Goal: Information Seeking & Learning: Learn about a topic

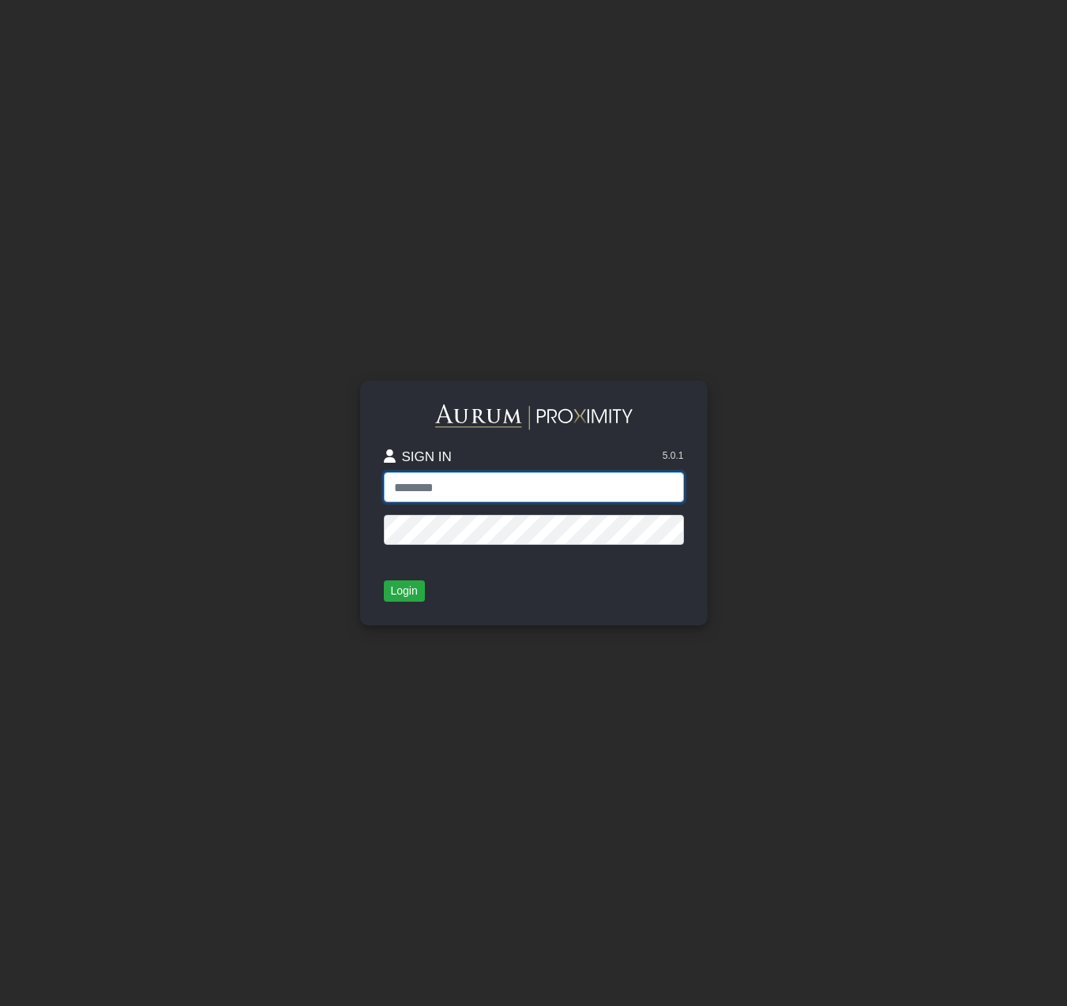
type input "**********"
click at [411, 587] on button "Login" at bounding box center [404, 591] width 41 height 22
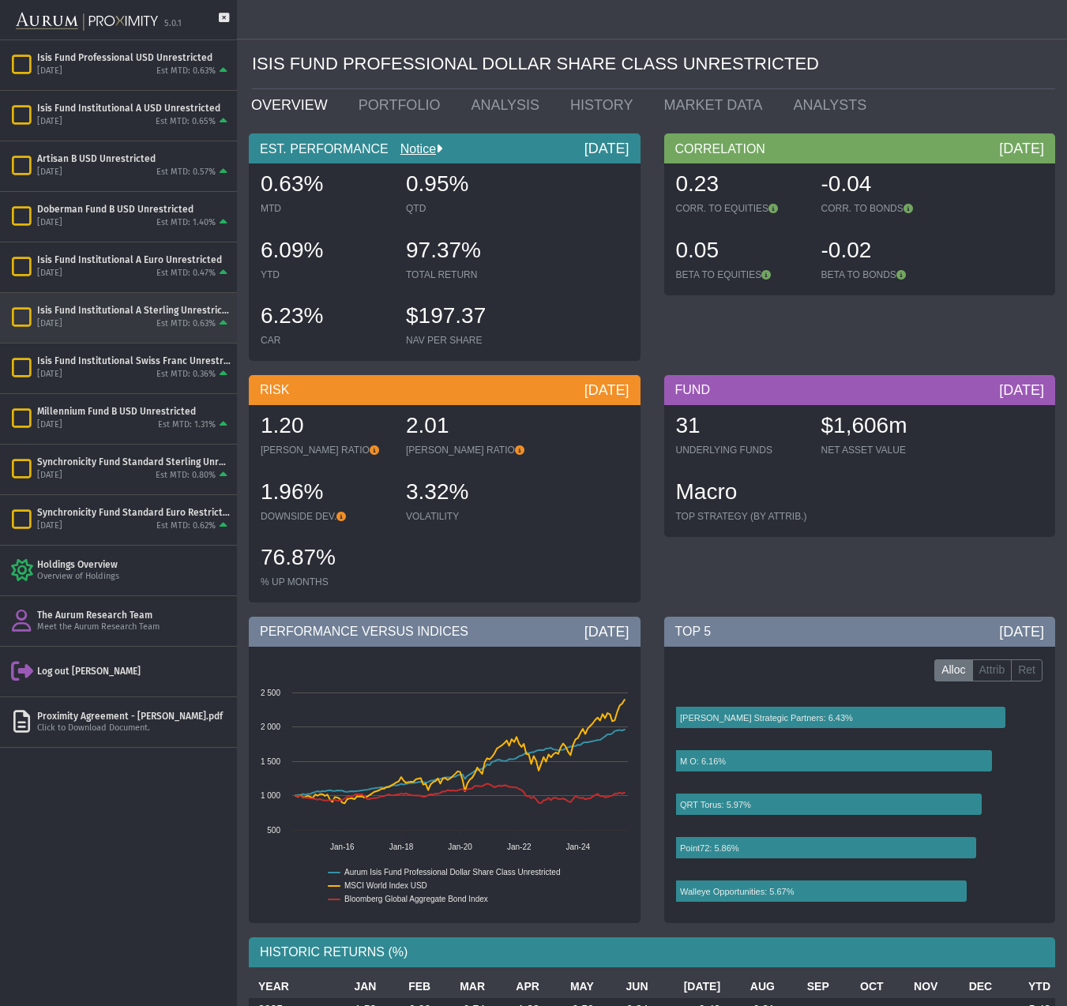
click at [135, 311] on div "Isis Fund Institutional A Sterling Unrestricted" at bounding box center [133, 310] width 193 height 13
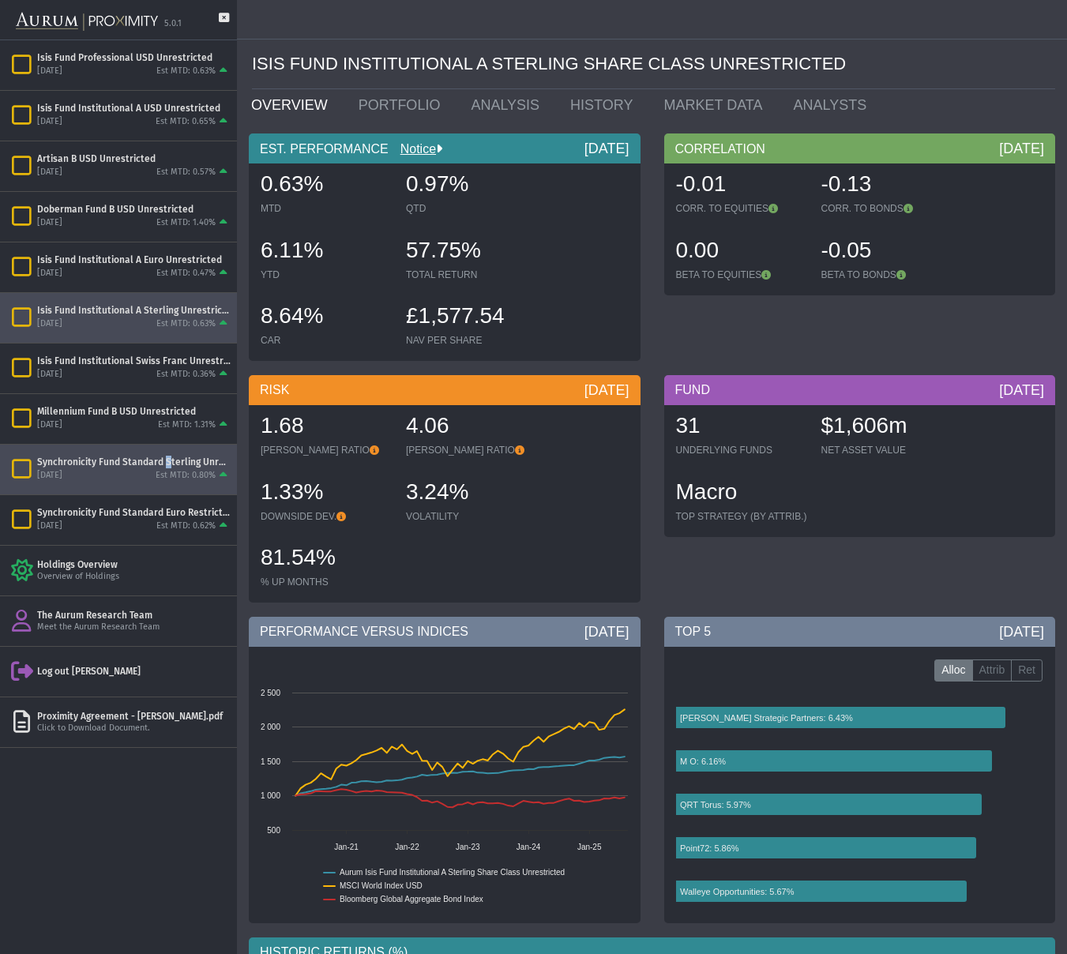
drag, startPoint x: 164, startPoint y: 467, endPoint x: 157, endPoint y: 459, distance: 10.6
click at [161, 465] on div "Synchronicity Fund Standard Sterling Unrestricted" at bounding box center [133, 462] width 193 height 13
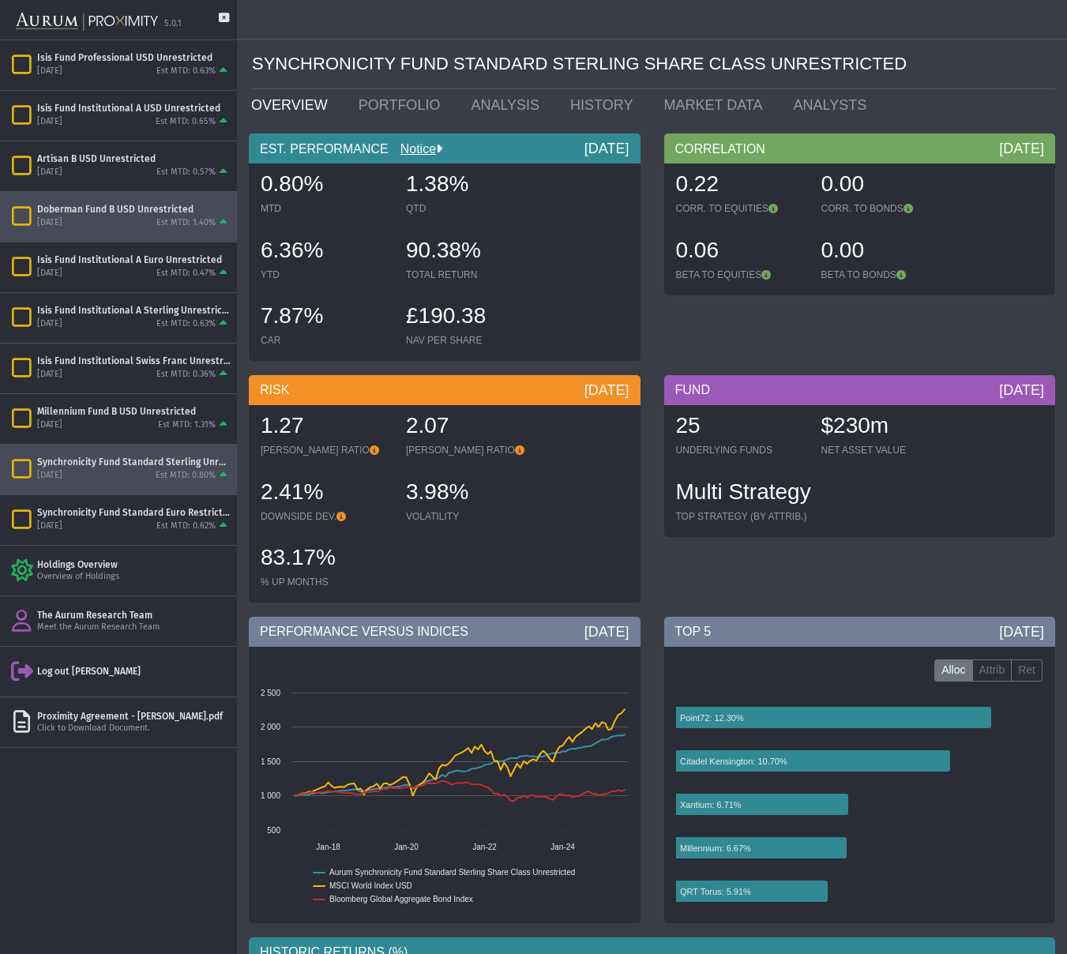
click at [141, 212] on div "Doberman Fund B USD Unrestricted" at bounding box center [133, 209] width 193 height 13
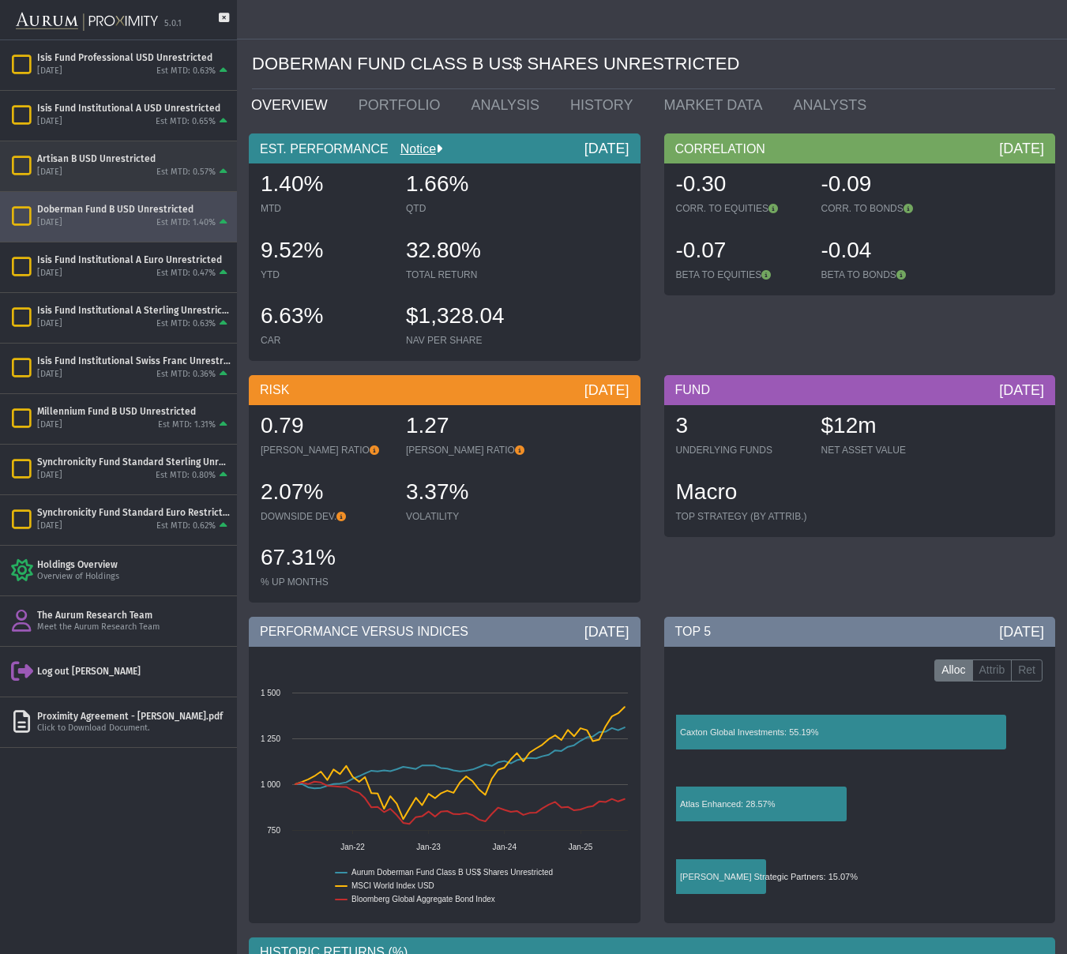
click at [62, 167] on div "[DATE]" at bounding box center [49, 173] width 25 height 12
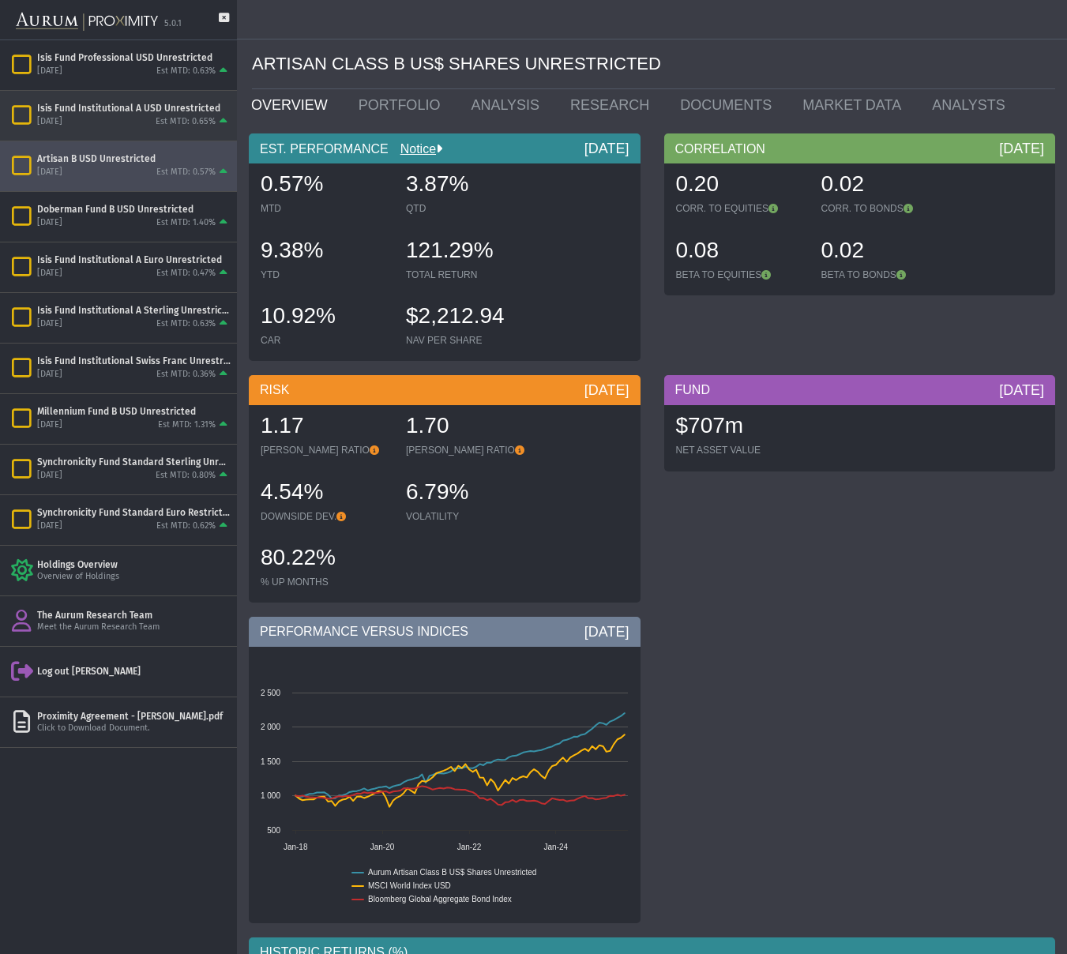
click at [131, 121] on div "[DATE] Est MTD: 0.65%" at bounding box center [133, 122] width 193 height 14
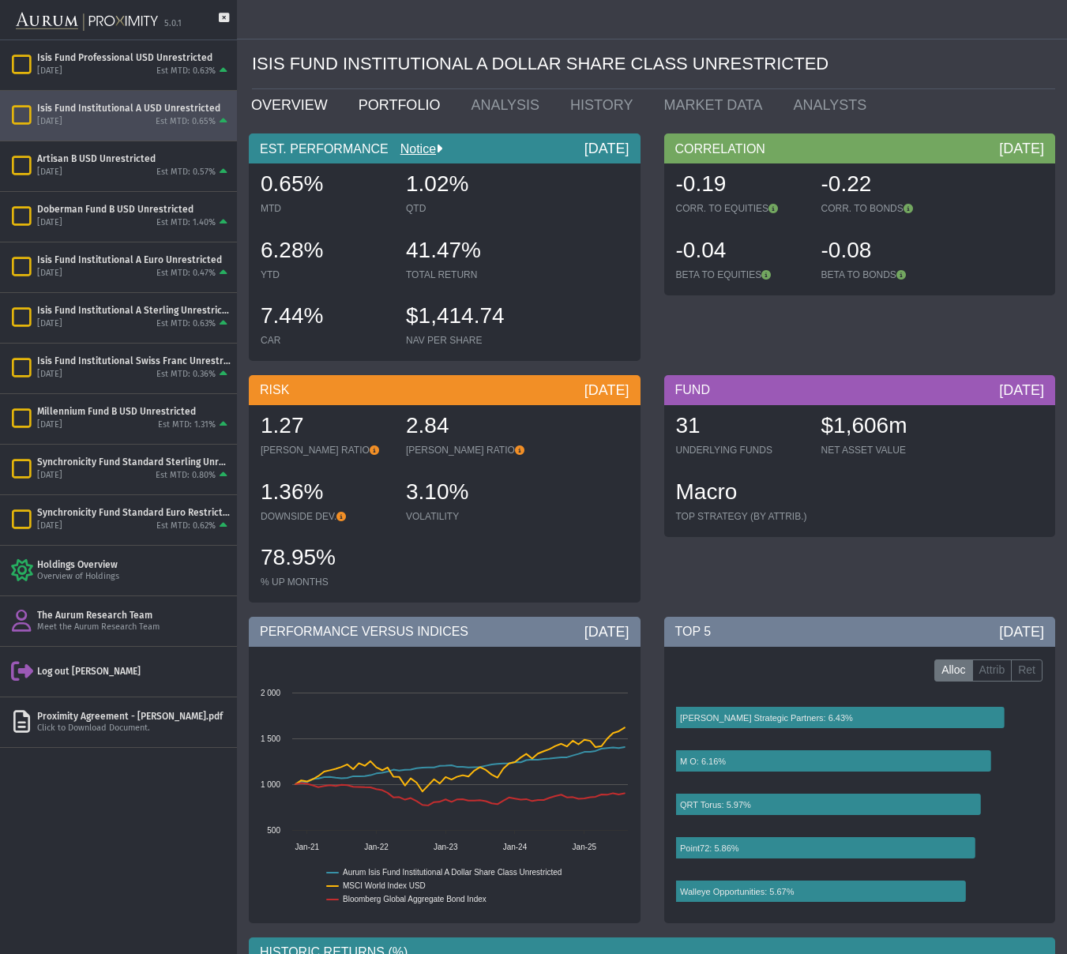
click at [390, 105] on link "PORTFOLIO" at bounding box center [403, 105] width 113 height 32
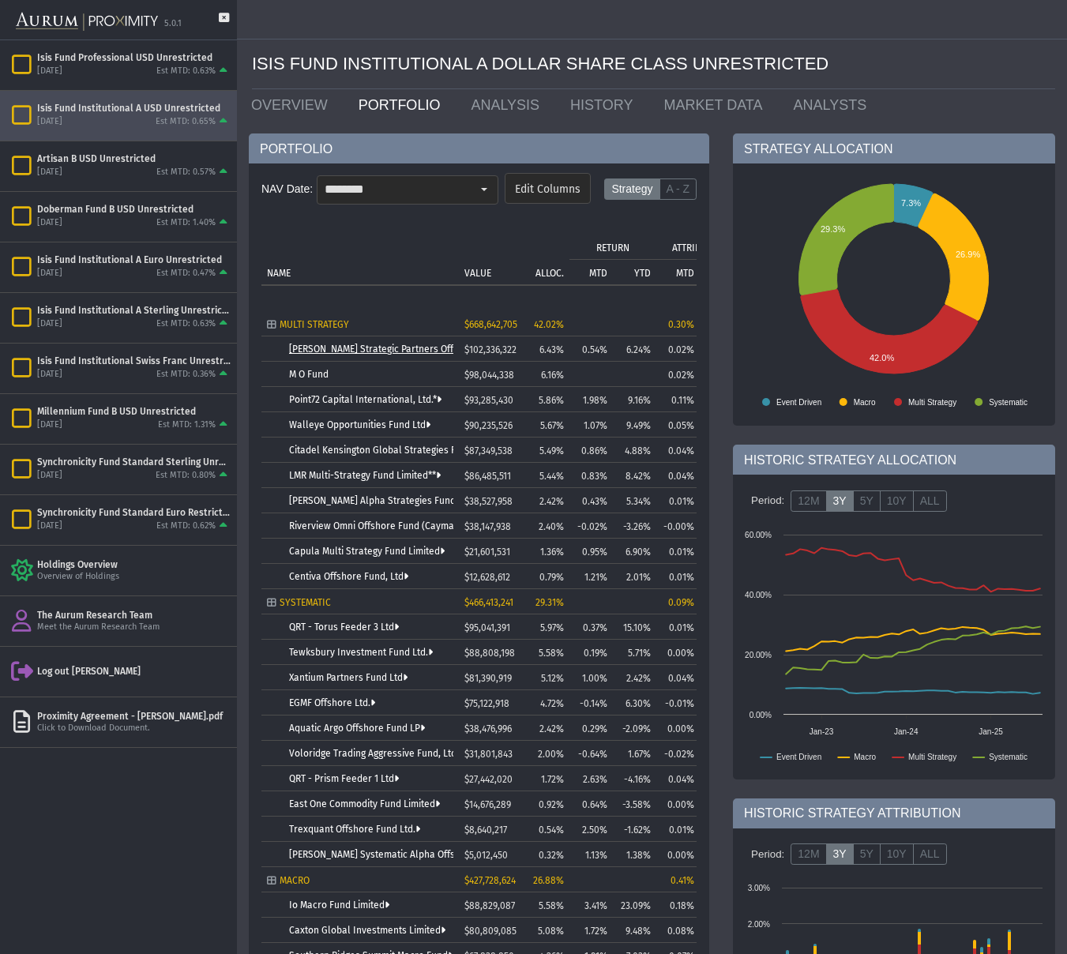
click at [351, 348] on link "[PERSON_NAME] Strategic Partners Offshore Fund, Ltd." at bounding box center [408, 348] width 238 height 11
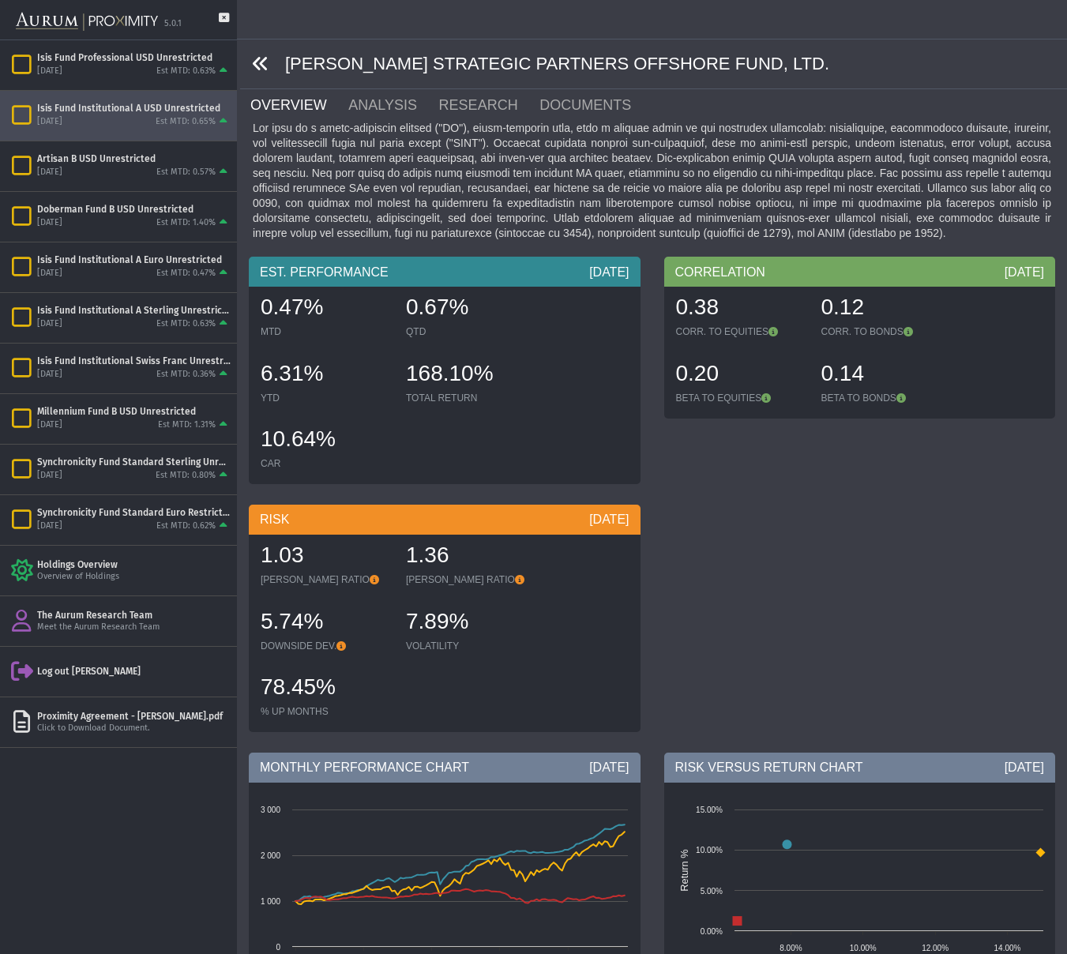
click at [262, 63] on icon at bounding box center [260, 63] width 17 height 17
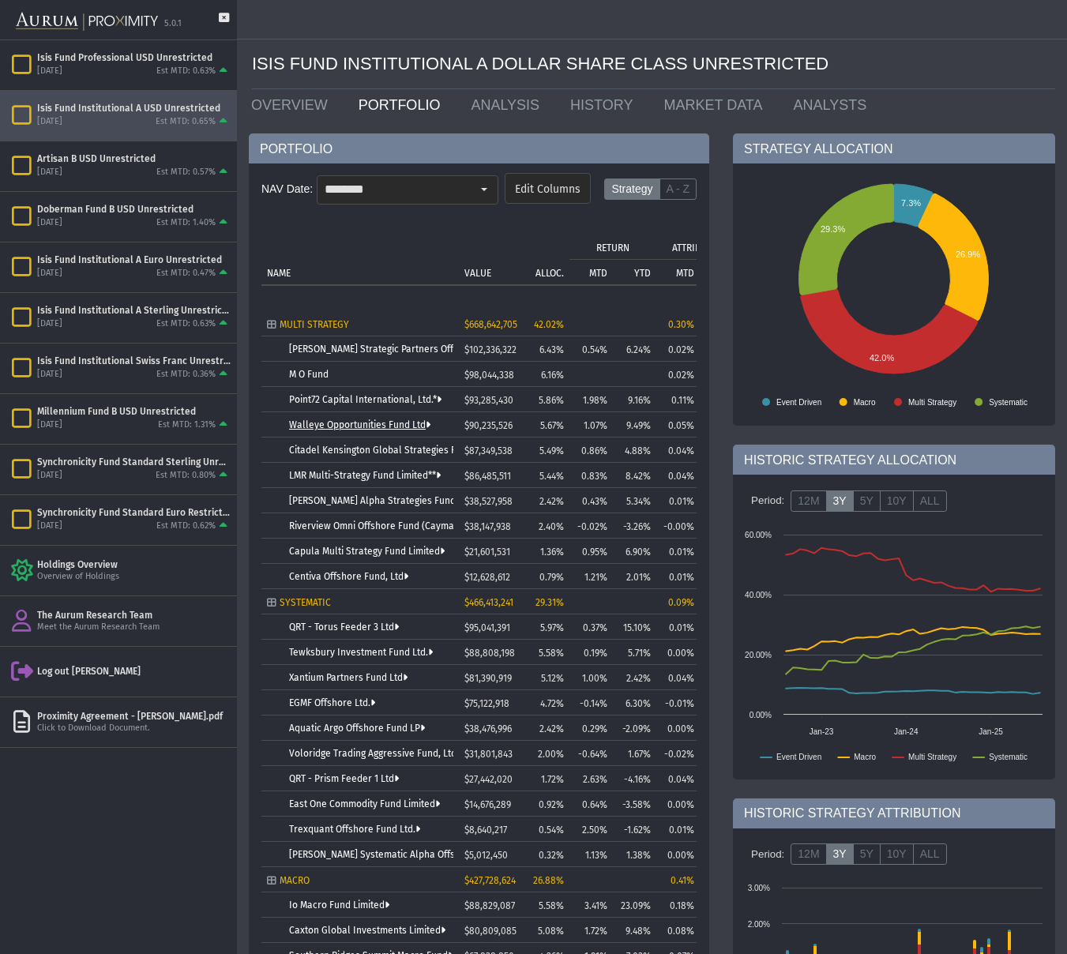
click at [314, 426] on link "Walleye Opportunities Fund Ltd" at bounding box center [359, 424] width 141 height 11
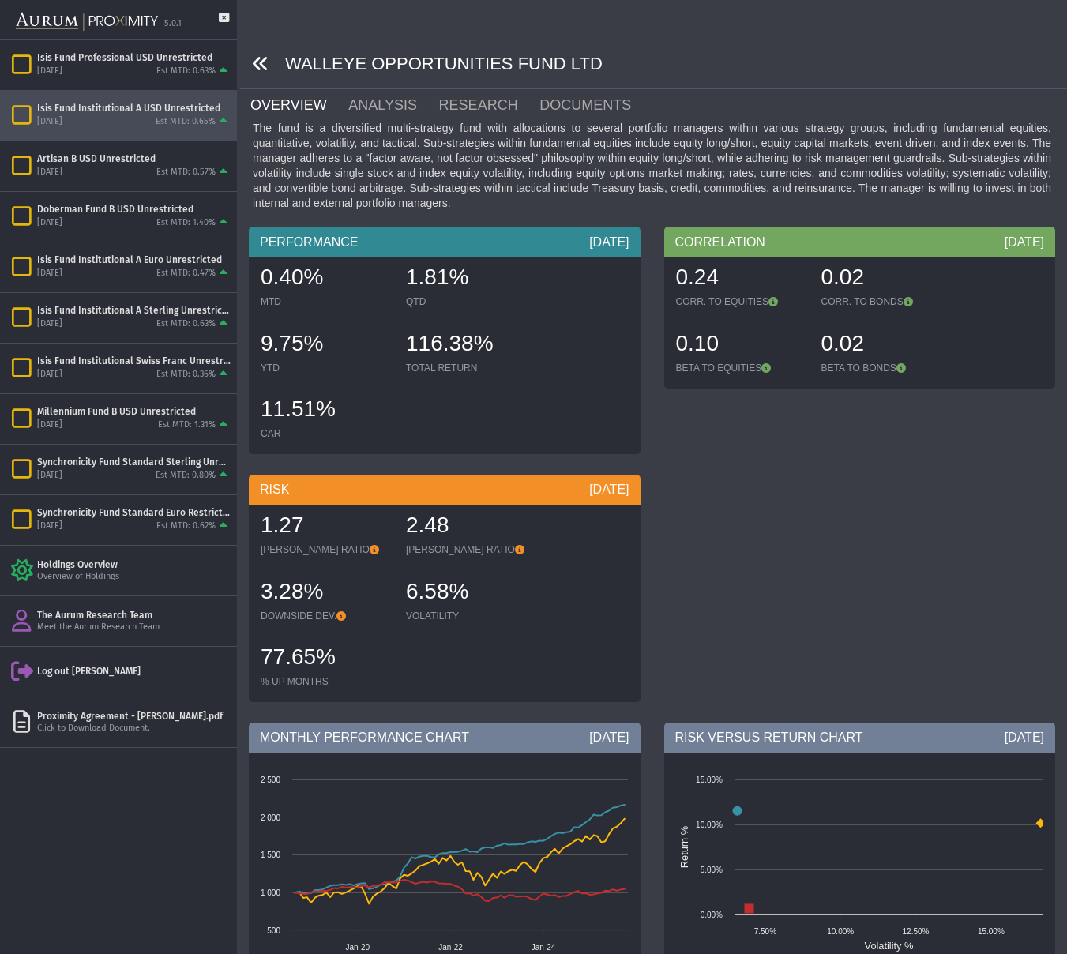
click at [261, 58] on icon at bounding box center [260, 63] width 17 height 17
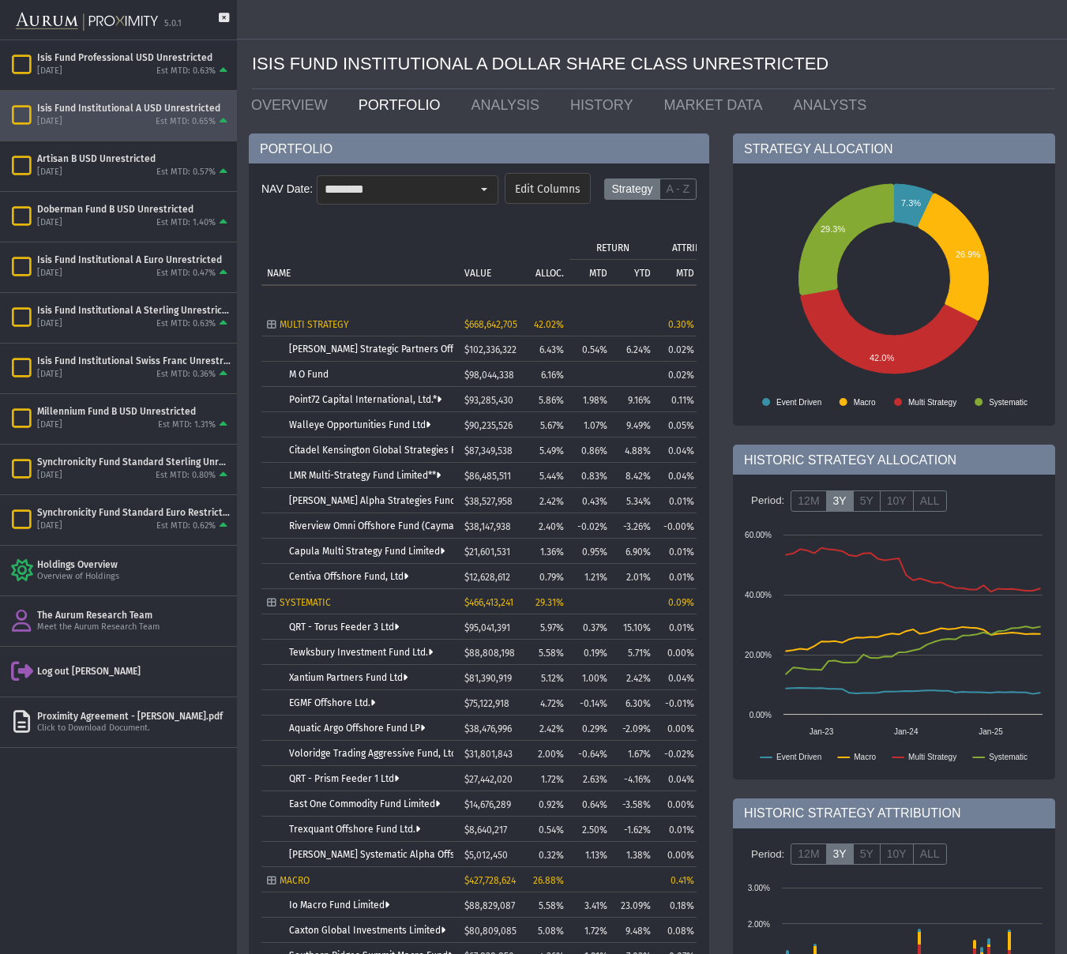
scroll to position [21, 0]
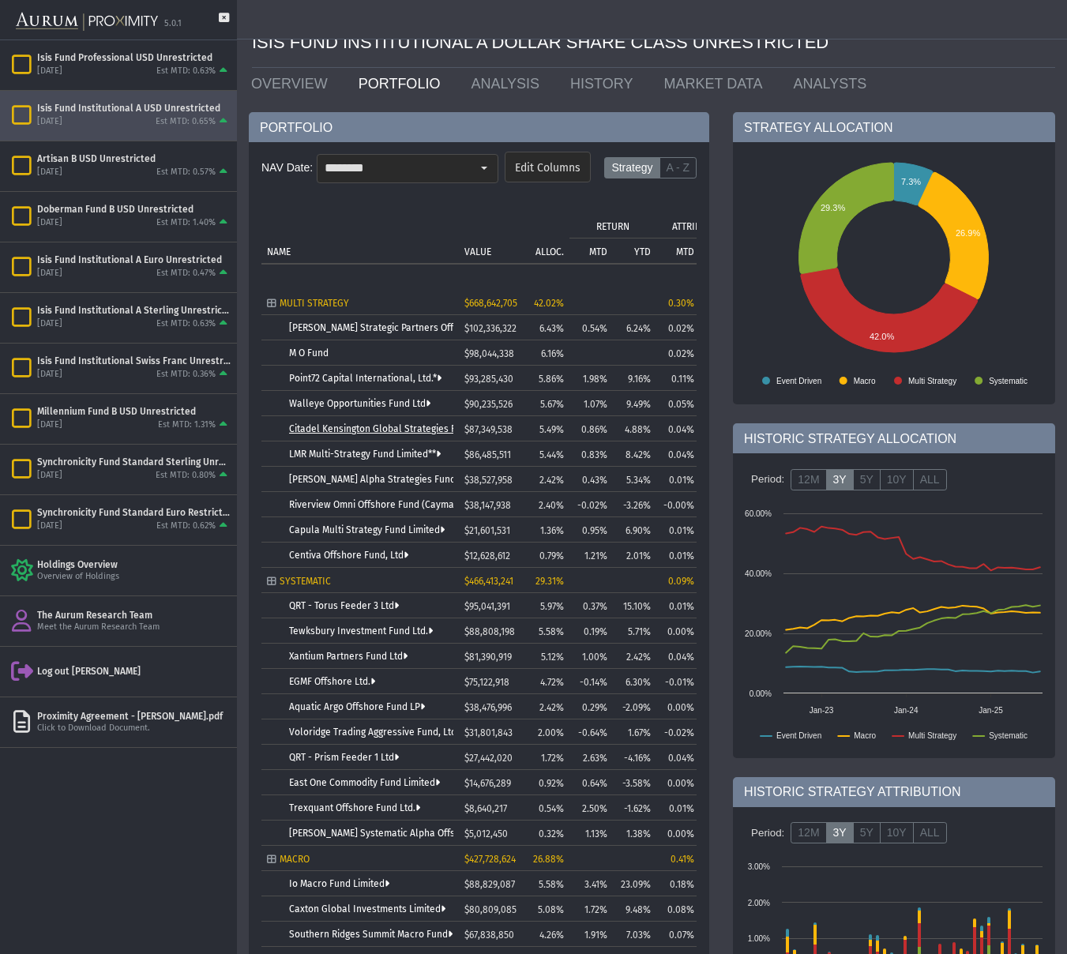
click at [337, 430] on link "Citadel Kensington Global Strategies Fund Ltd." at bounding box center [392, 428] width 206 height 11
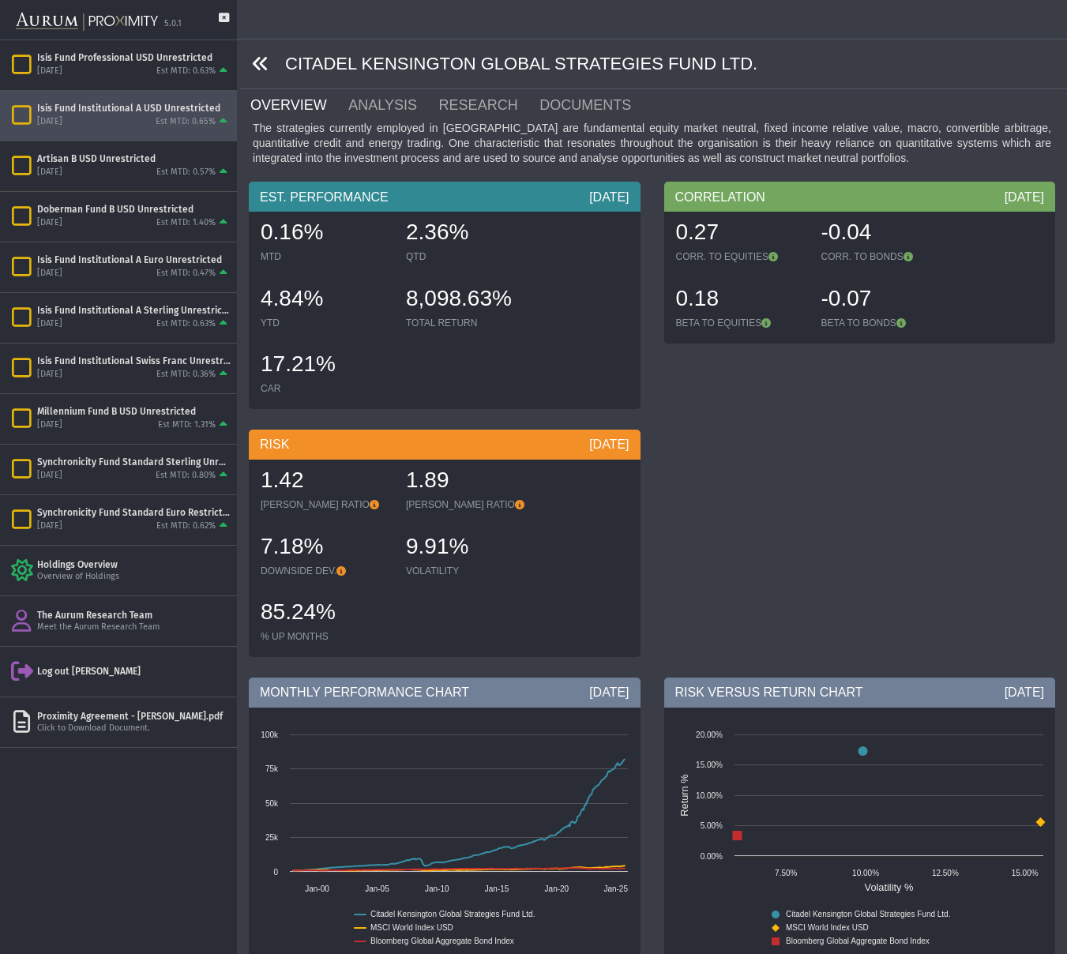
click at [264, 64] on icon at bounding box center [260, 63] width 17 height 17
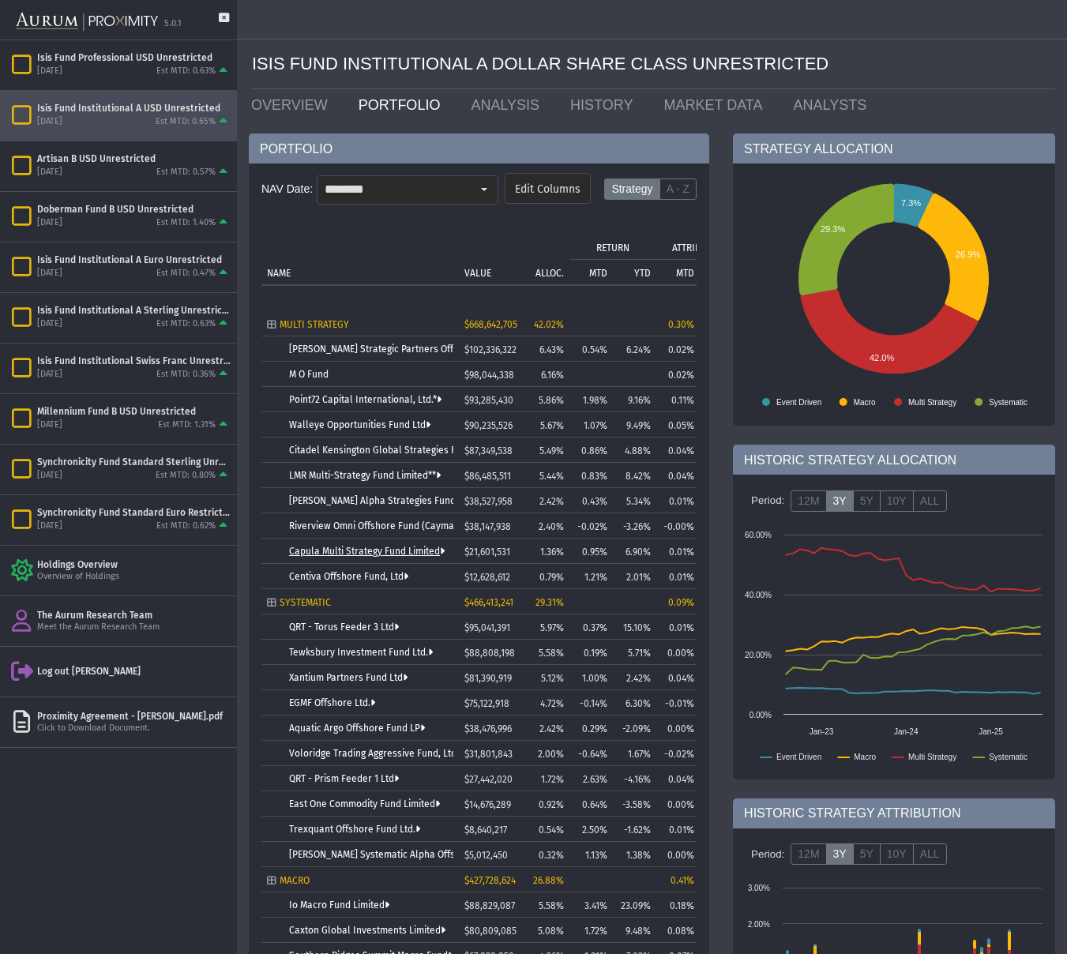
click at [366, 553] on link "Capula Multi Strategy Fund Limited" at bounding box center [367, 551] width 156 height 11
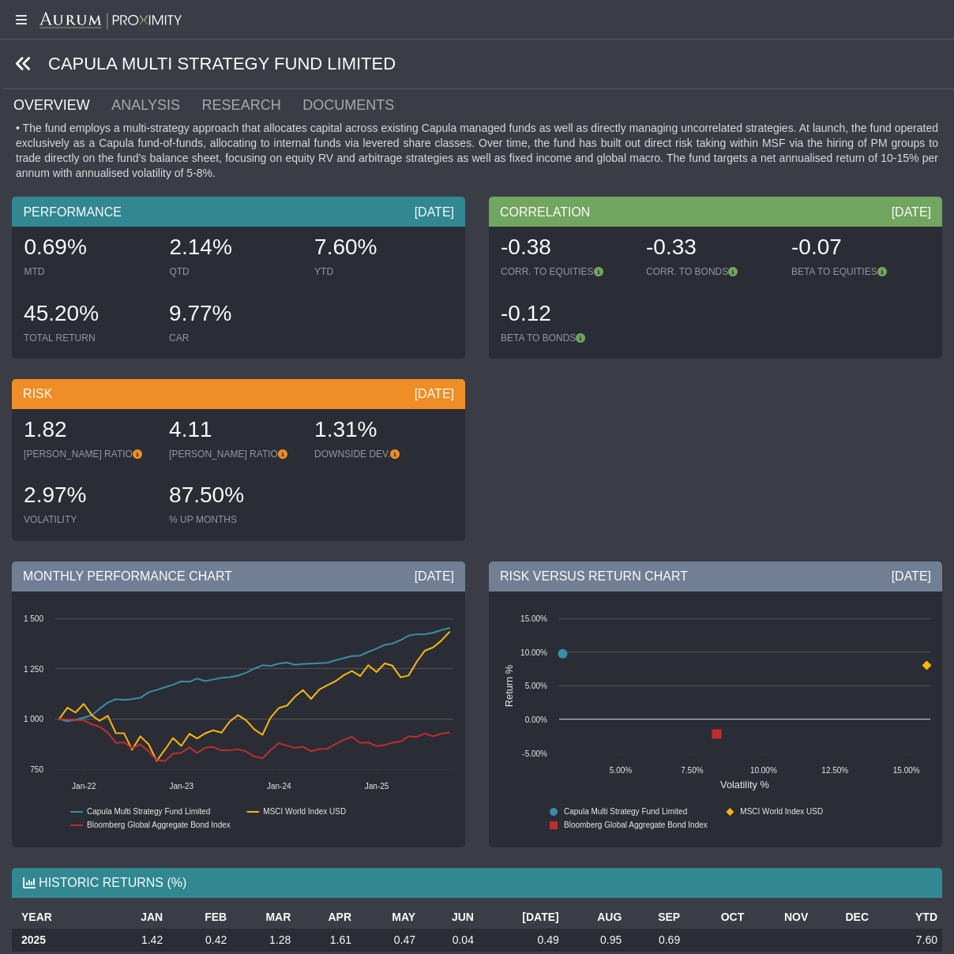
click at [27, 59] on icon at bounding box center [23, 63] width 17 height 17
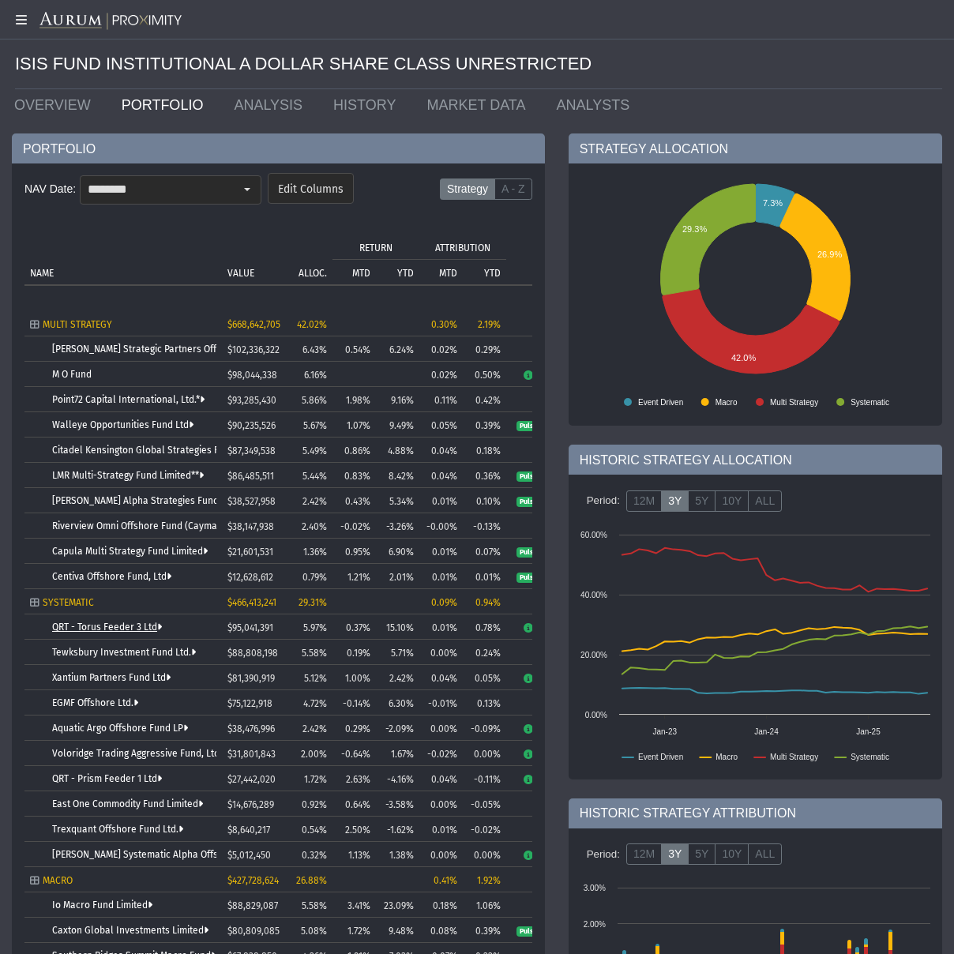
click at [124, 625] on link "QRT - Torus Feeder 3 Ltd" at bounding box center [107, 626] width 110 height 11
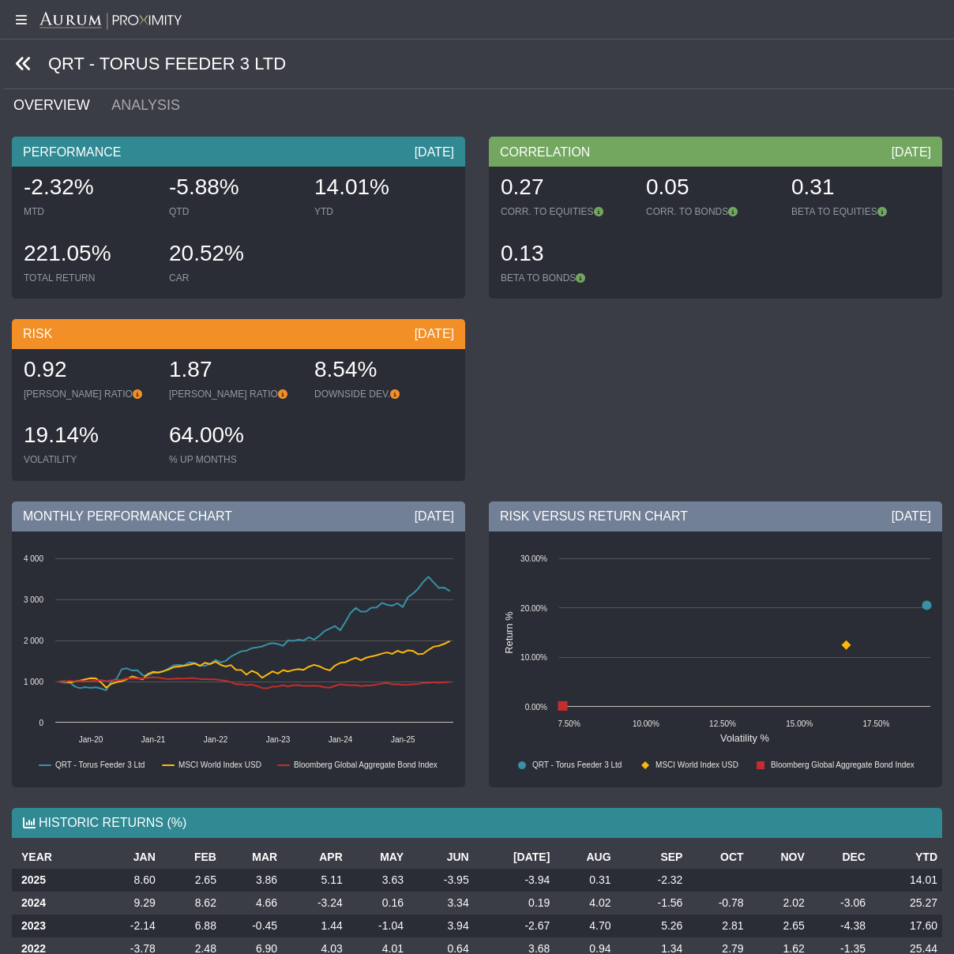
click at [21, 63] on icon at bounding box center [23, 63] width 17 height 17
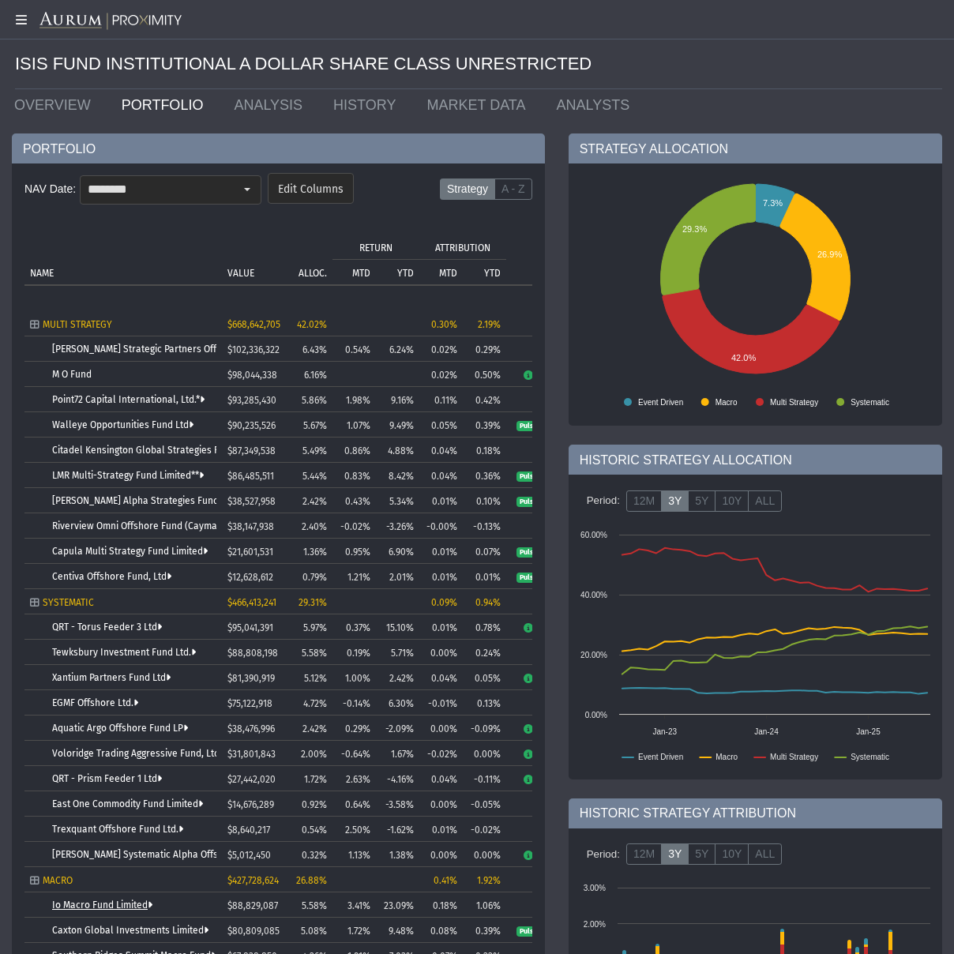
click at [69, 906] on link "Io Macro Fund Limited" at bounding box center [102, 904] width 100 height 11
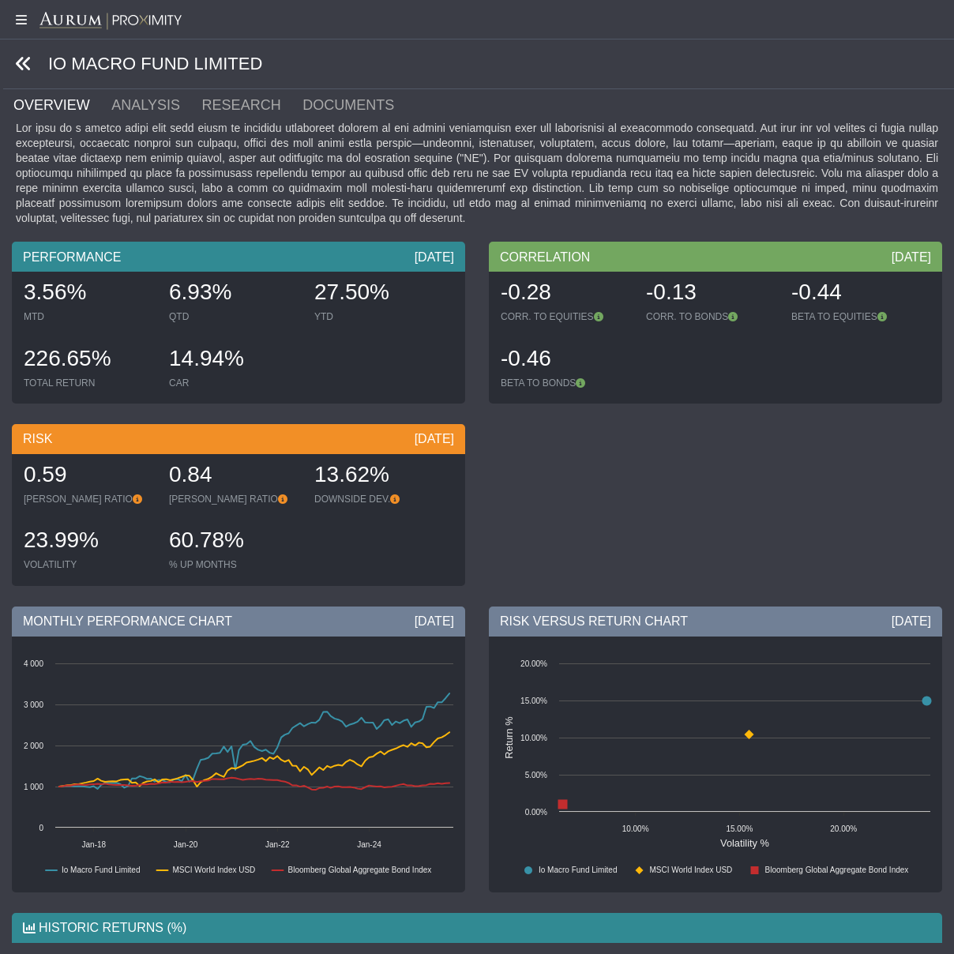
click at [29, 63] on icon at bounding box center [23, 63] width 17 height 17
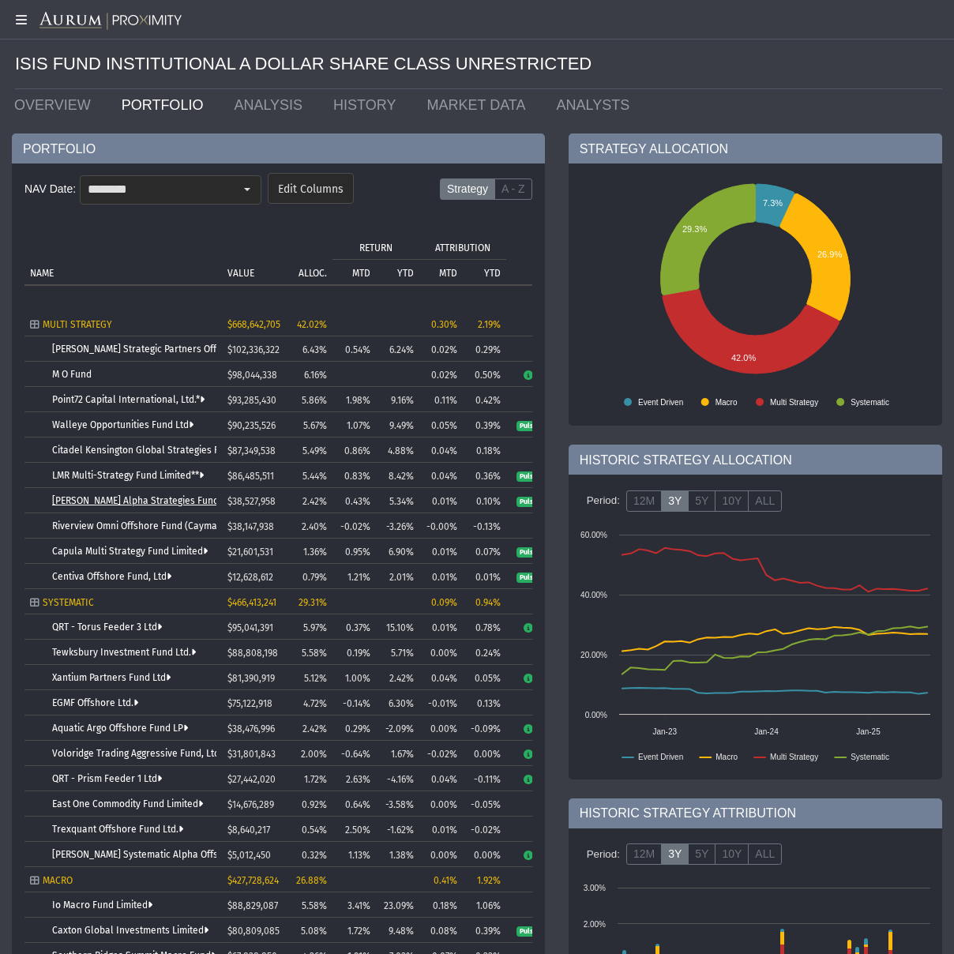
click at [82, 499] on link "[PERSON_NAME] Alpha Strategies Fund Limited" at bounding box center [154, 500] width 205 height 11
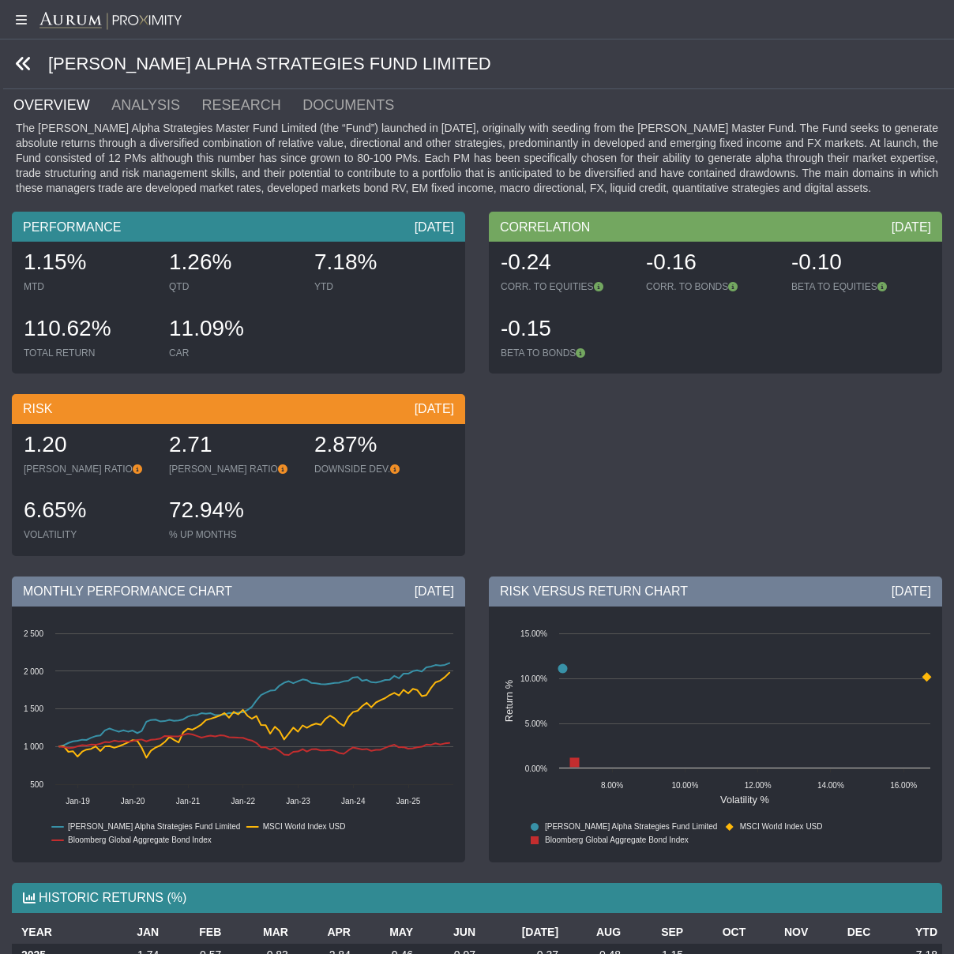
click at [24, 62] on icon at bounding box center [23, 63] width 17 height 17
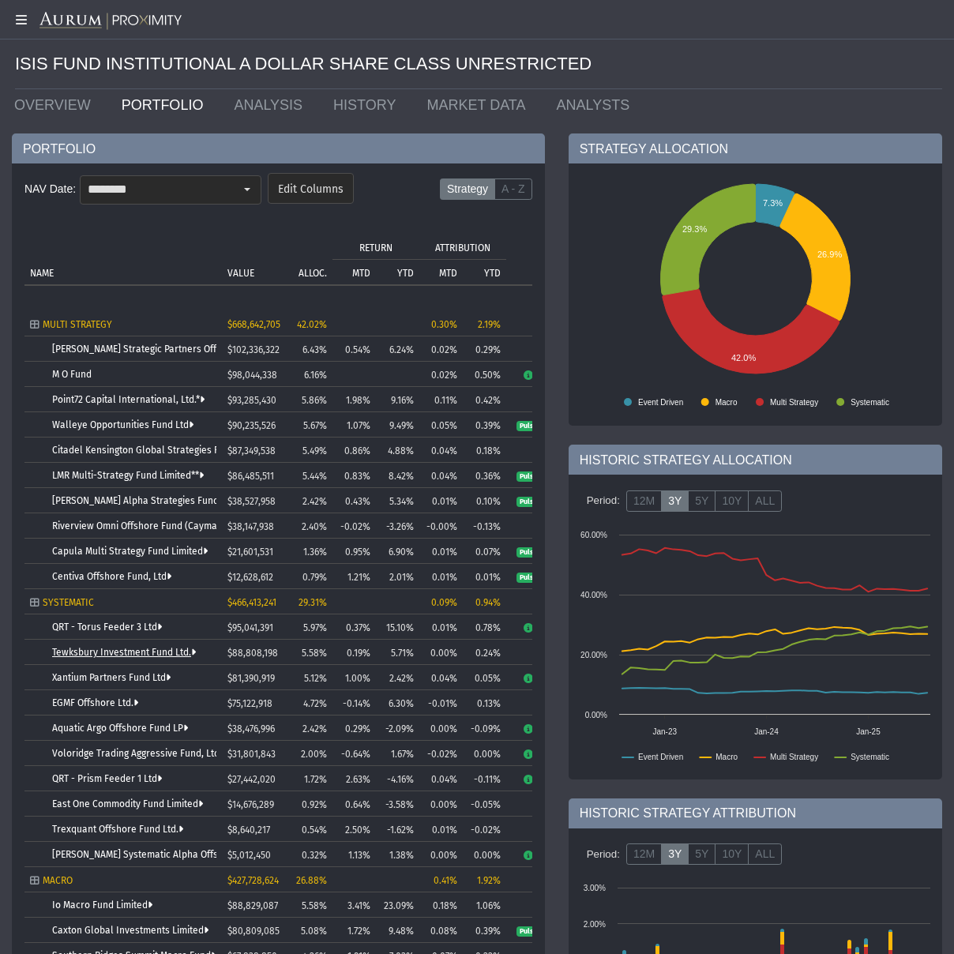
click at [75, 652] on link "Tewksbury Investment Fund Ltd." at bounding box center [124, 652] width 144 height 11
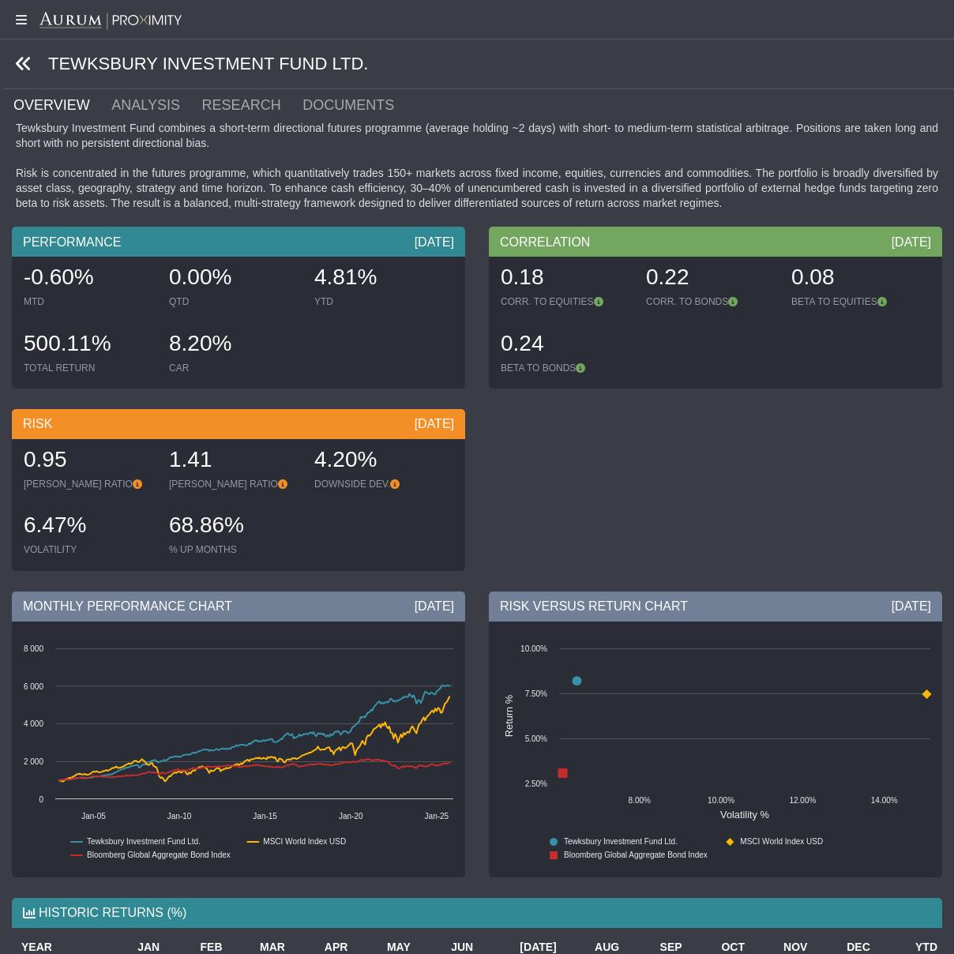
click at [24, 60] on icon at bounding box center [23, 63] width 17 height 17
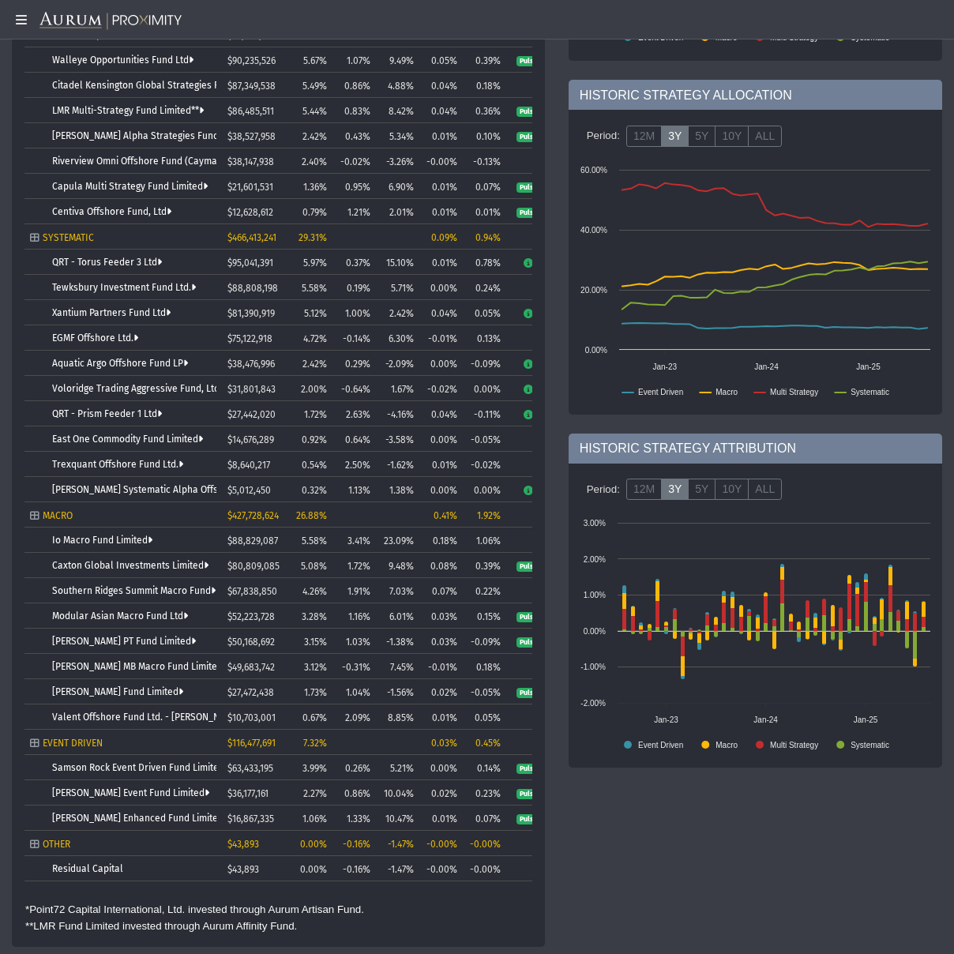
scroll to position [364, 0]
click at [81, 767] on link "Samson Rock Event Driven Fund Limited" at bounding box center [140, 768] width 177 height 11
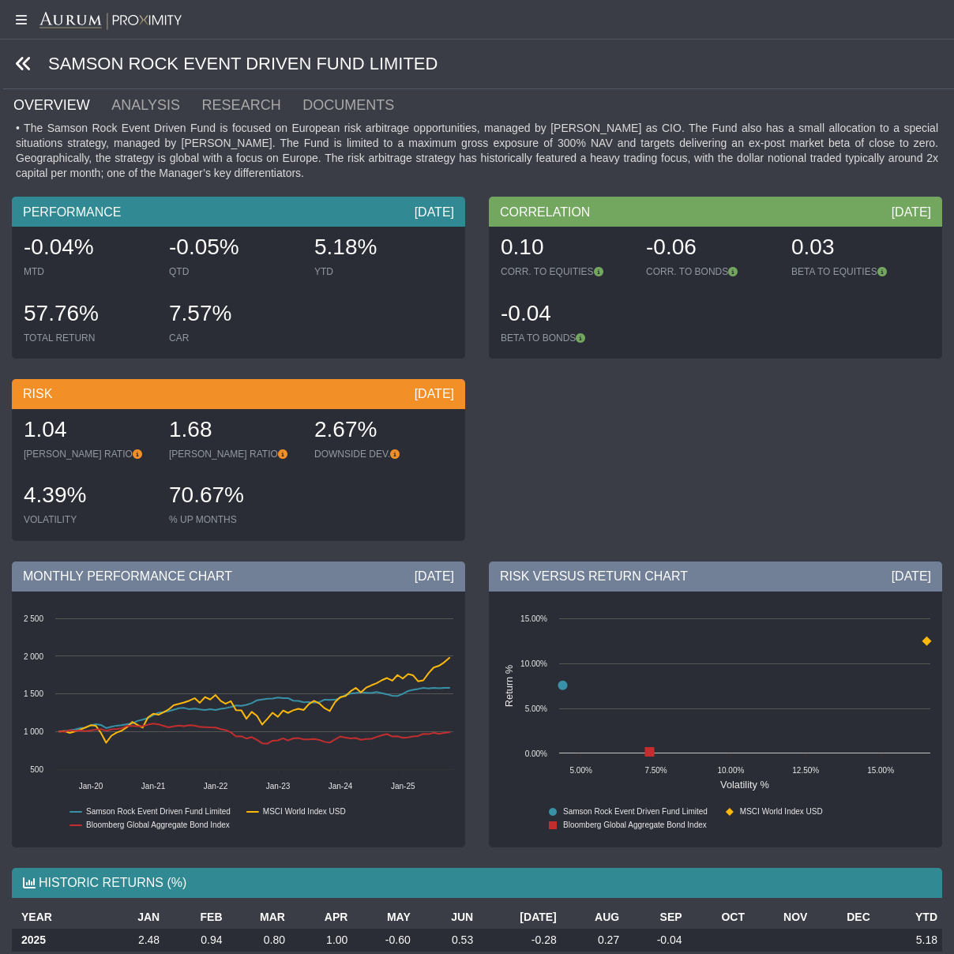
click at [22, 61] on icon at bounding box center [23, 63] width 17 height 17
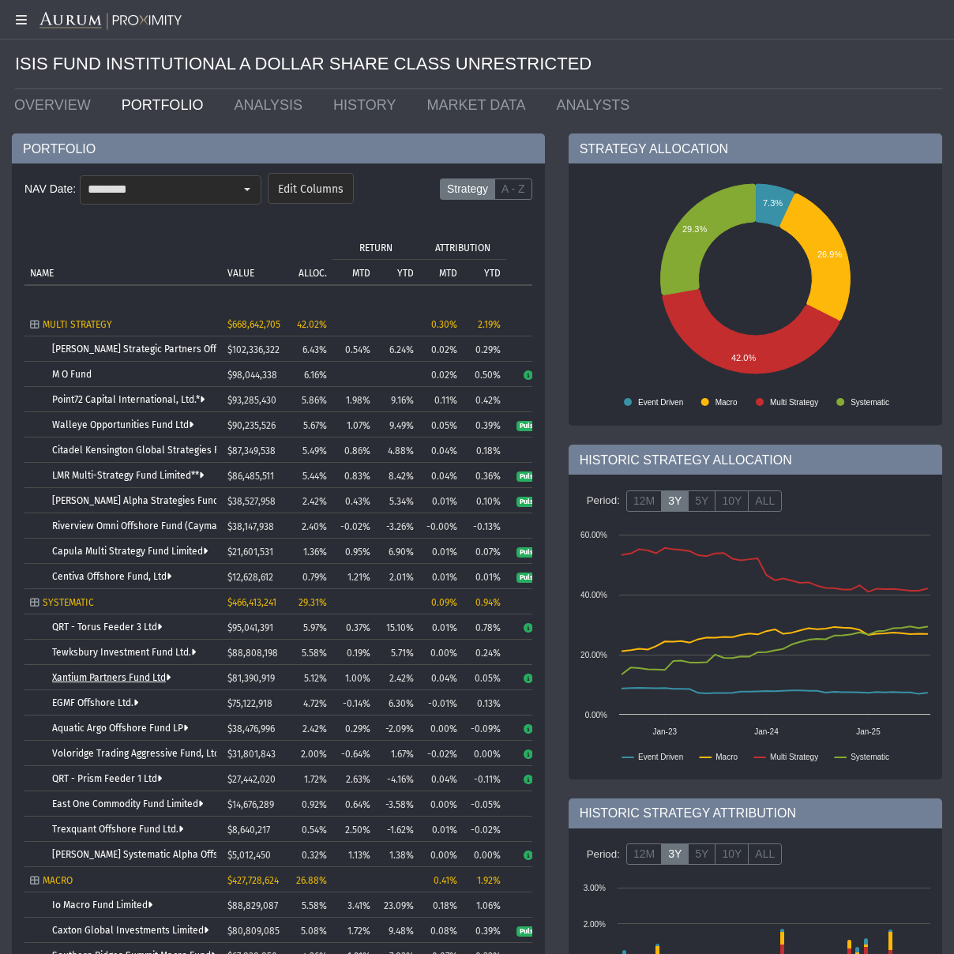
click at [108, 677] on link "Xantium Partners Fund Ltd" at bounding box center [111, 677] width 118 height 11
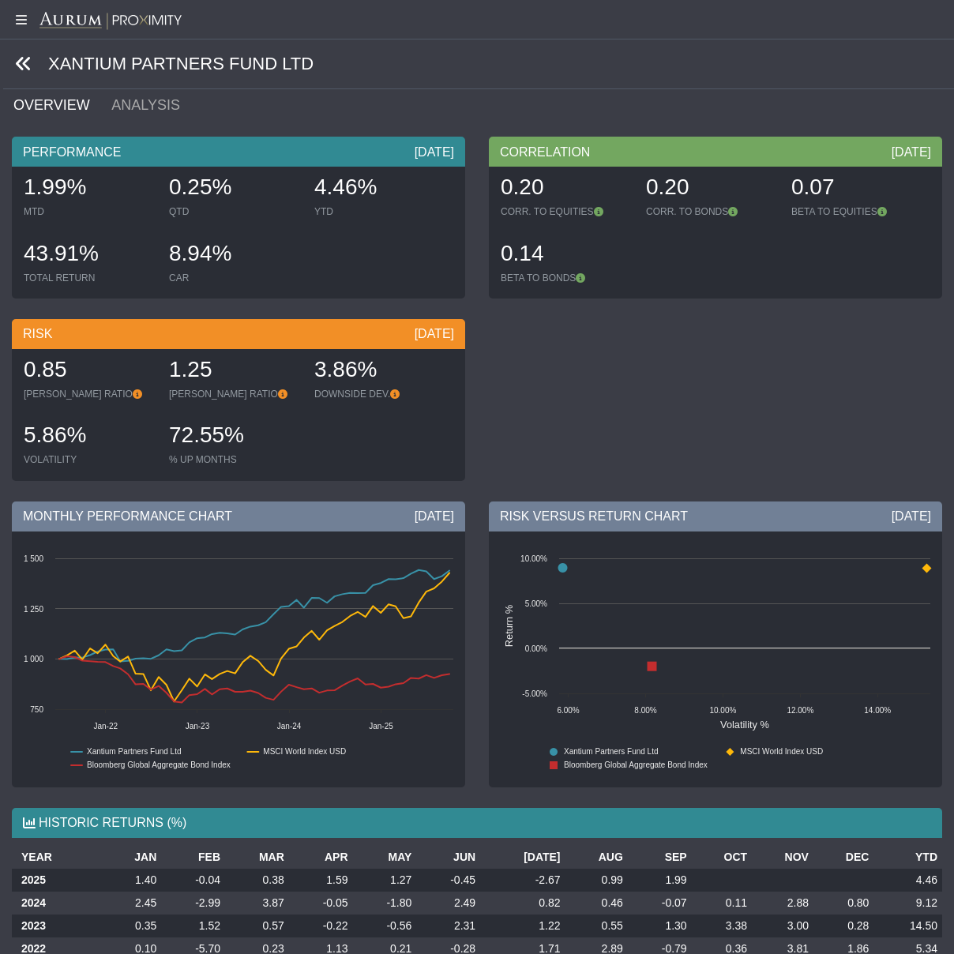
click at [26, 60] on icon at bounding box center [23, 63] width 17 height 17
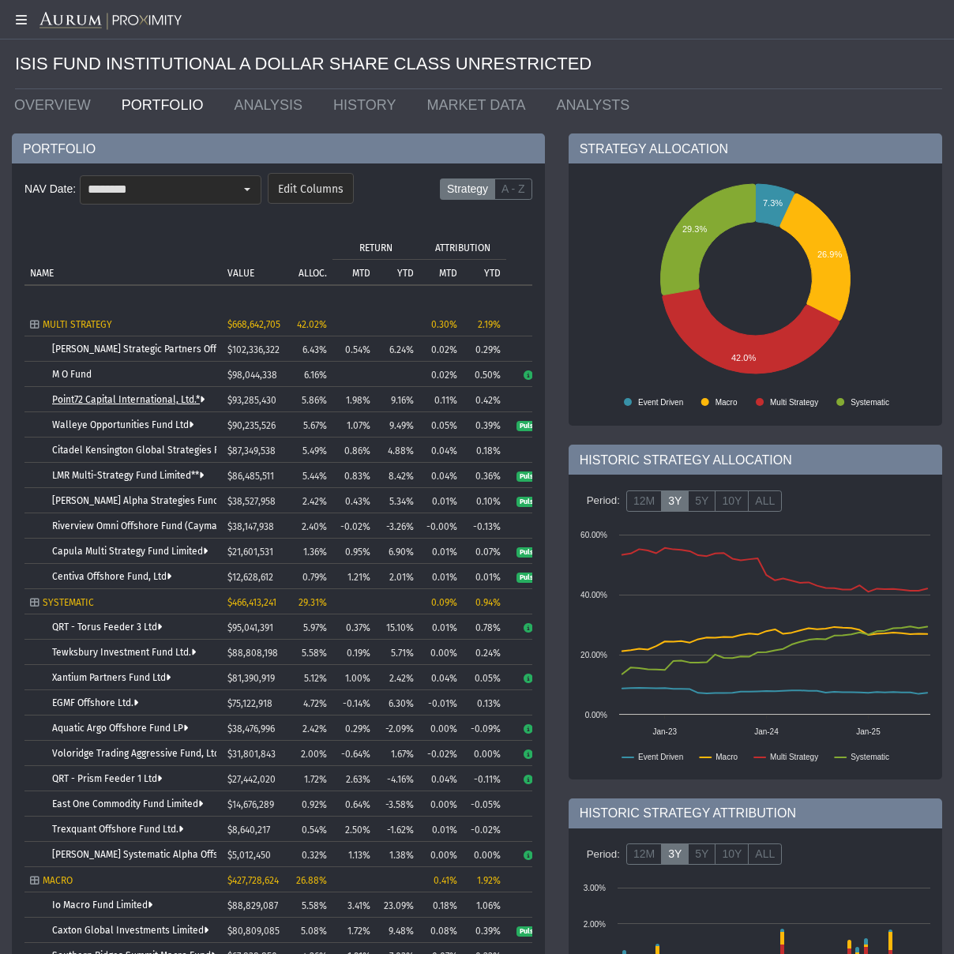
click at [103, 400] on link "Point72 Capital International, Ltd.*" at bounding box center [128, 399] width 152 height 11
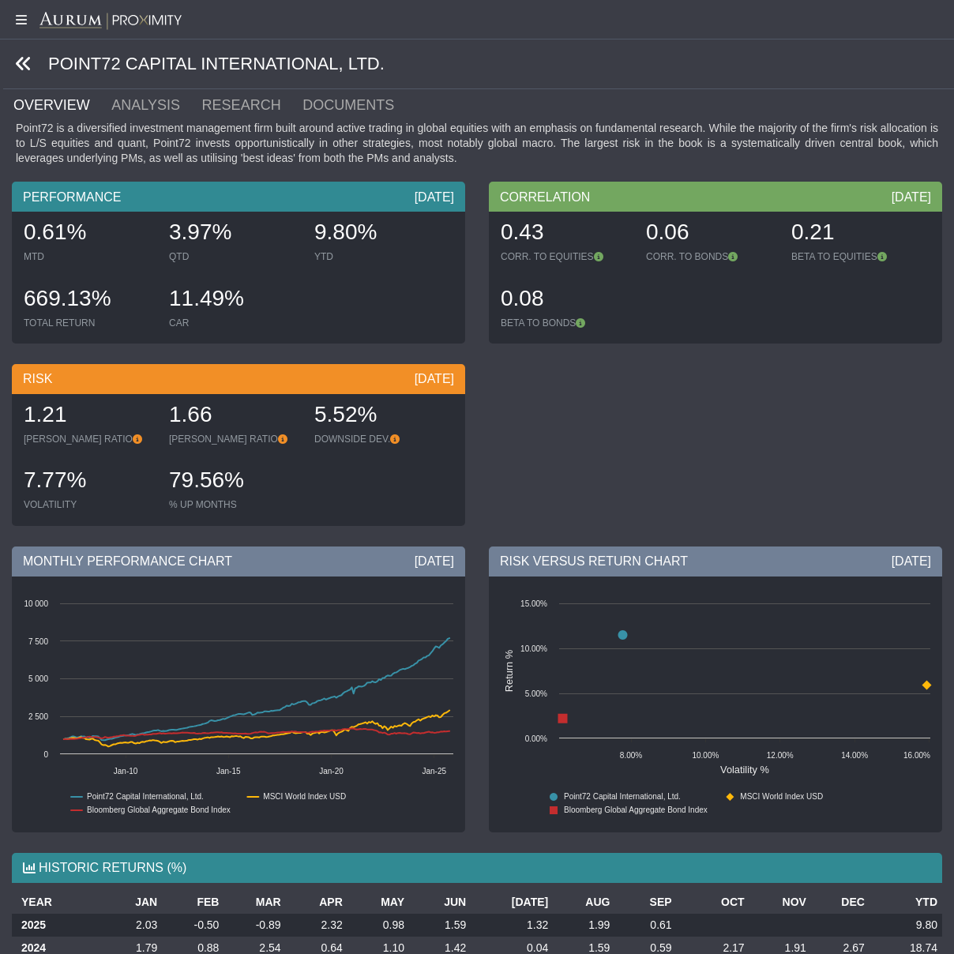
click at [23, 62] on icon at bounding box center [23, 63] width 17 height 17
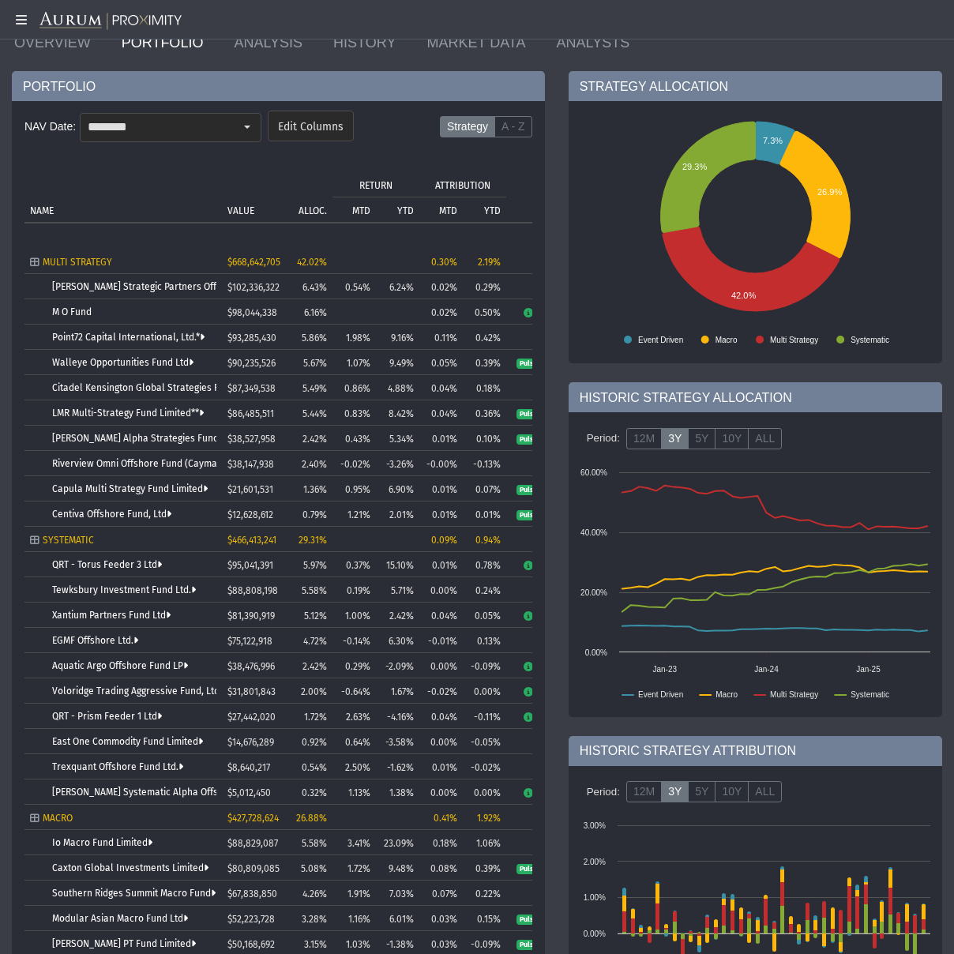
scroll to position [64, 0]
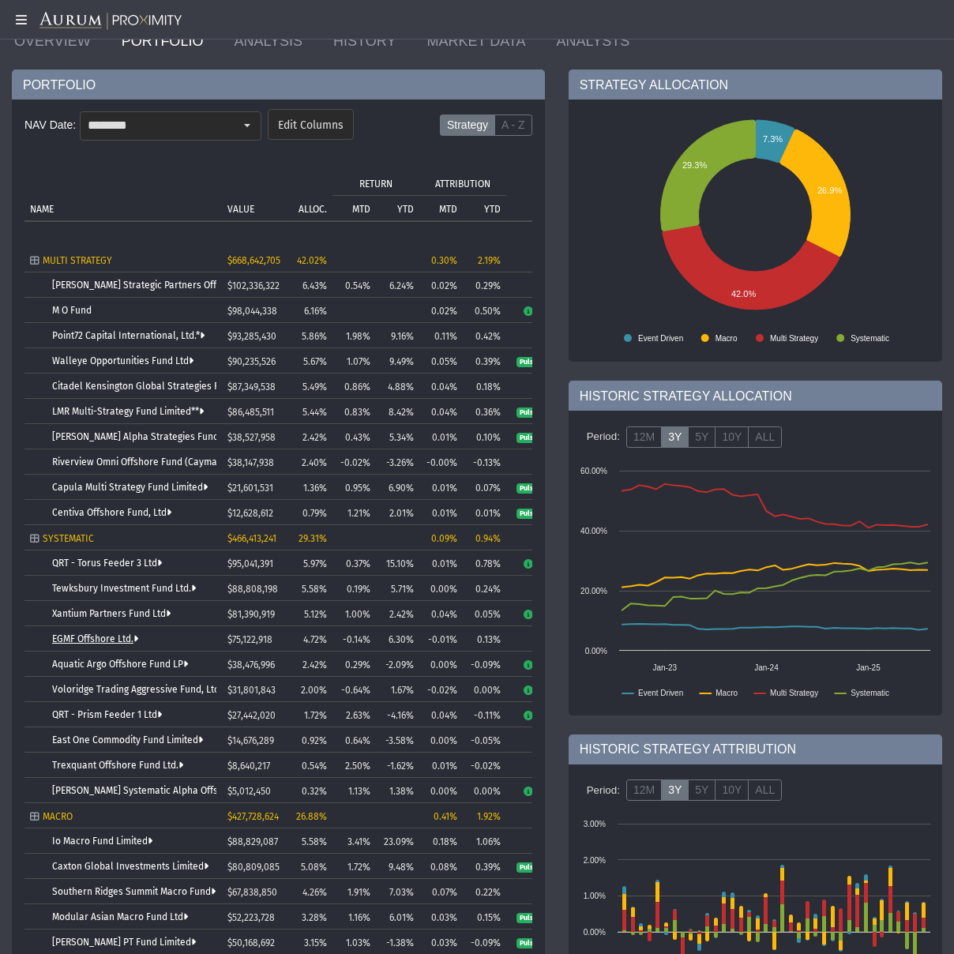
click at [89, 639] on link "EGMF Offshore Ltd." at bounding box center [95, 638] width 86 height 11
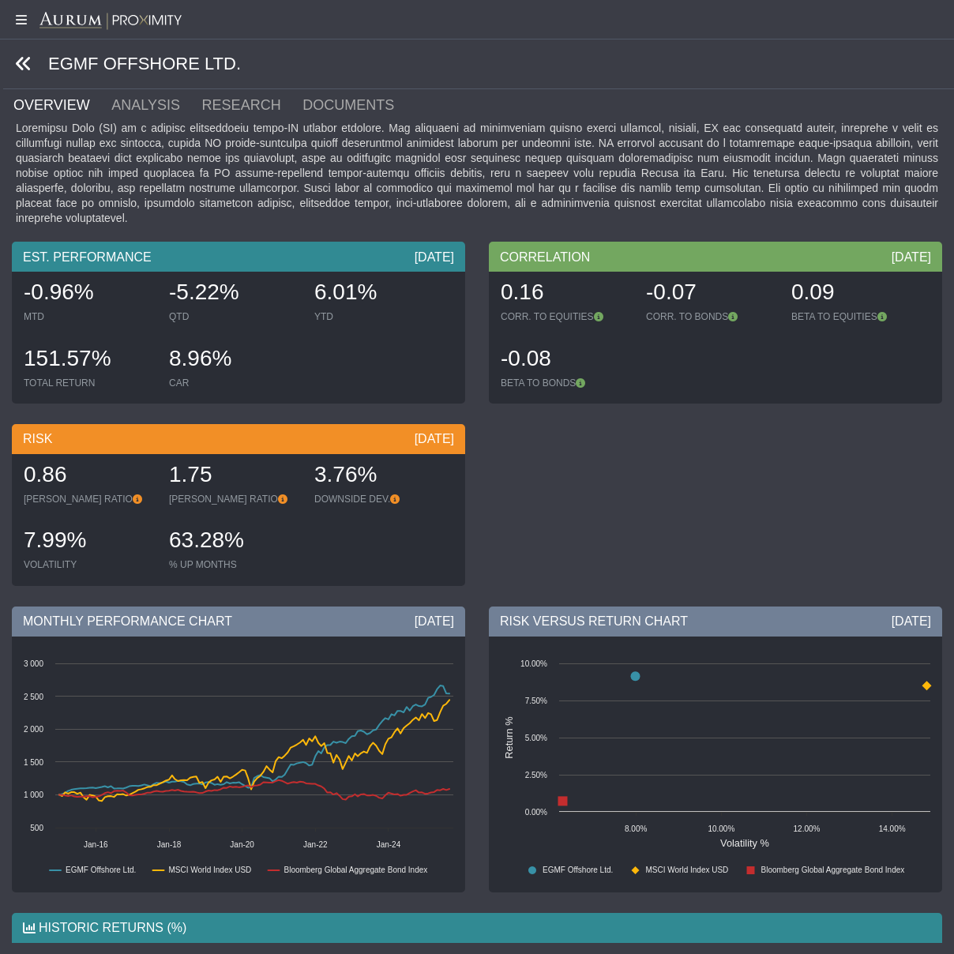
click at [21, 60] on icon at bounding box center [23, 63] width 17 height 17
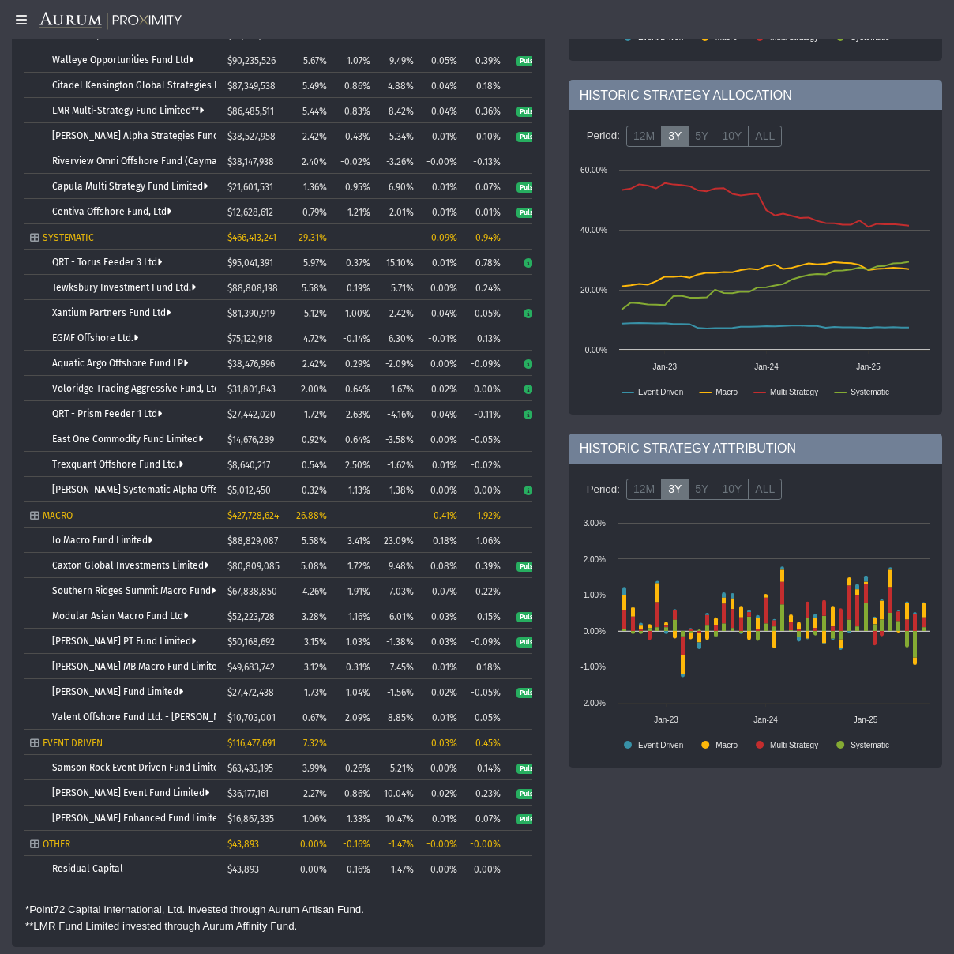
scroll to position [364, 0]
click at [92, 464] on link "Trexquant Offshore Fund Ltd." at bounding box center [117, 465] width 131 height 11
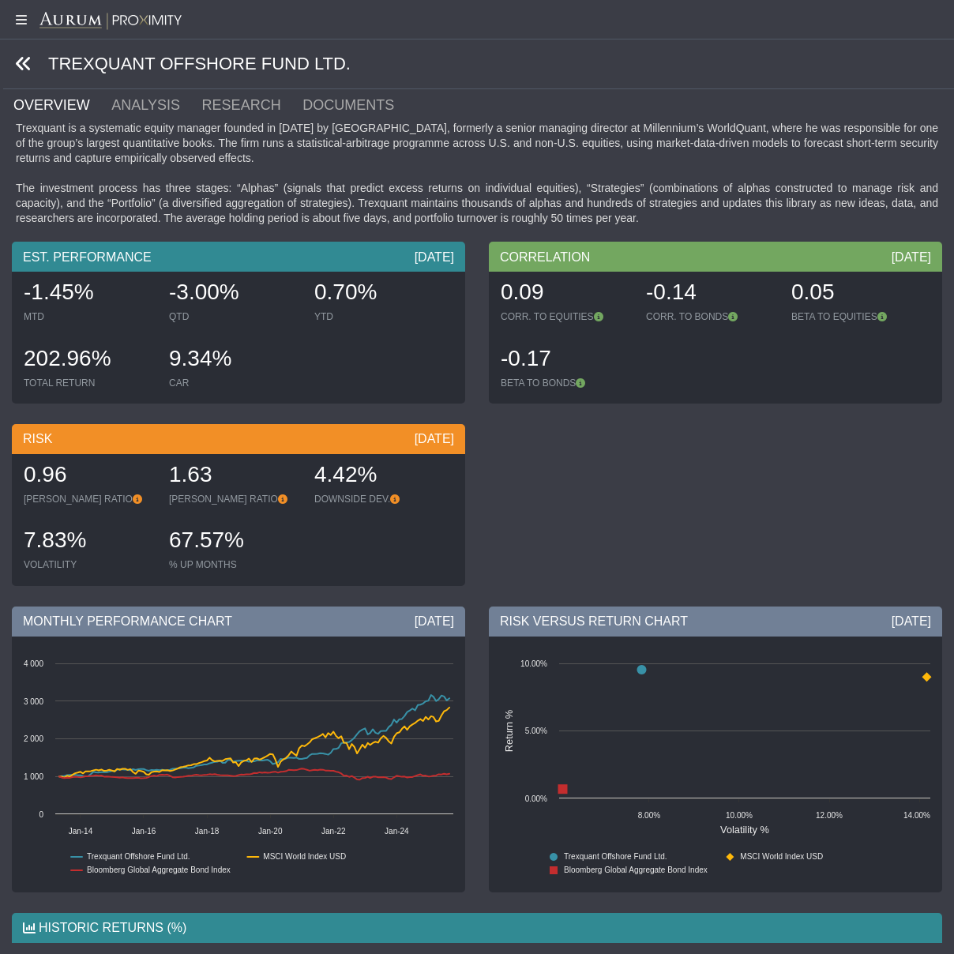
click at [24, 62] on icon at bounding box center [23, 63] width 17 height 17
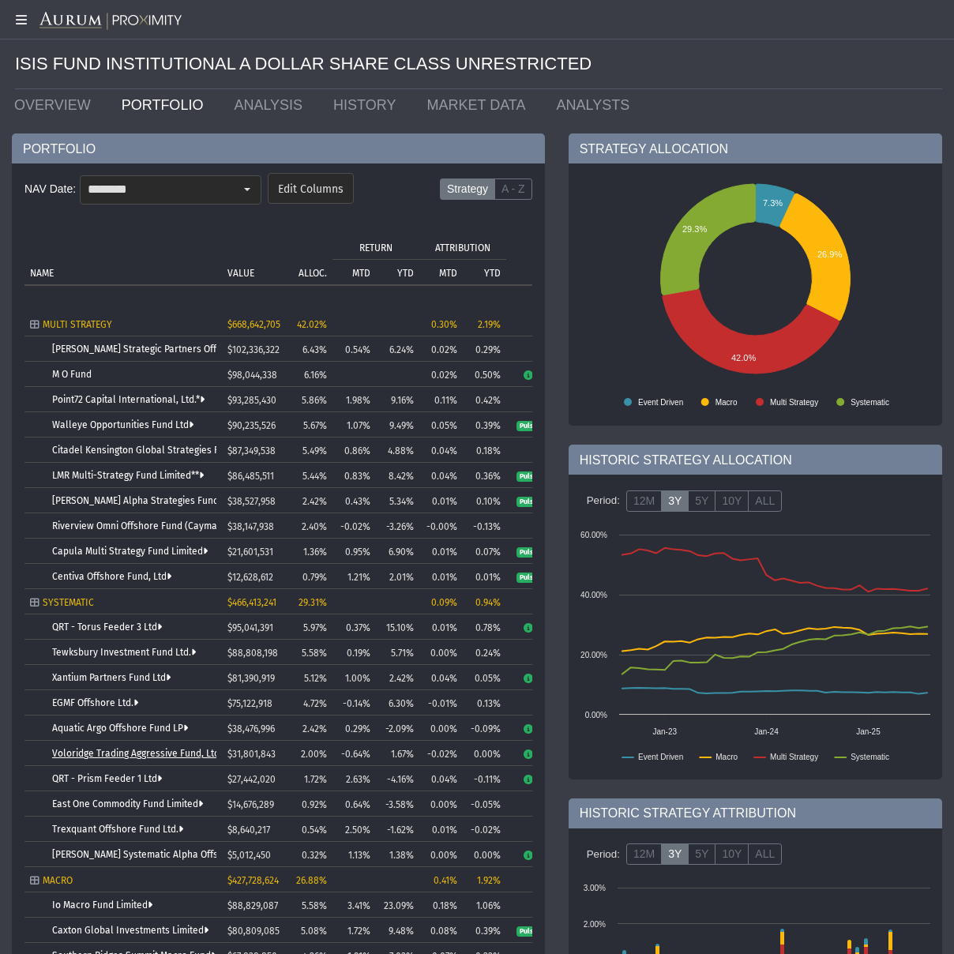
click at [107, 758] on link "Voloridge Trading Aggressive Fund, Ltd." at bounding box center [139, 753] width 174 height 11
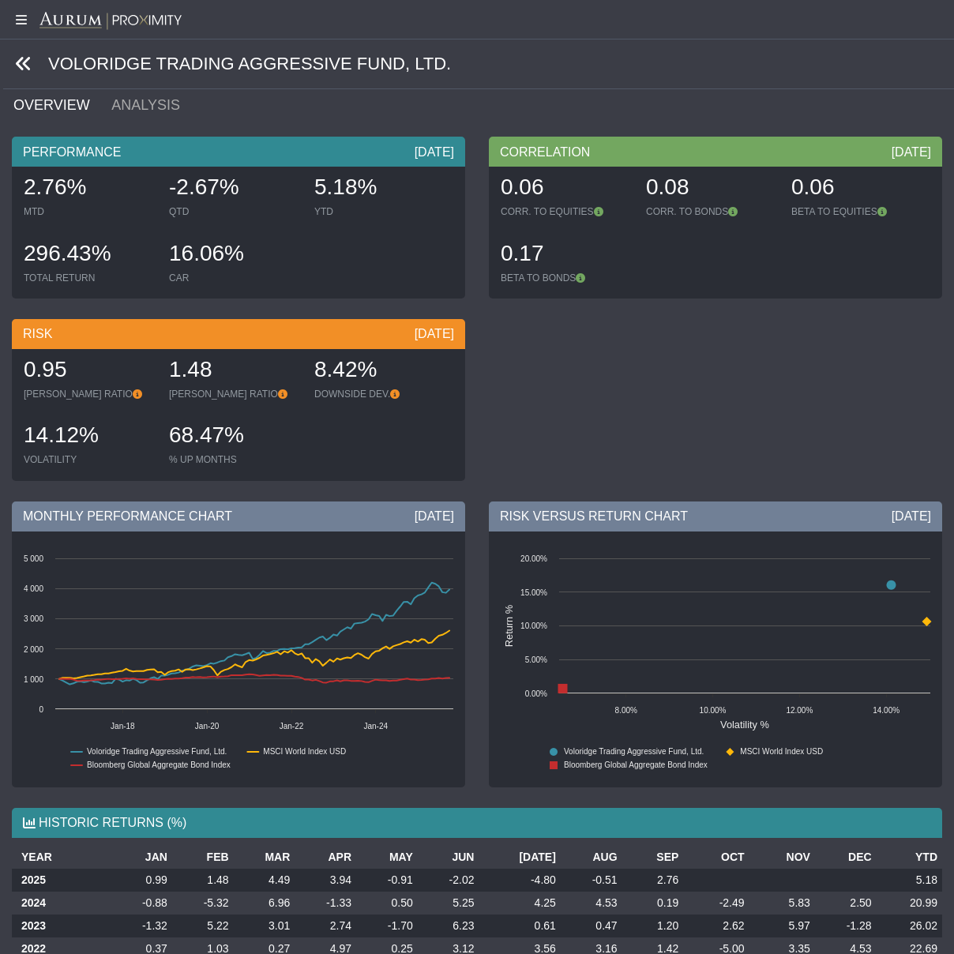
click at [25, 61] on icon at bounding box center [23, 63] width 17 height 17
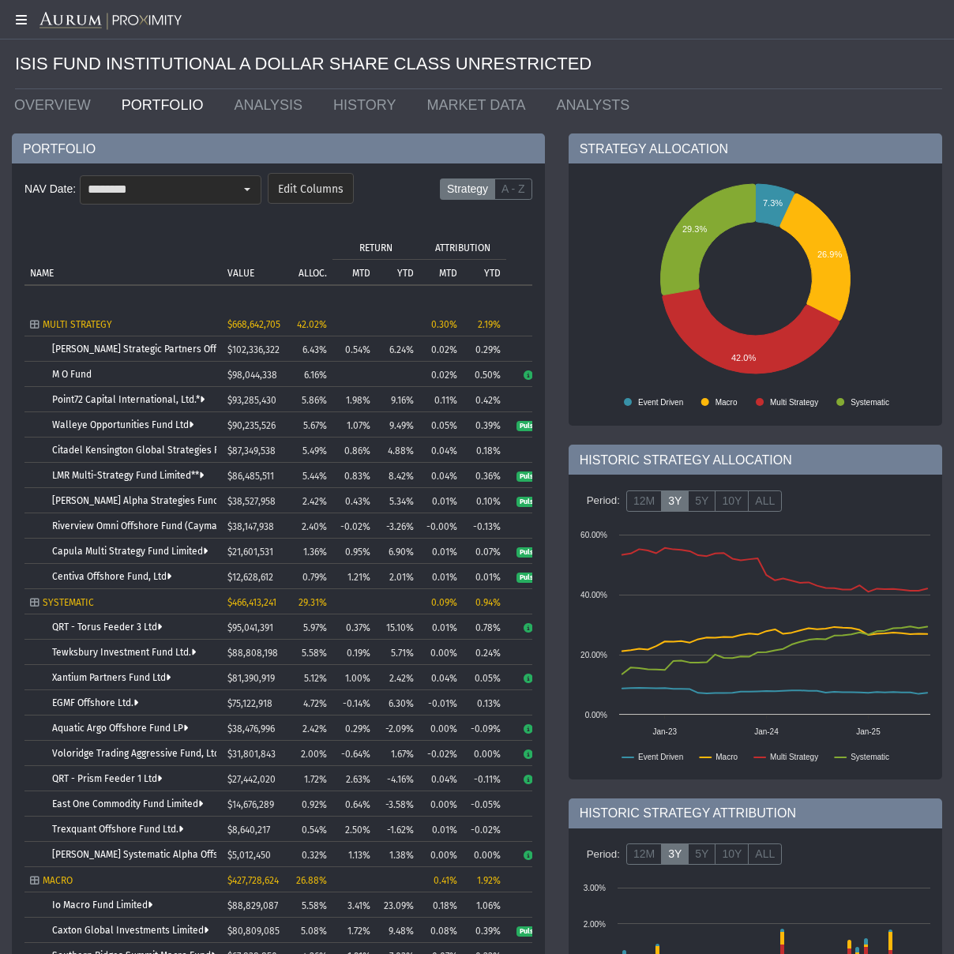
click at [18, 20] on icon at bounding box center [19, 19] width 39 height 13
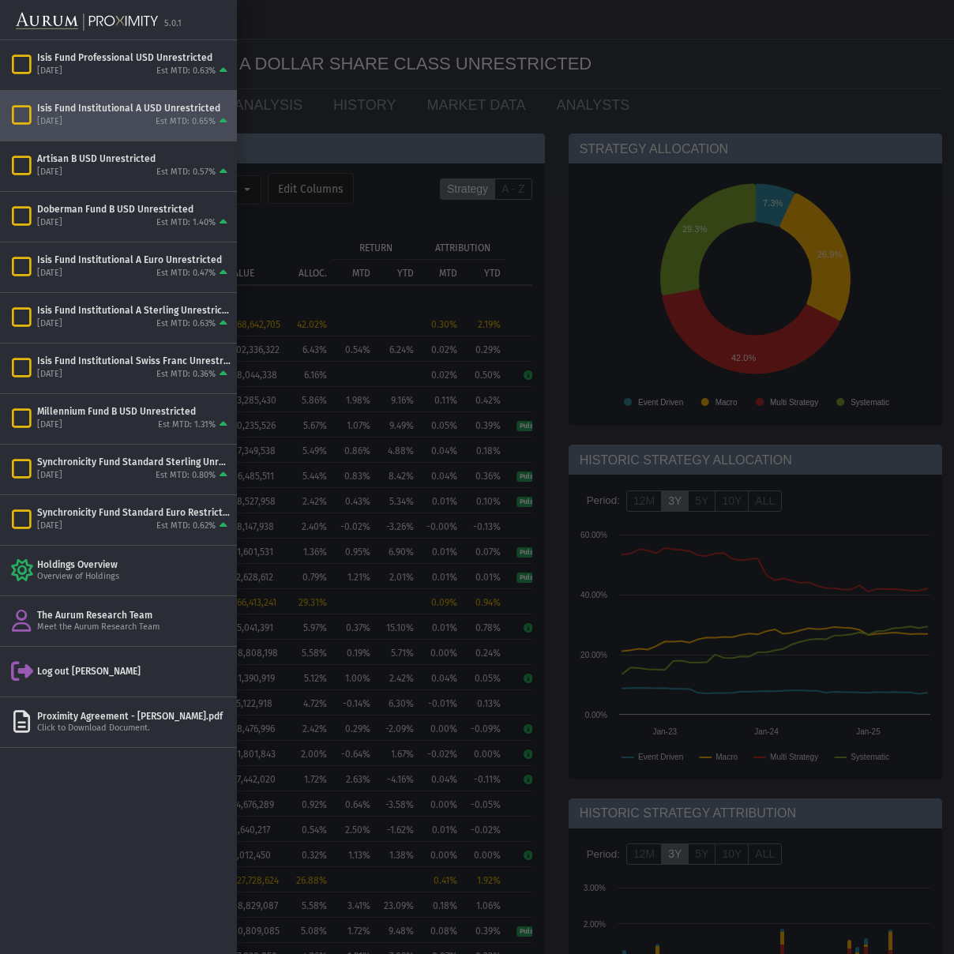
click at [331, 325] on div at bounding box center [477, 477] width 954 height 954
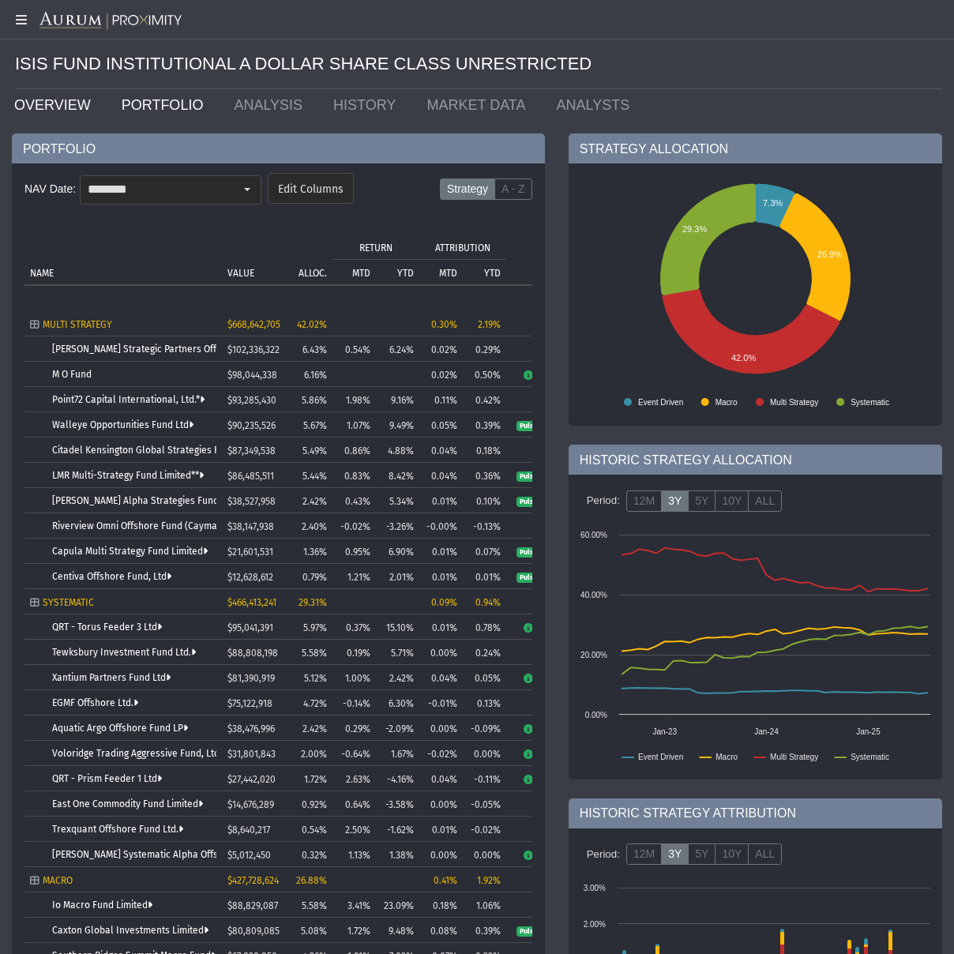
click at [46, 103] on link "OVERVIEW" at bounding box center [55, 105] width 107 height 32
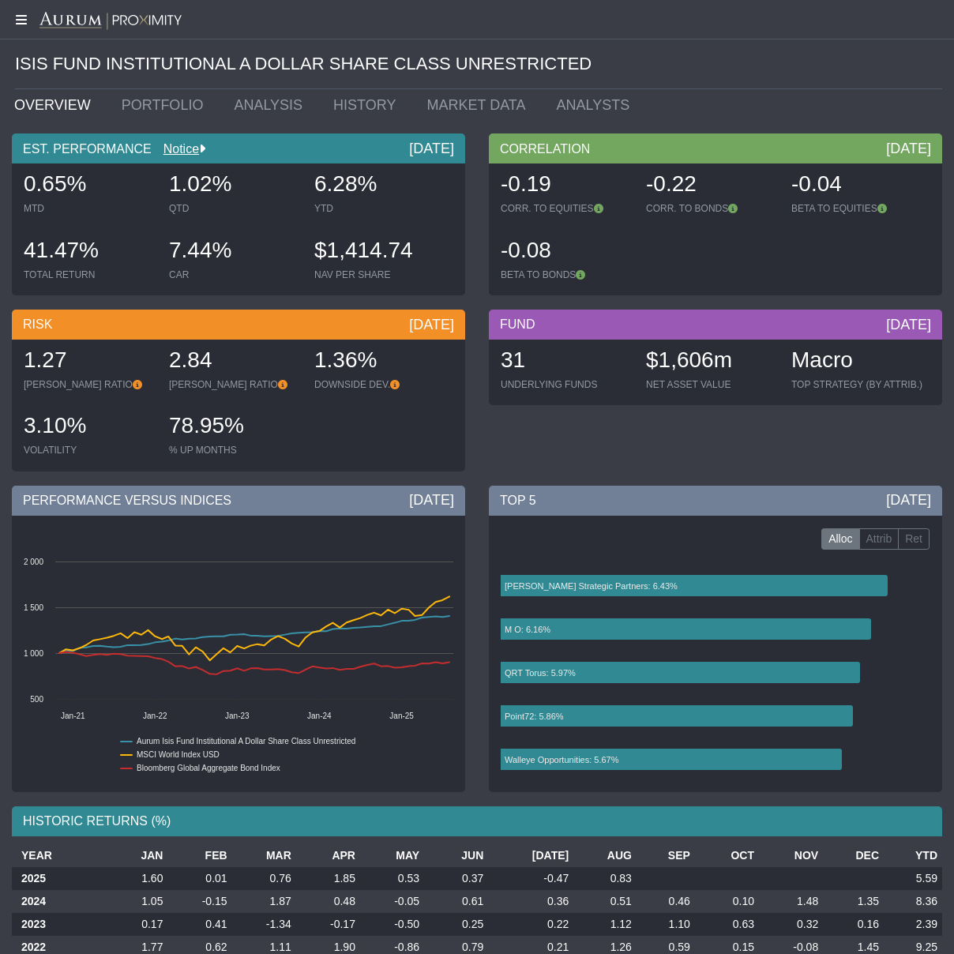
click at [20, 18] on icon at bounding box center [19, 19] width 39 height 13
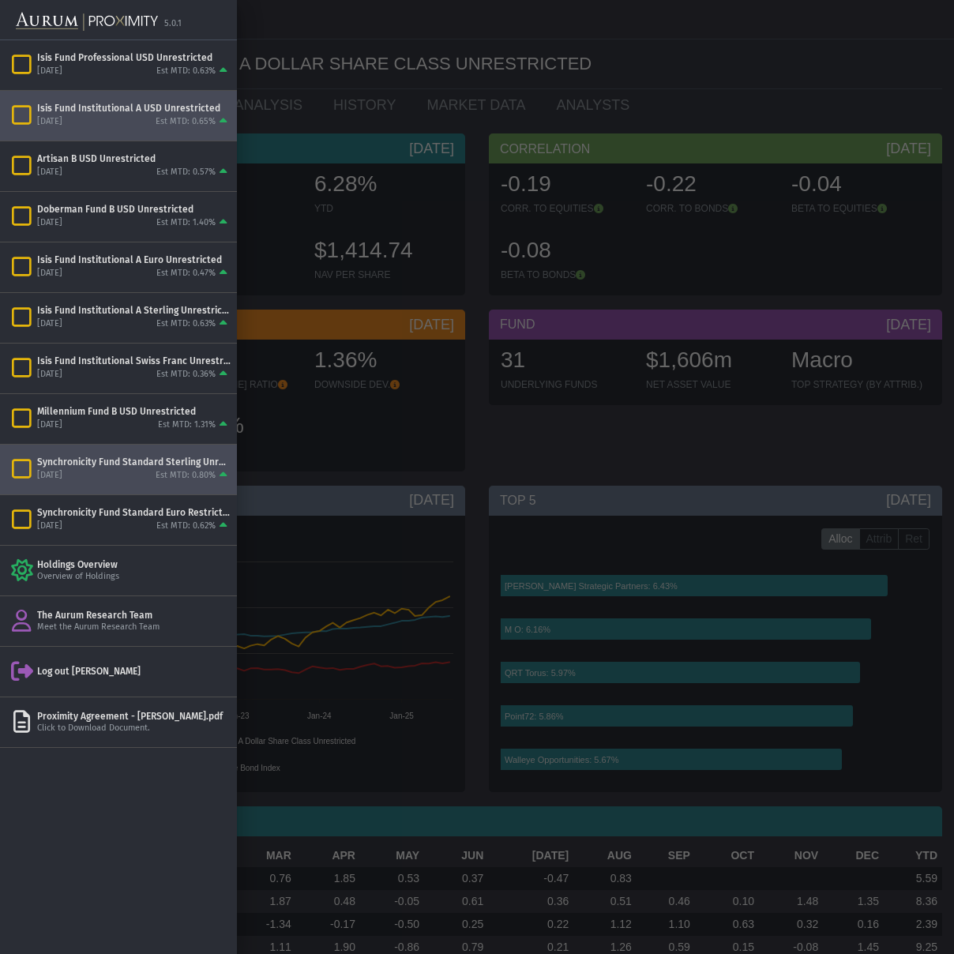
click at [111, 464] on div "Synchronicity Fund Standard Sterling Unrestricted" at bounding box center [133, 462] width 193 height 13
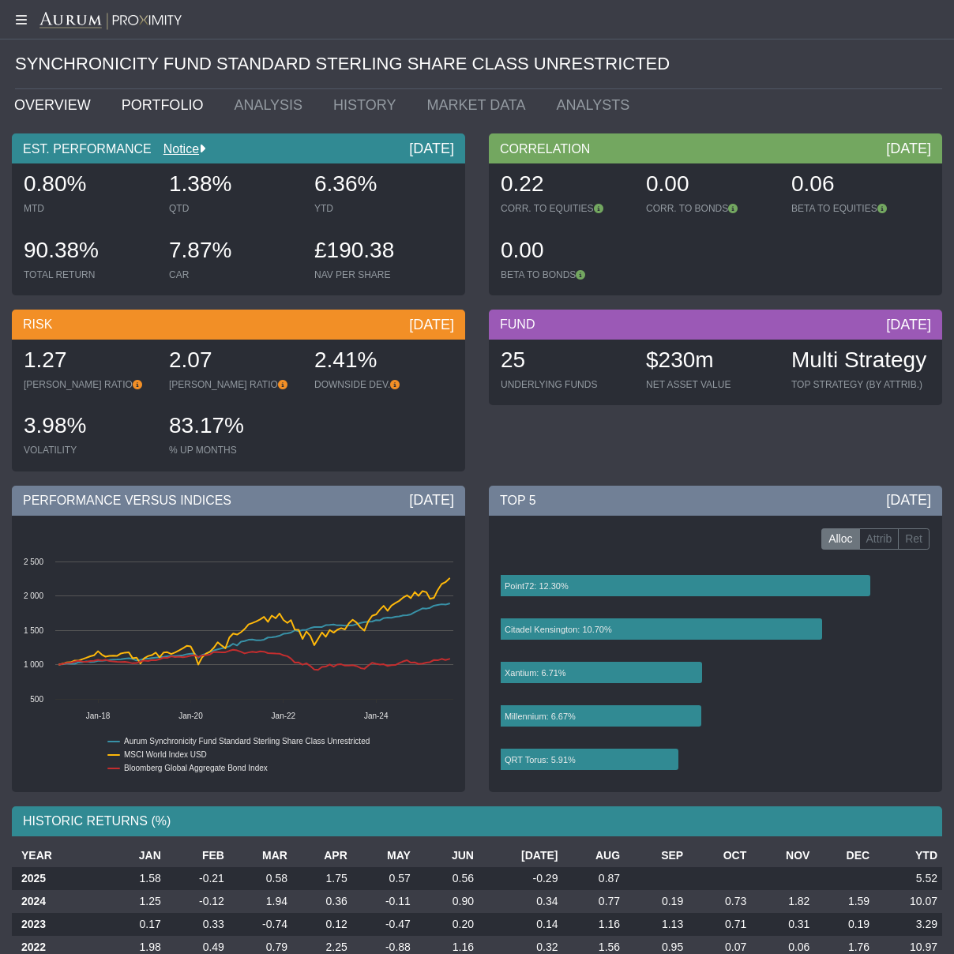
click at [148, 102] on link "PORTFOLIO" at bounding box center [166, 105] width 113 height 32
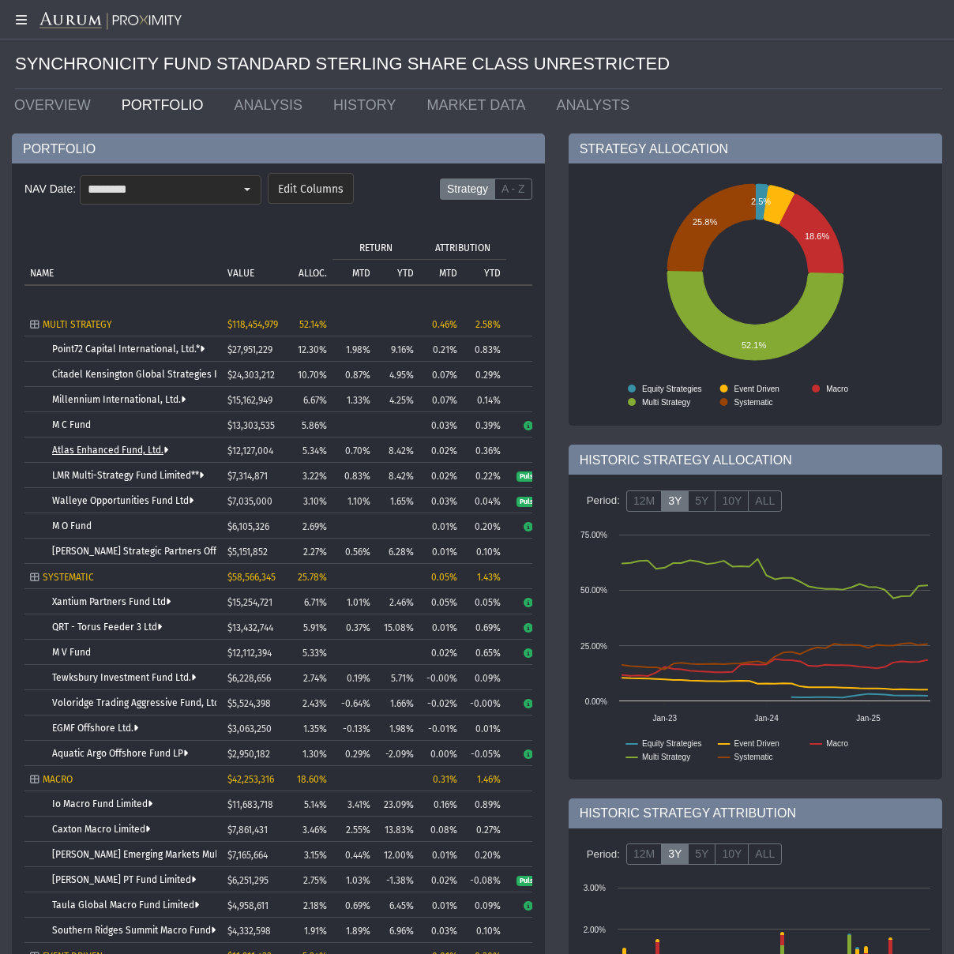
click at [116, 447] on link "Atlas Enhanced Fund, Ltd." at bounding box center [110, 450] width 116 height 11
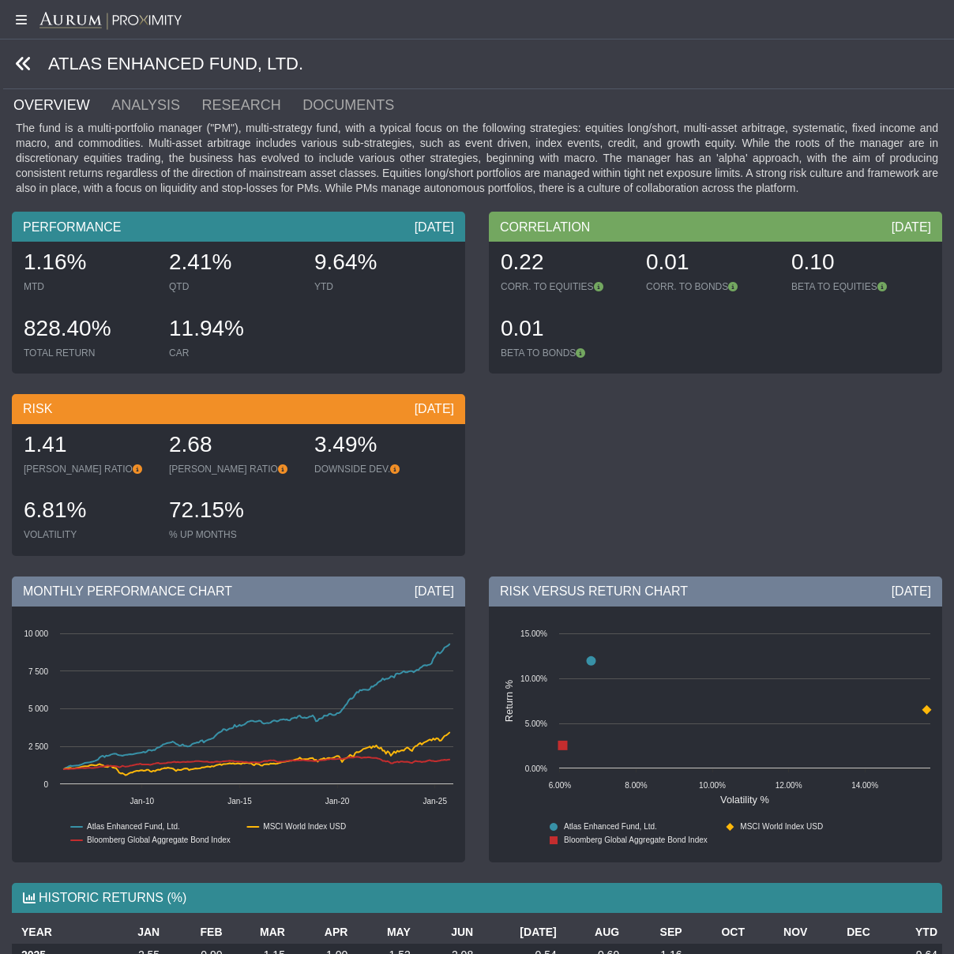
click at [23, 58] on icon at bounding box center [23, 63] width 17 height 17
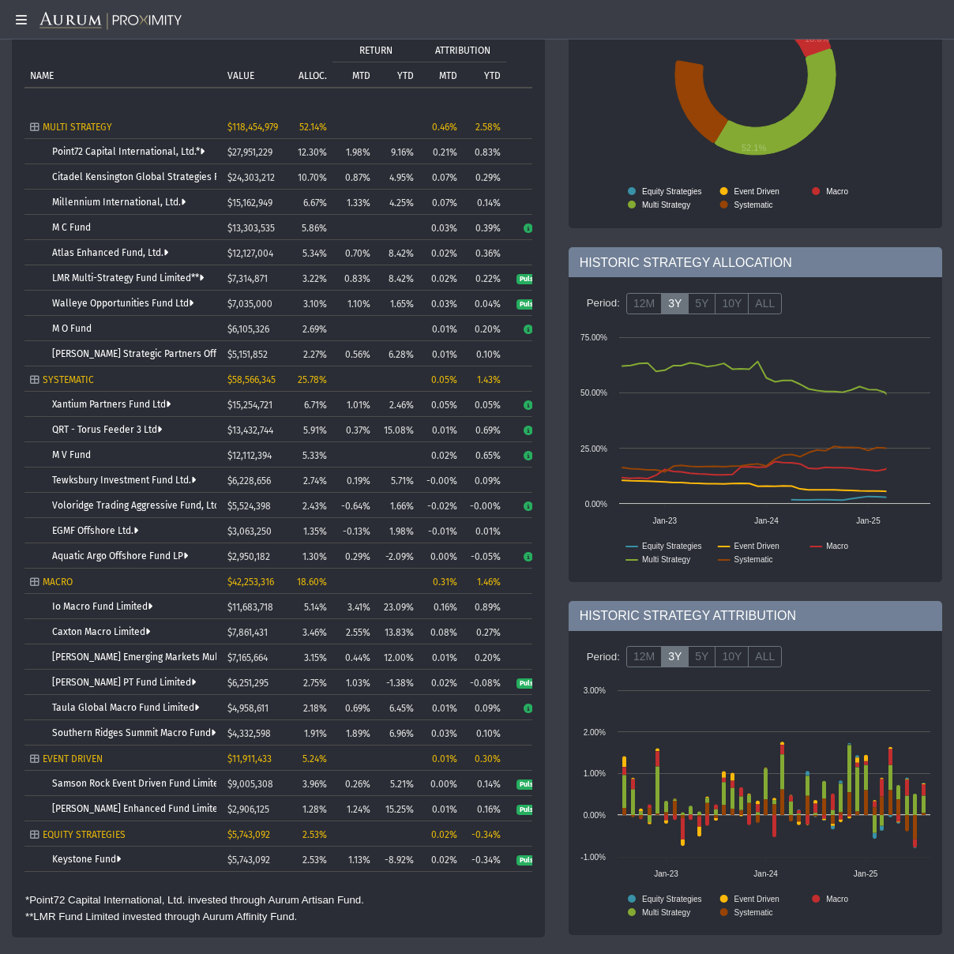
scroll to position [197, 0]
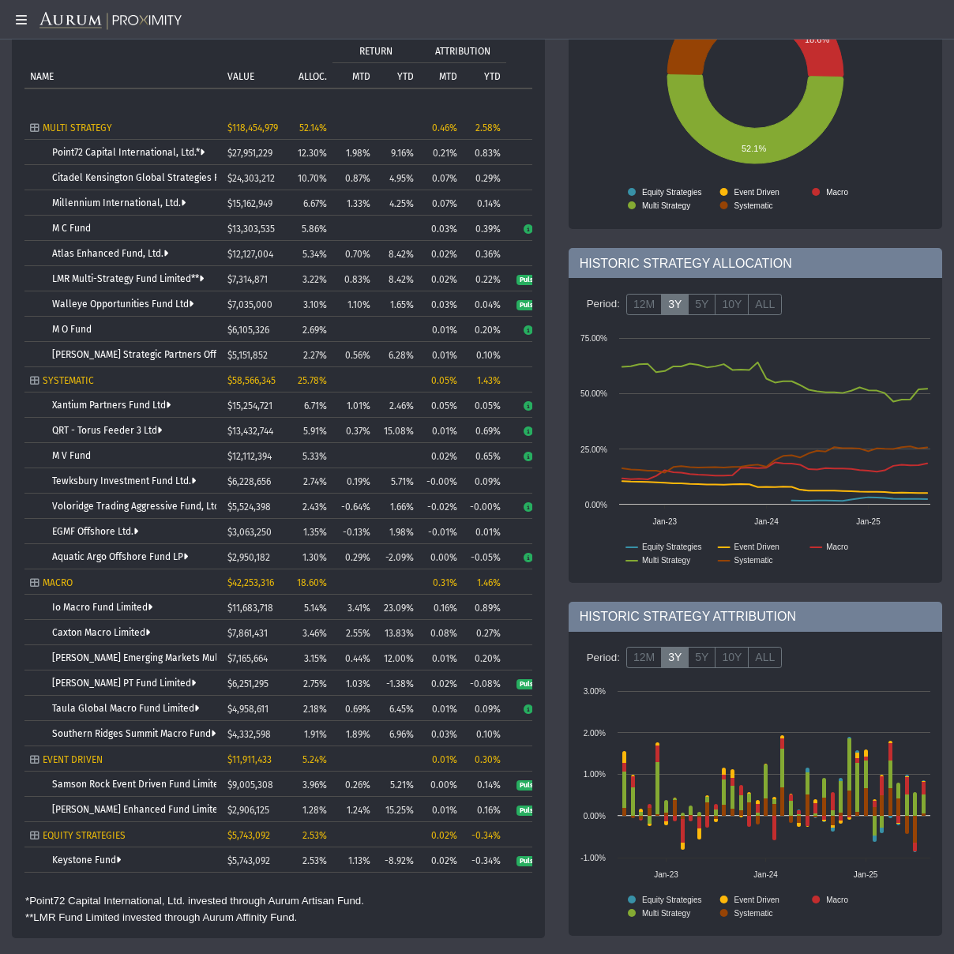
click at [97, 713] on link "Taula Global Macro Fund Limited" at bounding box center [125, 708] width 147 height 11
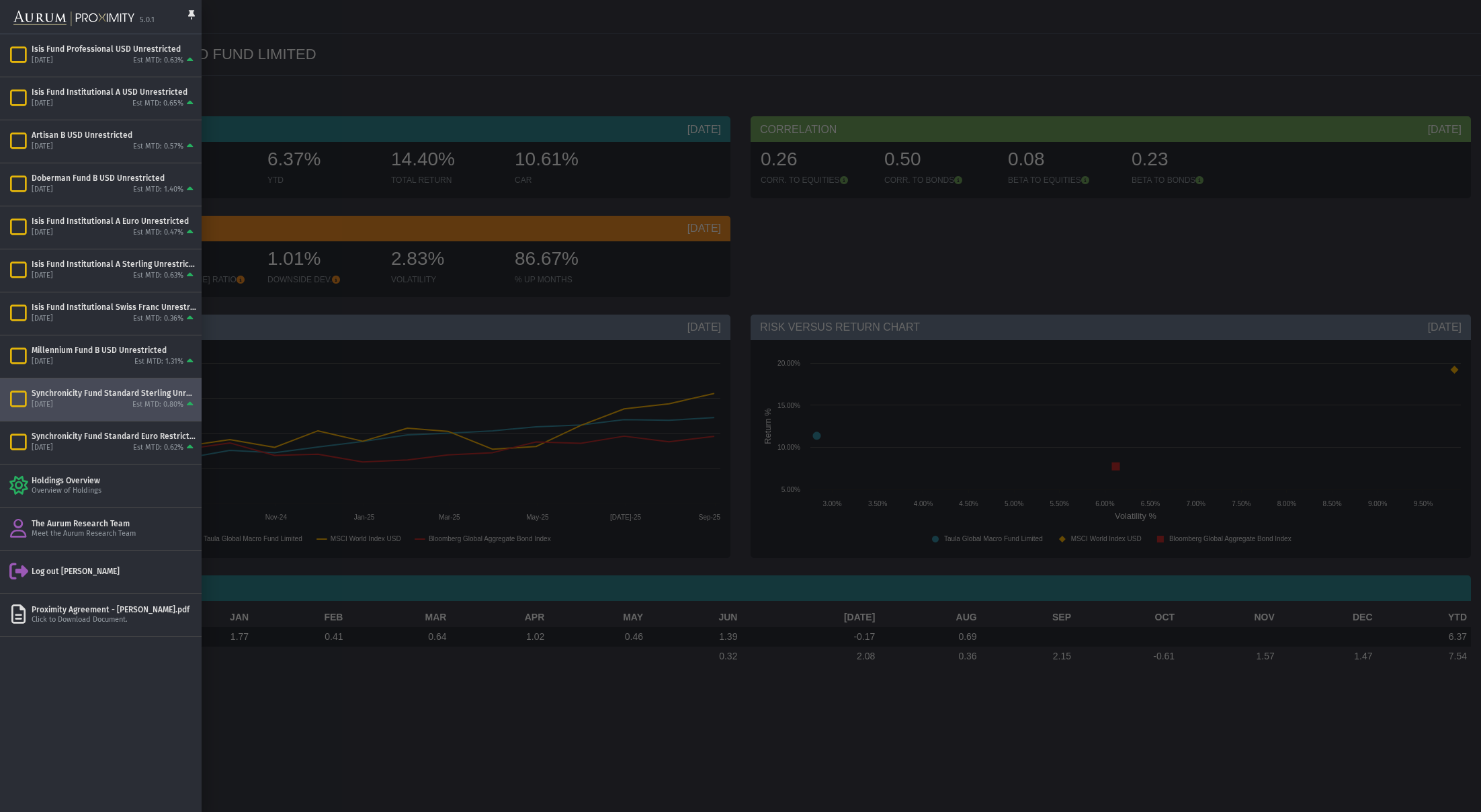
click at [455, 89] on div at bounding box center [740, 406] width 1481 height 812
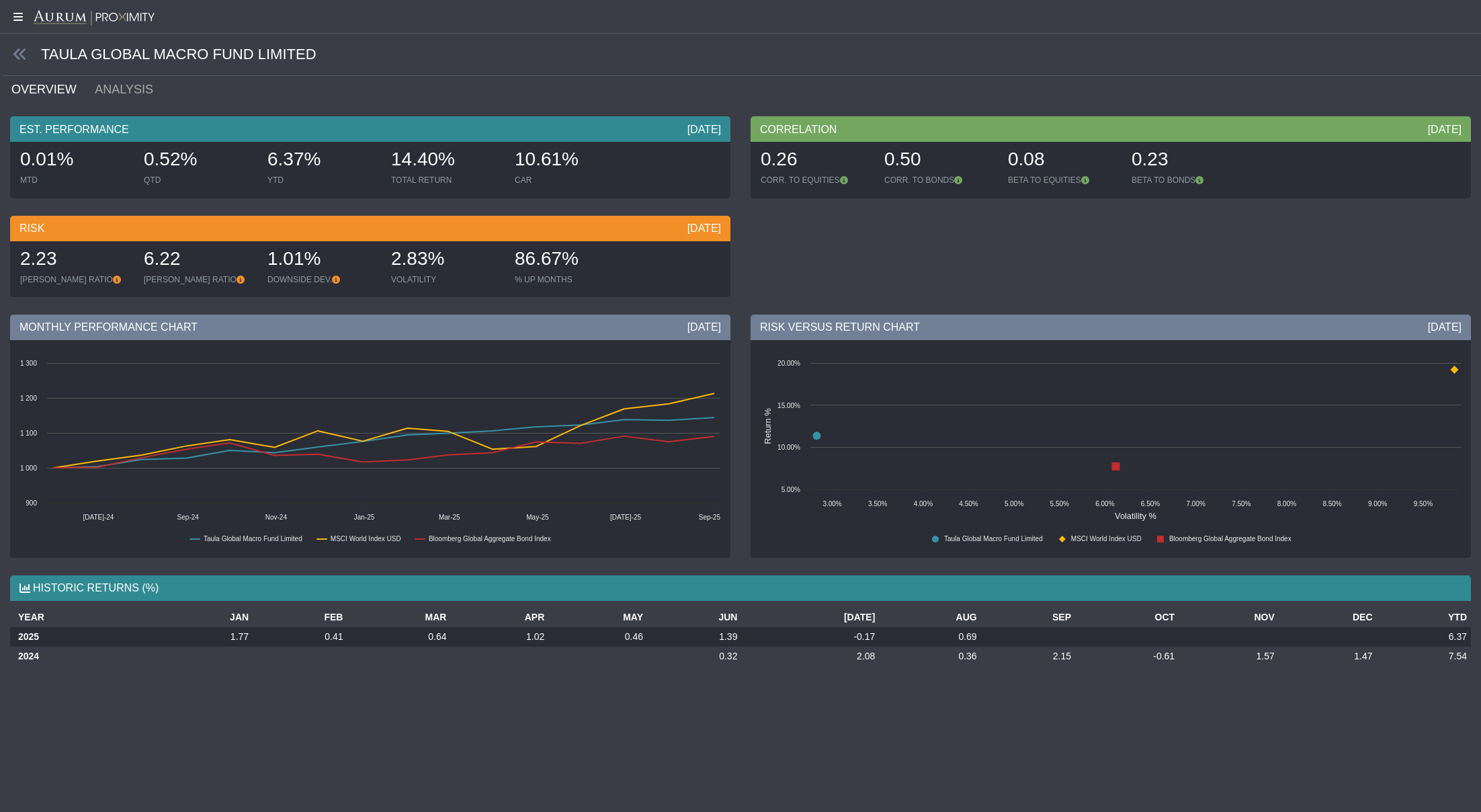
click at [20, 18] on icon at bounding box center [16, 16] width 33 height 11
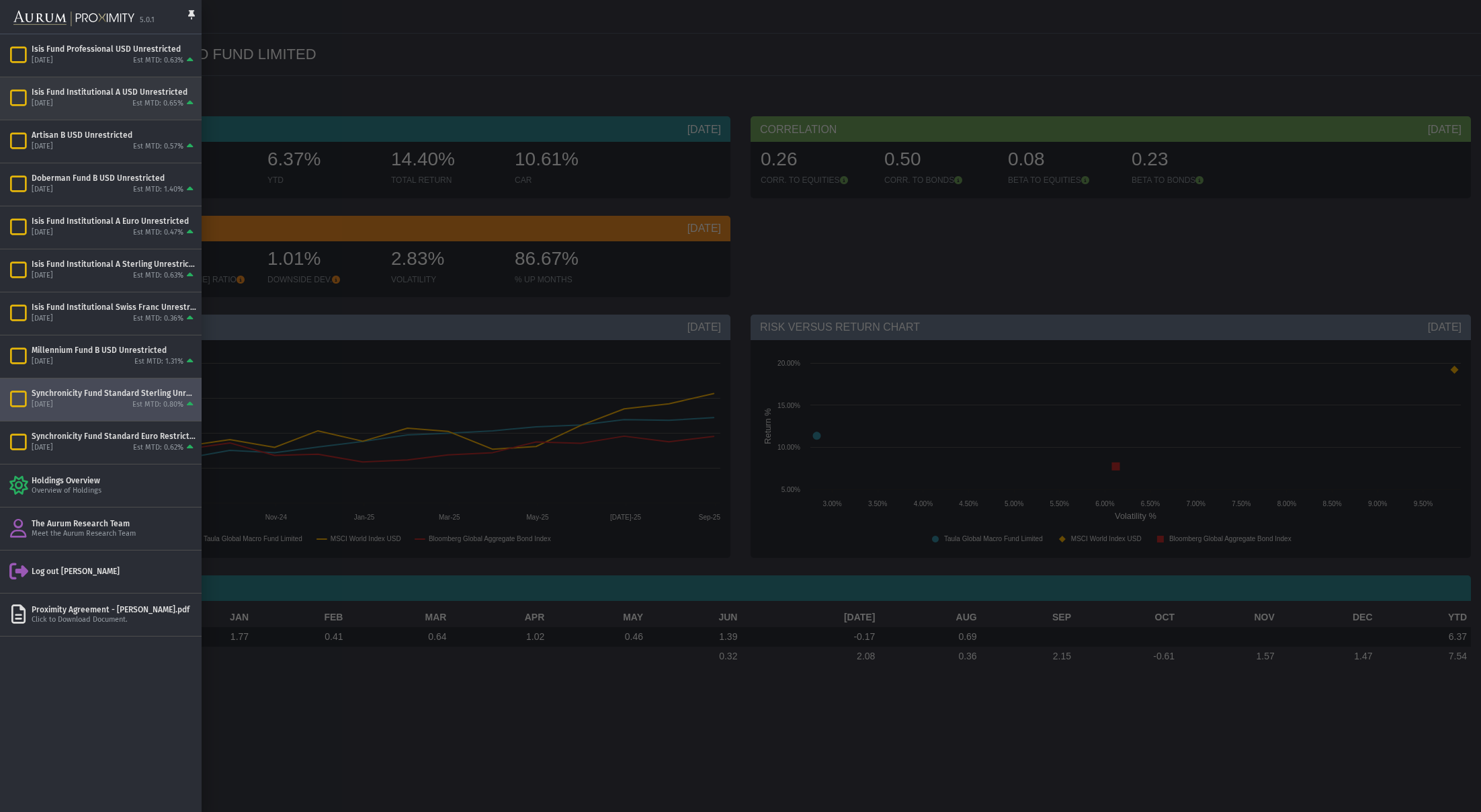
click at [109, 99] on div "[DATE] Est MTD: 0.65%" at bounding box center [113, 104] width 164 height 12
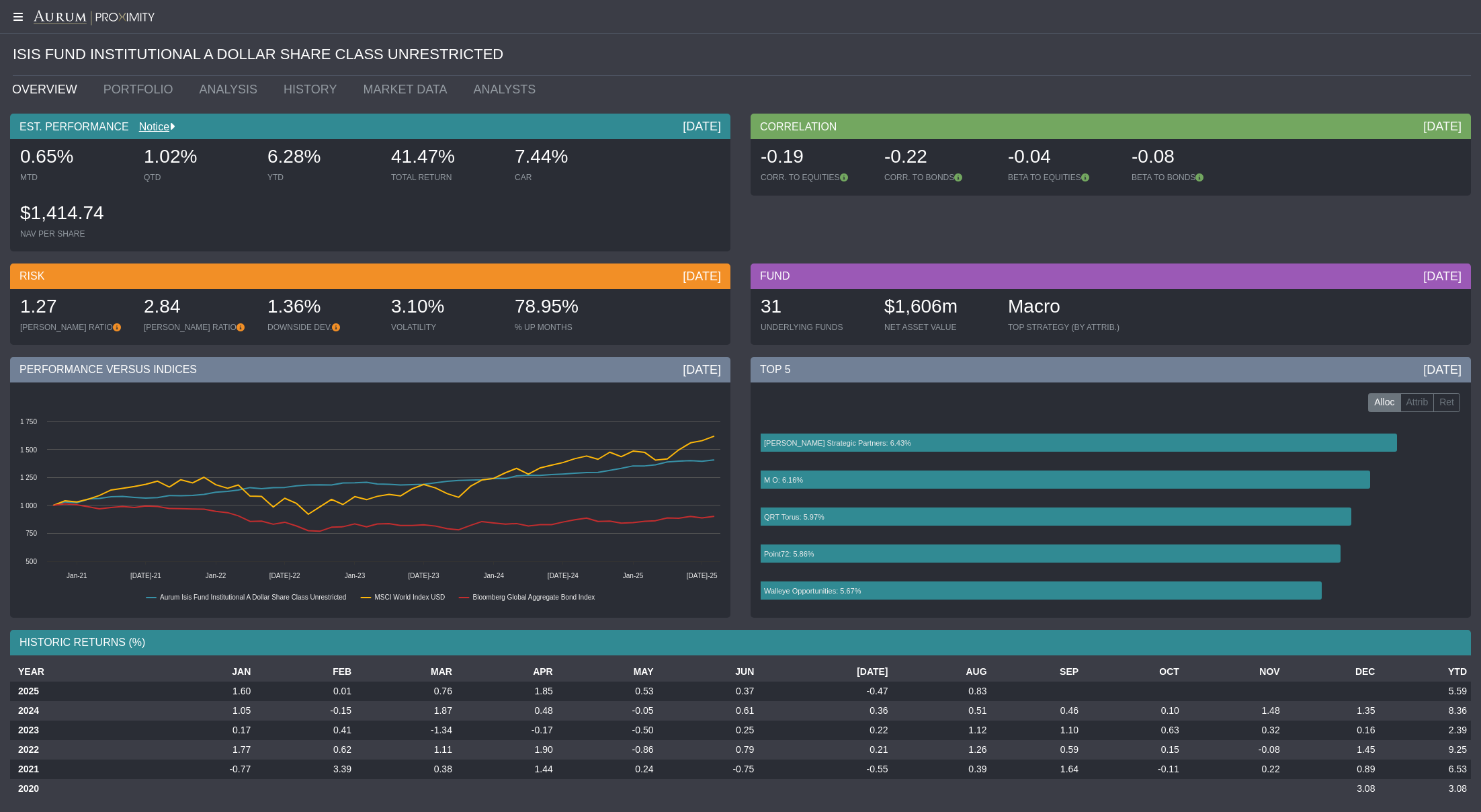
click at [16, 17] on icon at bounding box center [16, 16] width 33 height 11
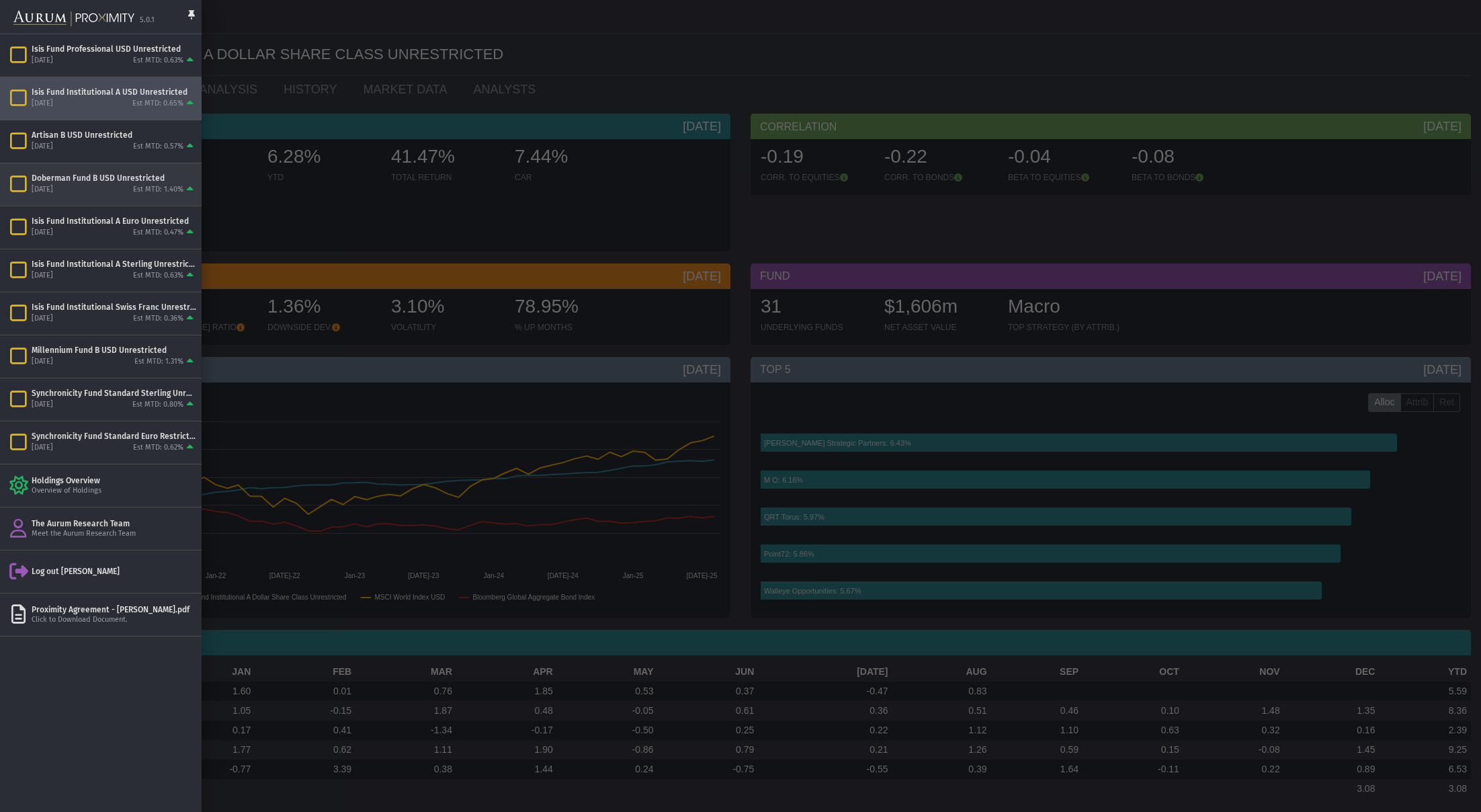
click at [100, 174] on div "Doberman Fund B USD Unrestricted" at bounding box center [113, 178] width 164 height 11
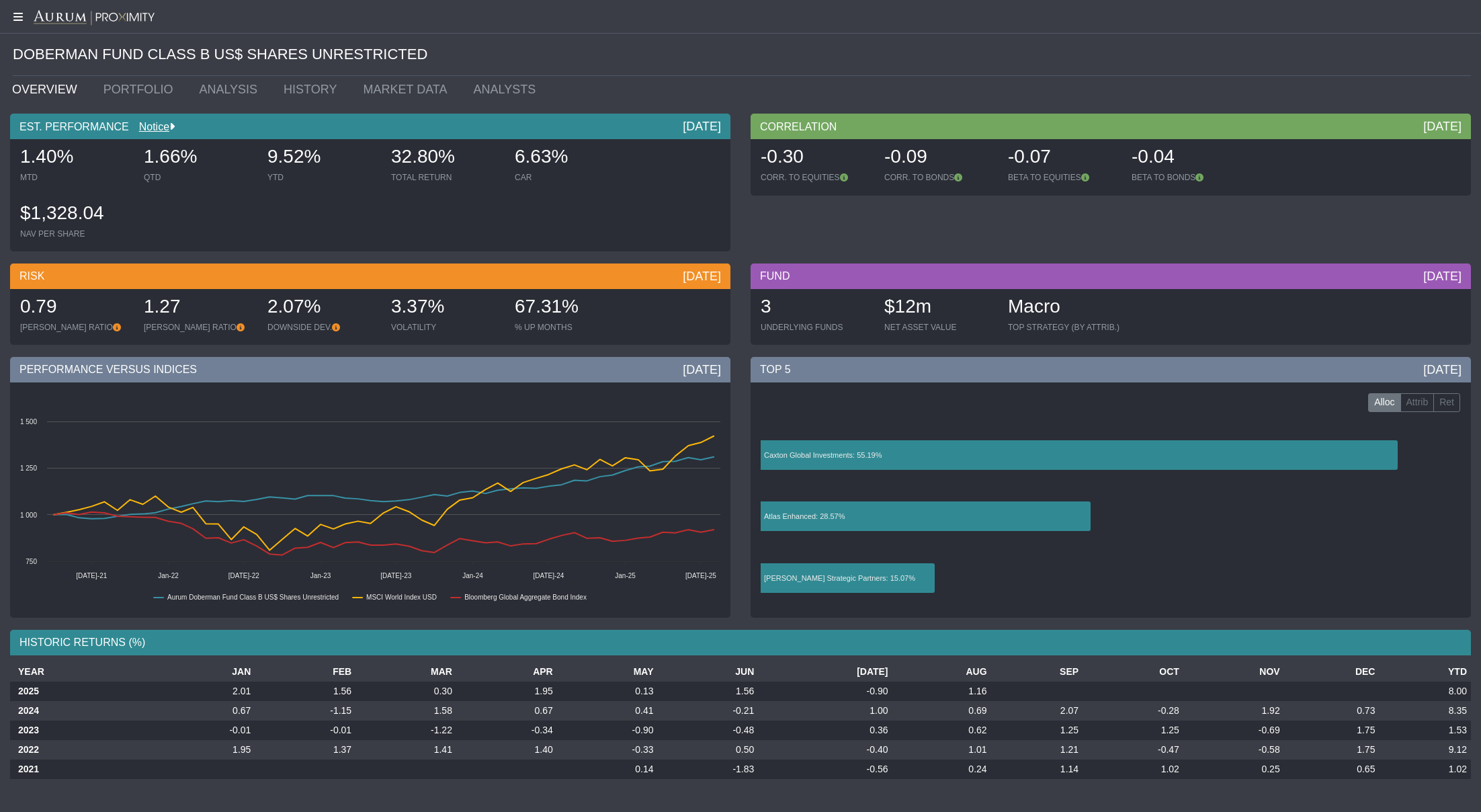
click at [18, 17] on icon at bounding box center [16, 16] width 33 height 11
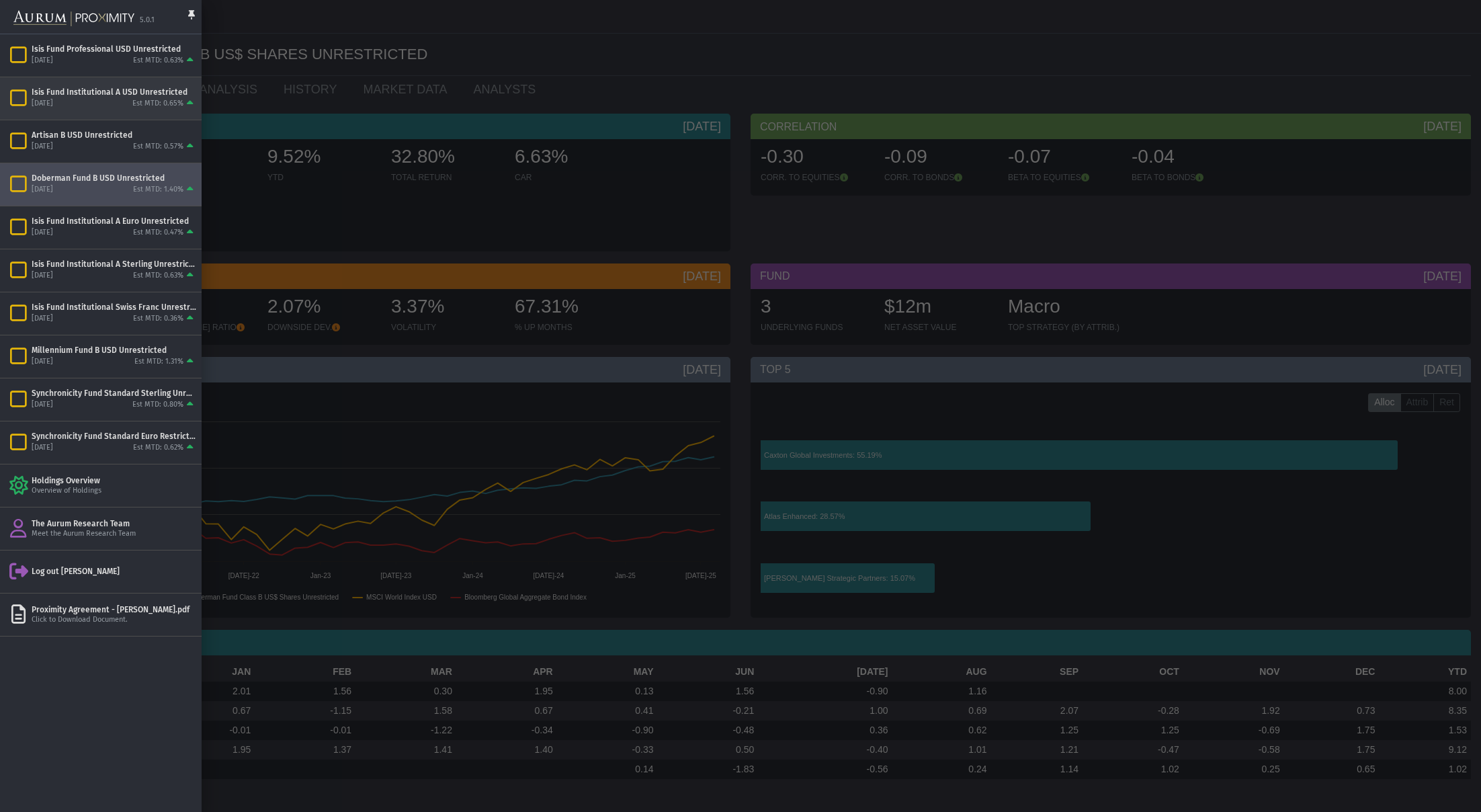
click at [78, 96] on div "Isis Fund Institutional A USD Unrestricted" at bounding box center [113, 92] width 164 height 11
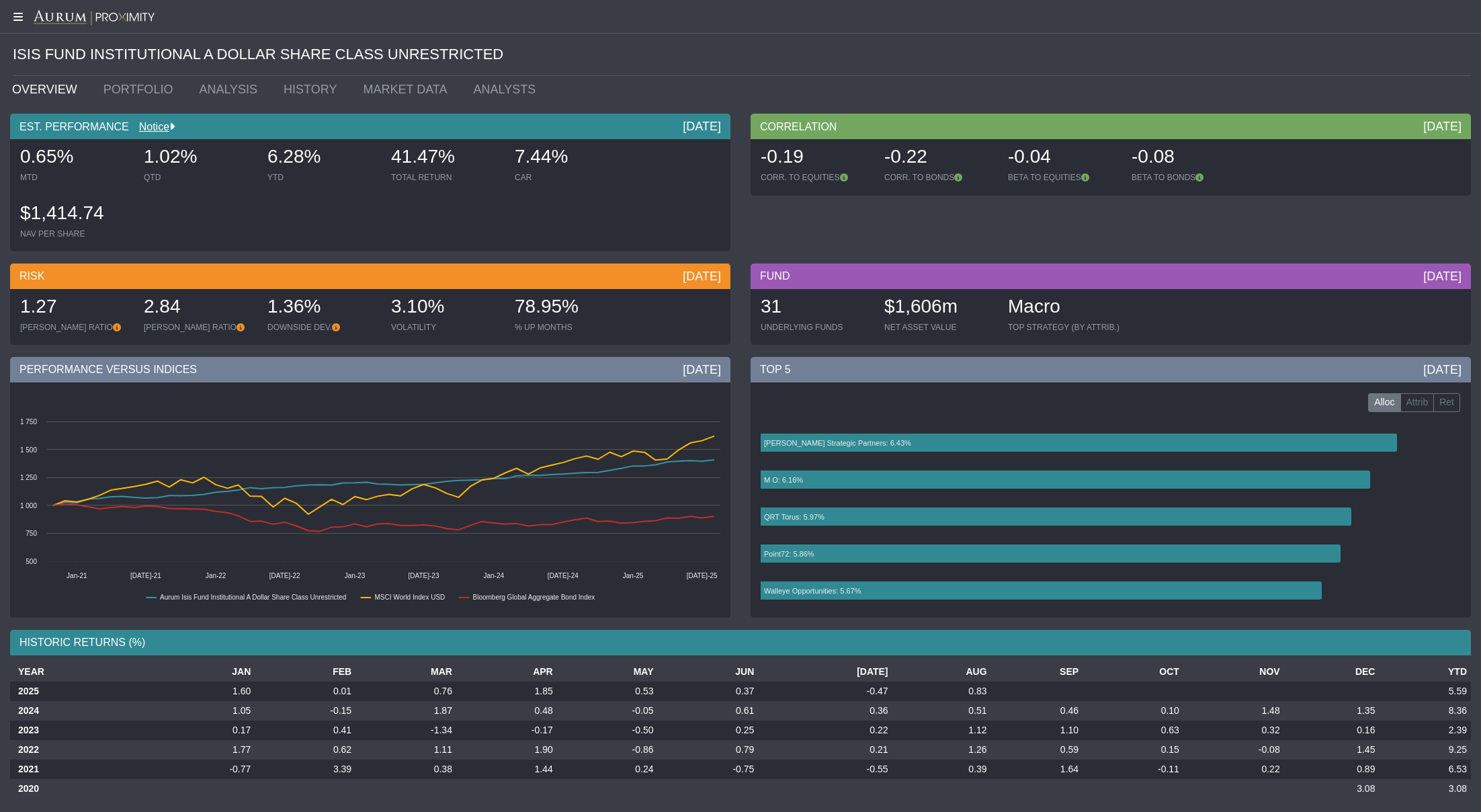
click at [20, 19] on icon at bounding box center [16, 16] width 33 height 11
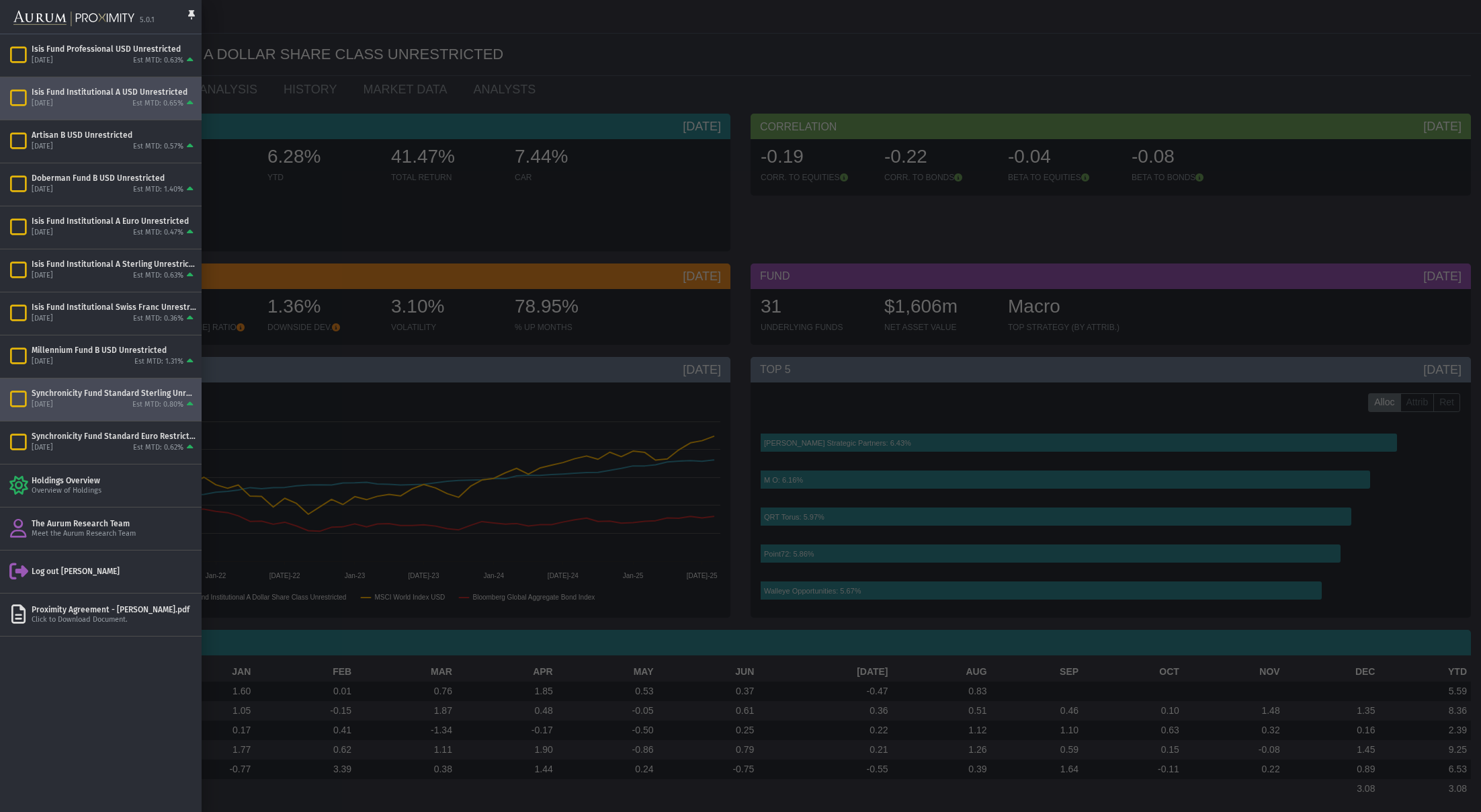
click at [145, 398] on div "Synchronicity Fund Standard Sterling Unrestricted" at bounding box center [113, 393] width 164 height 11
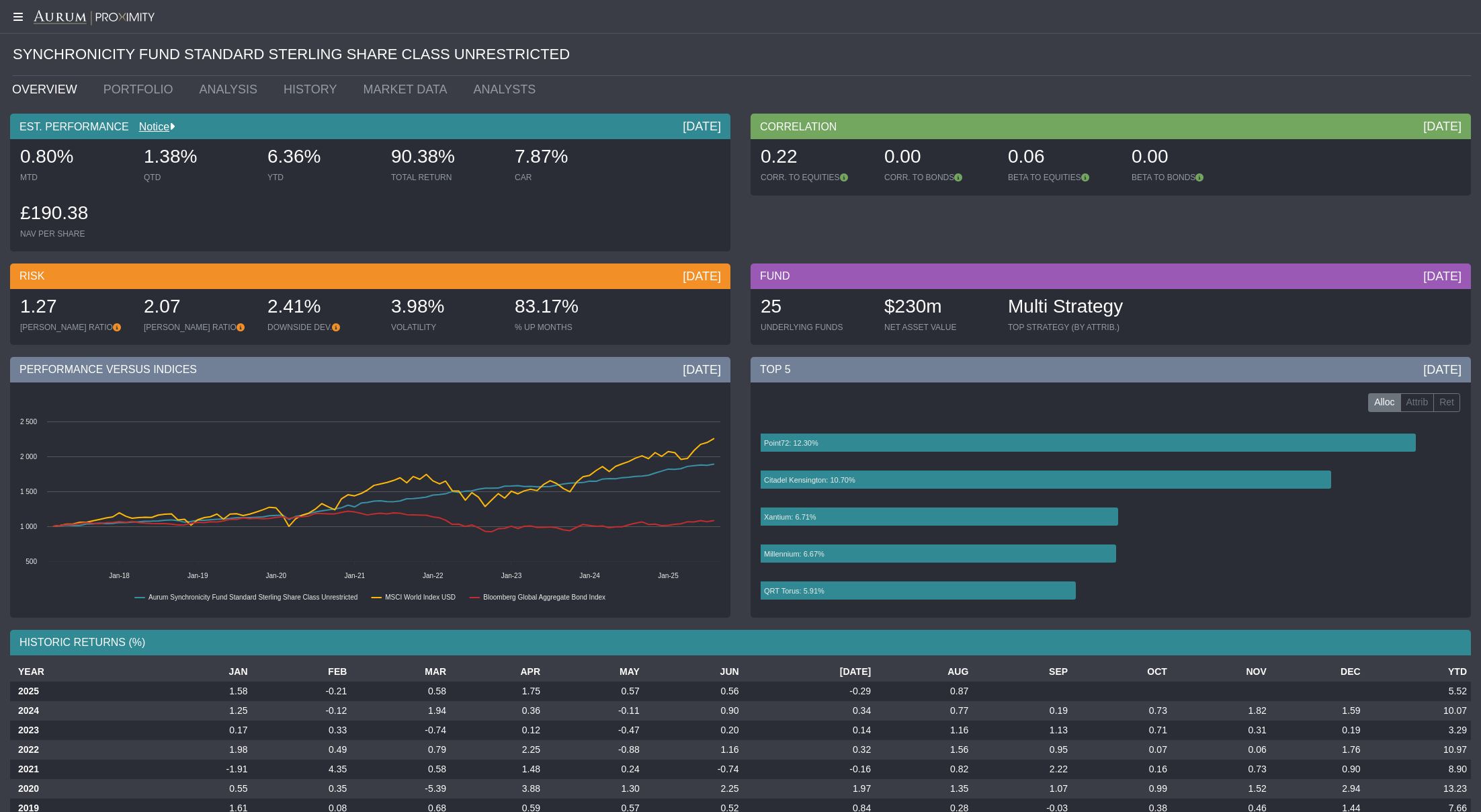
click at [18, 16] on icon at bounding box center [16, 16] width 33 height 11
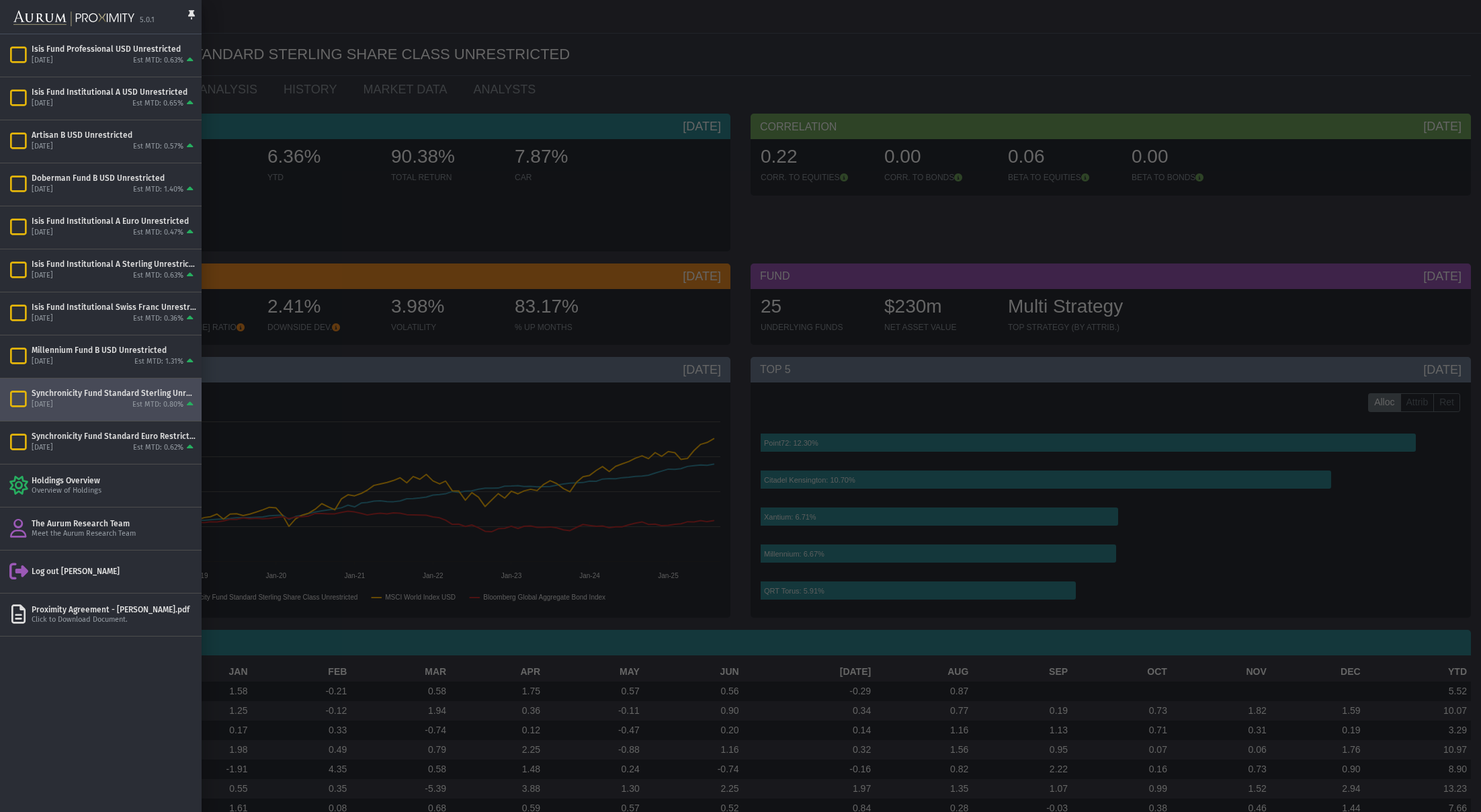
click at [299, 204] on div at bounding box center [740, 406] width 1481 height 812
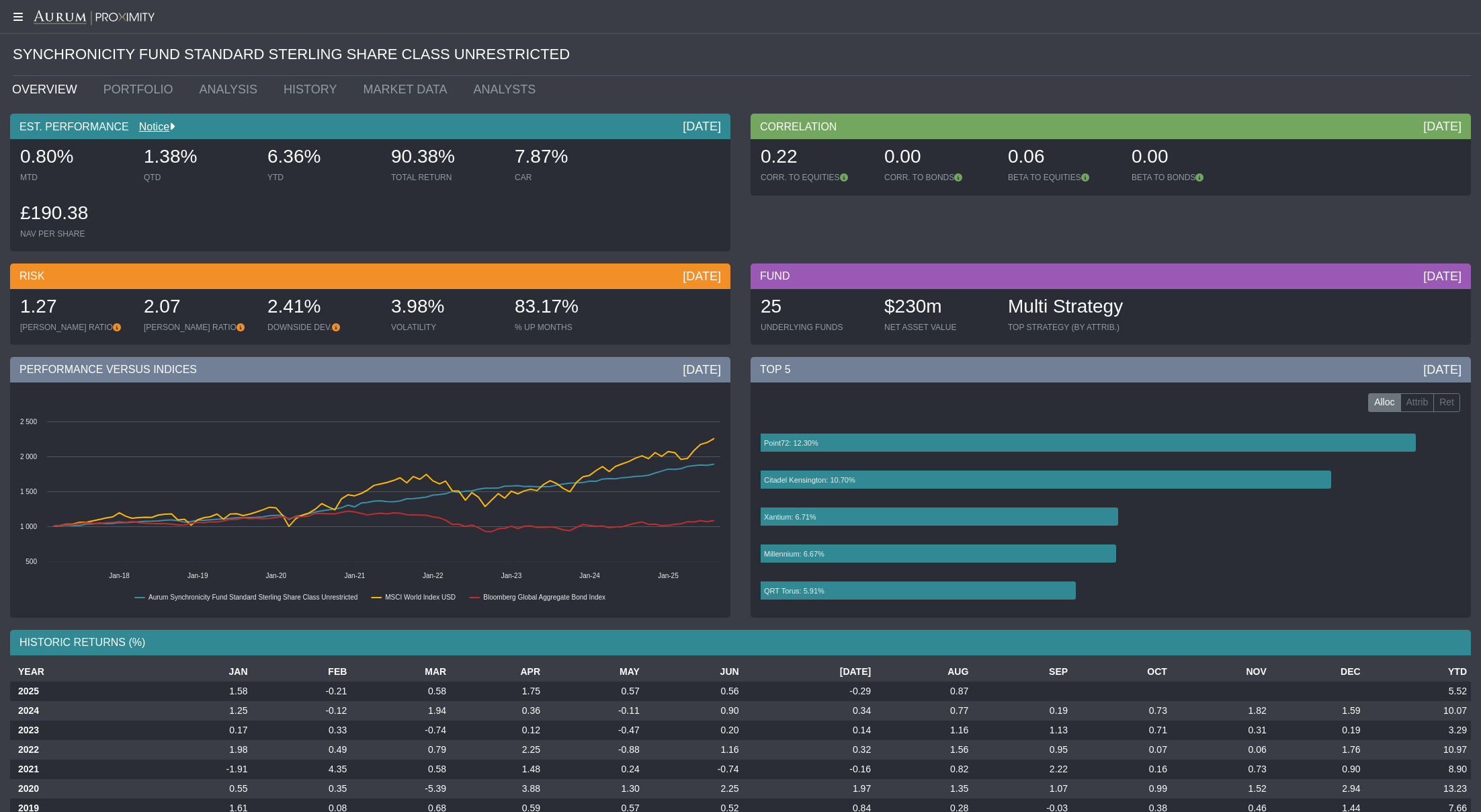
click at [20, 13] on icon at bounding box center [16, 16] width 33 height 11
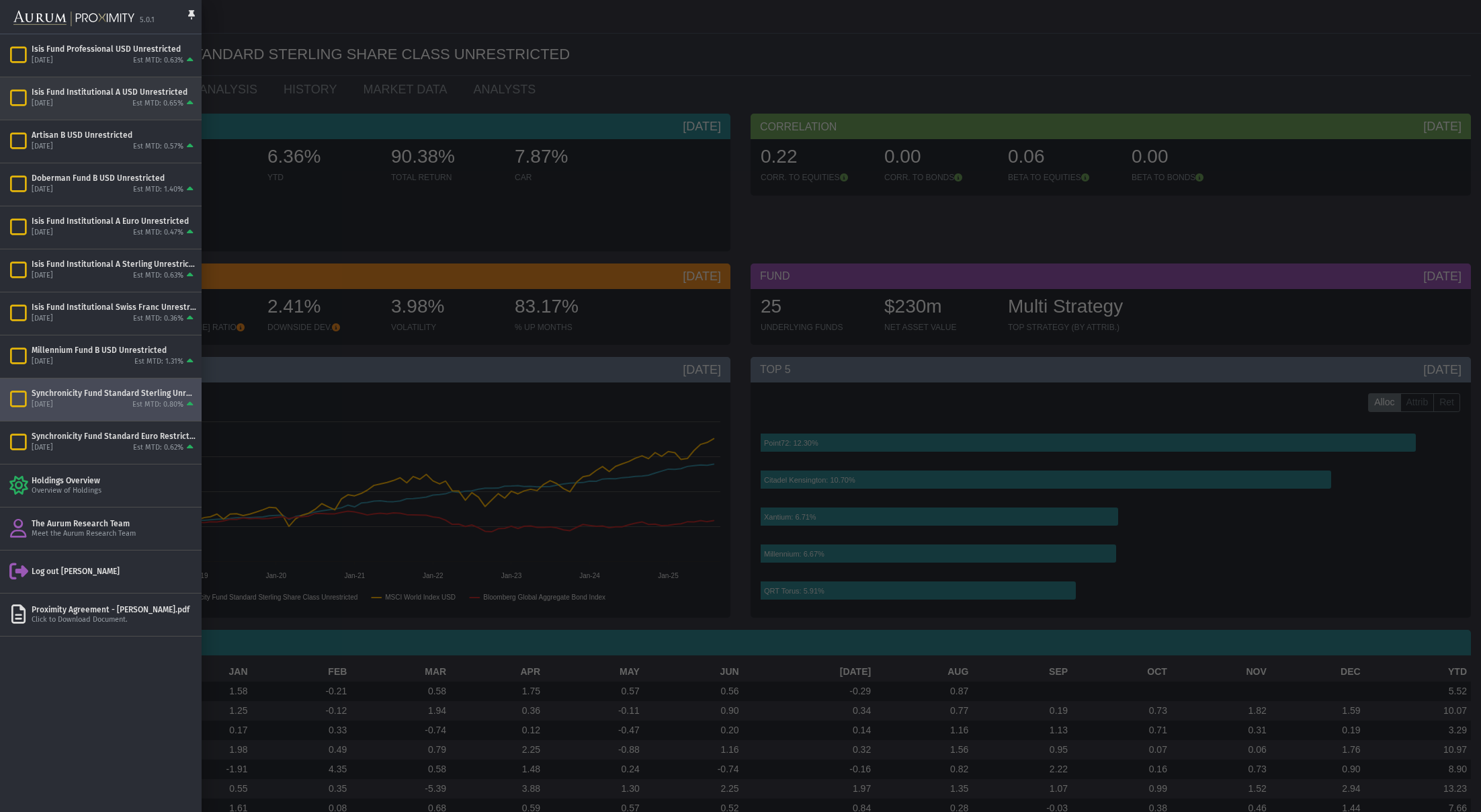
click at [123, 97] on div "Isis Fund Institutional A USD Unrestricted" at bounding box center [113, 92] width 164 height 11
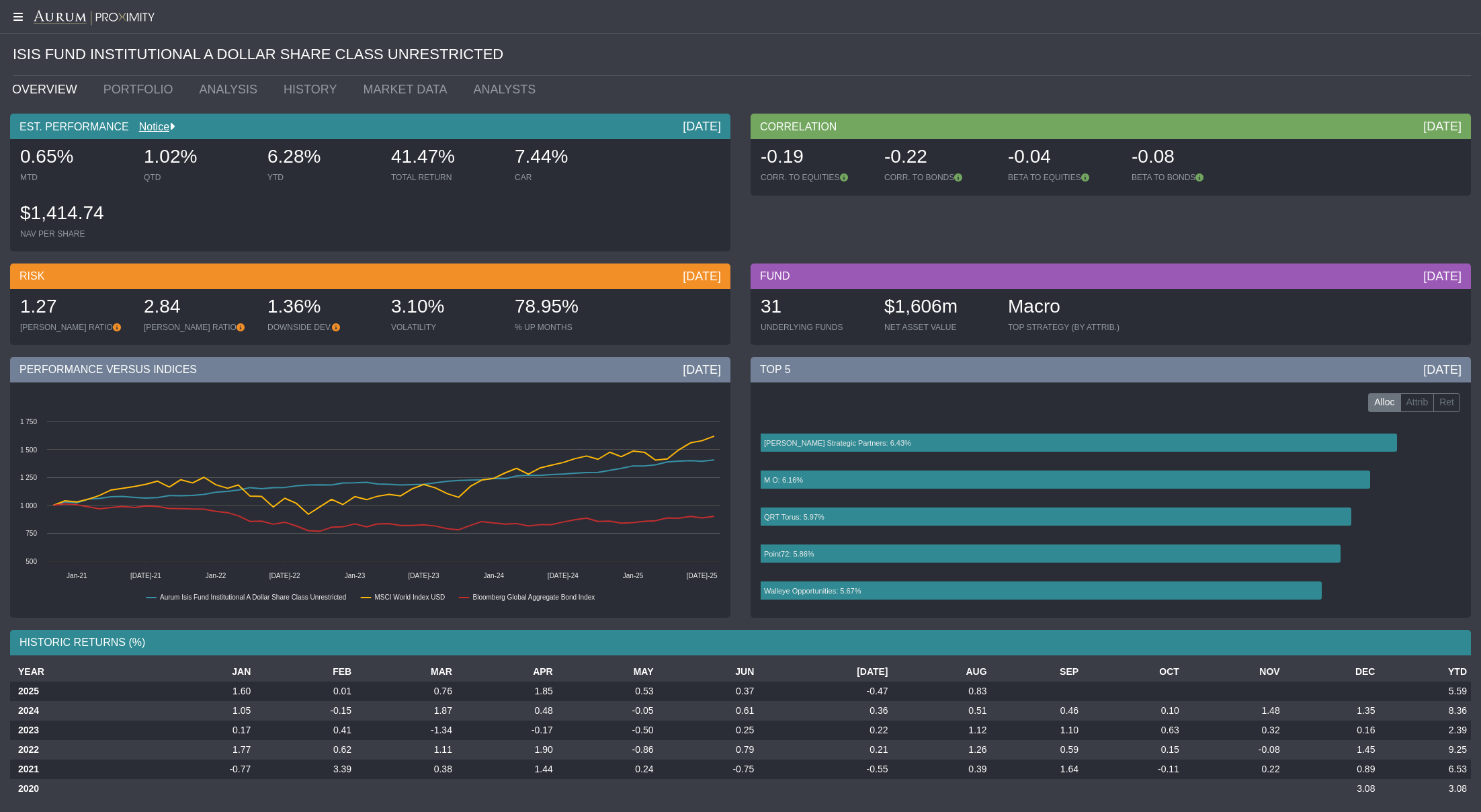
click at [10, 13] on icon at bounding box center [16, 16] width 33 height 11
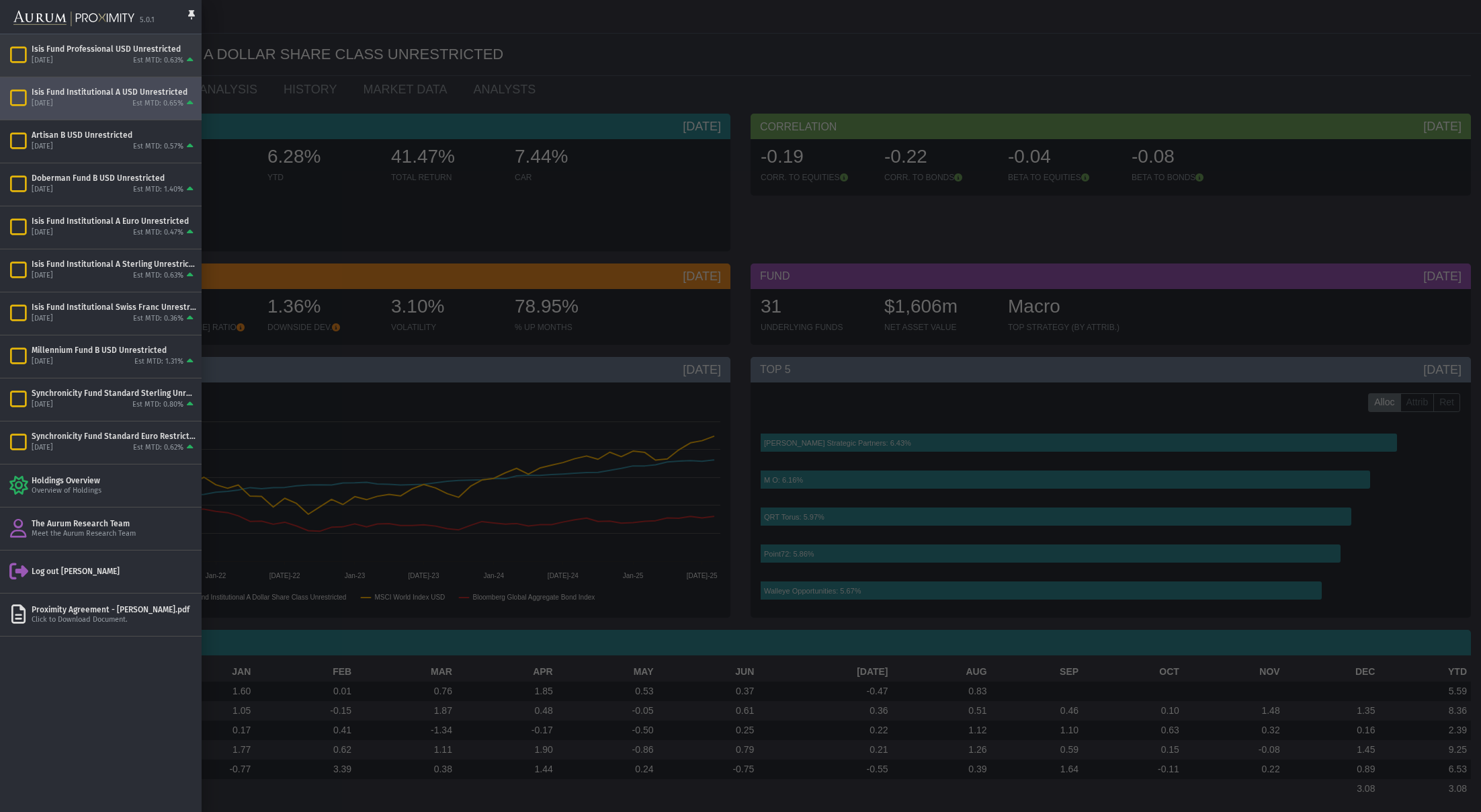
click at [53, 56] on div "[DATE]" at bounding box center [42, 61] width 21 height 10
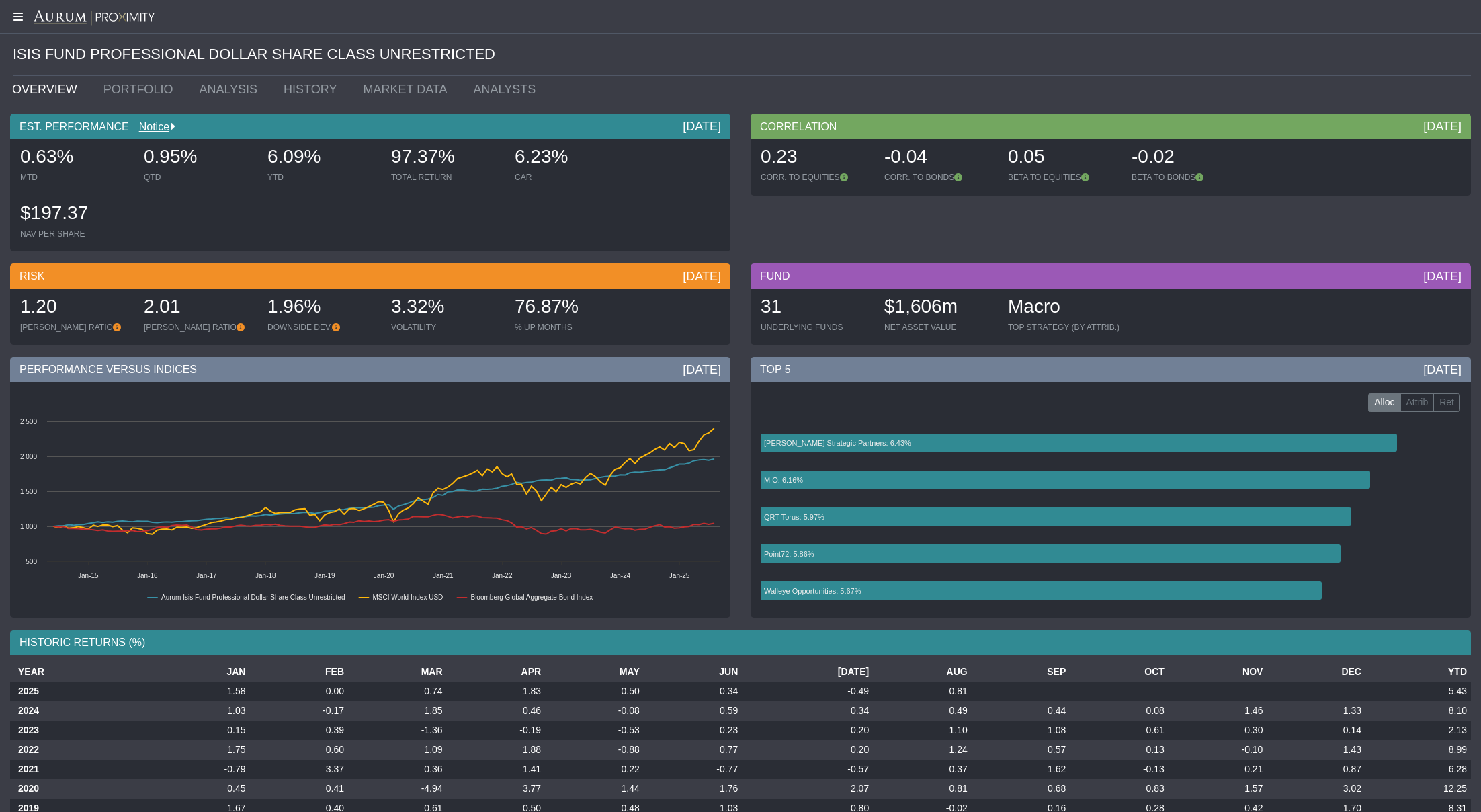
click at [16, 16] on icon at bounding box center [16, 16] width 33 height 11
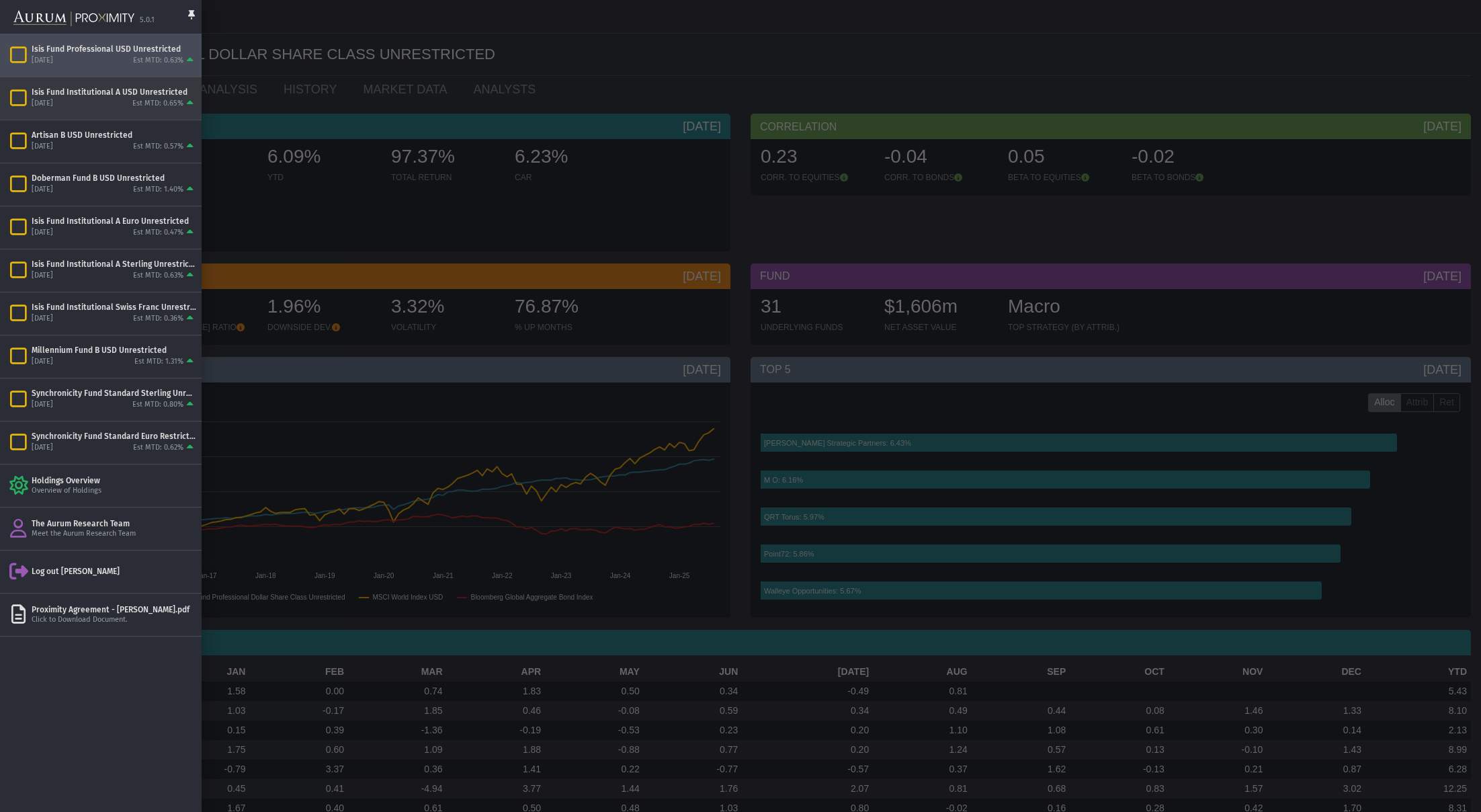
click at [78, 93] on div "Isis Fund Institutional A USD Unrestricted" at bounding box center [113, 92] width 164 height 11
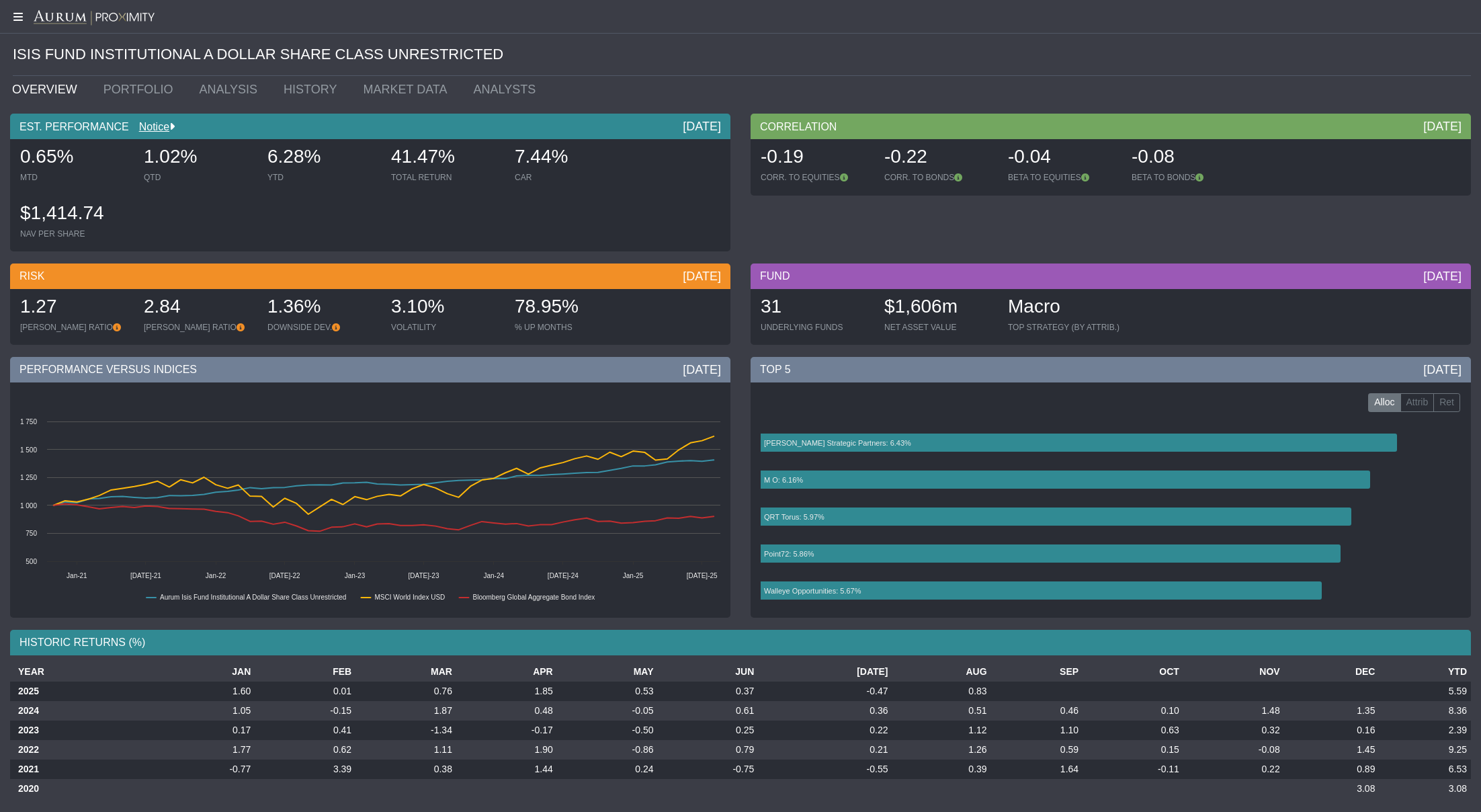
click at [18, 17] on icon at bounding box center [16, 16] width 33 height 11
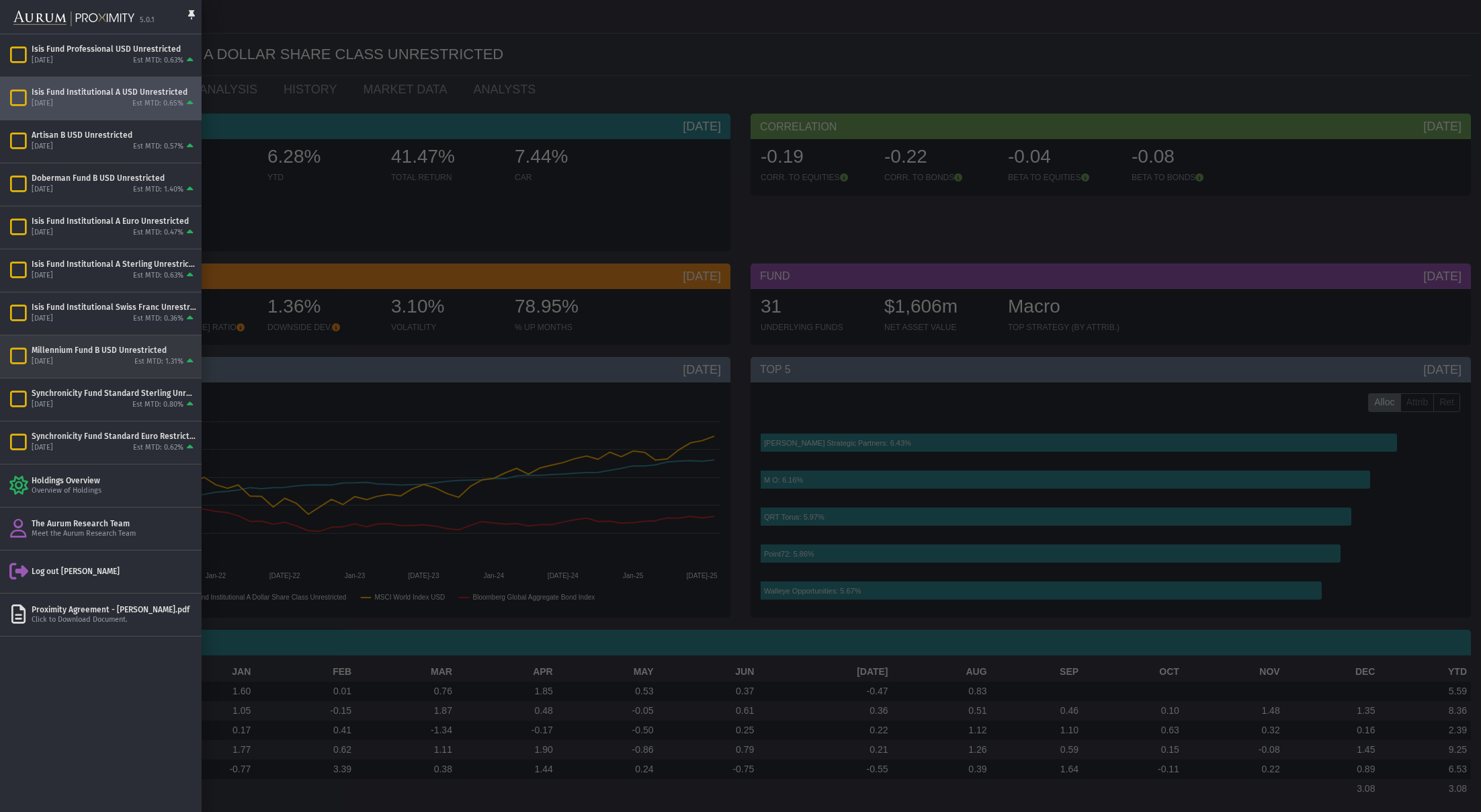
click at [108, 357] on div "[DATE] Est MTD: 1.31%" at bounding box center [113, 362] width 164 height 12
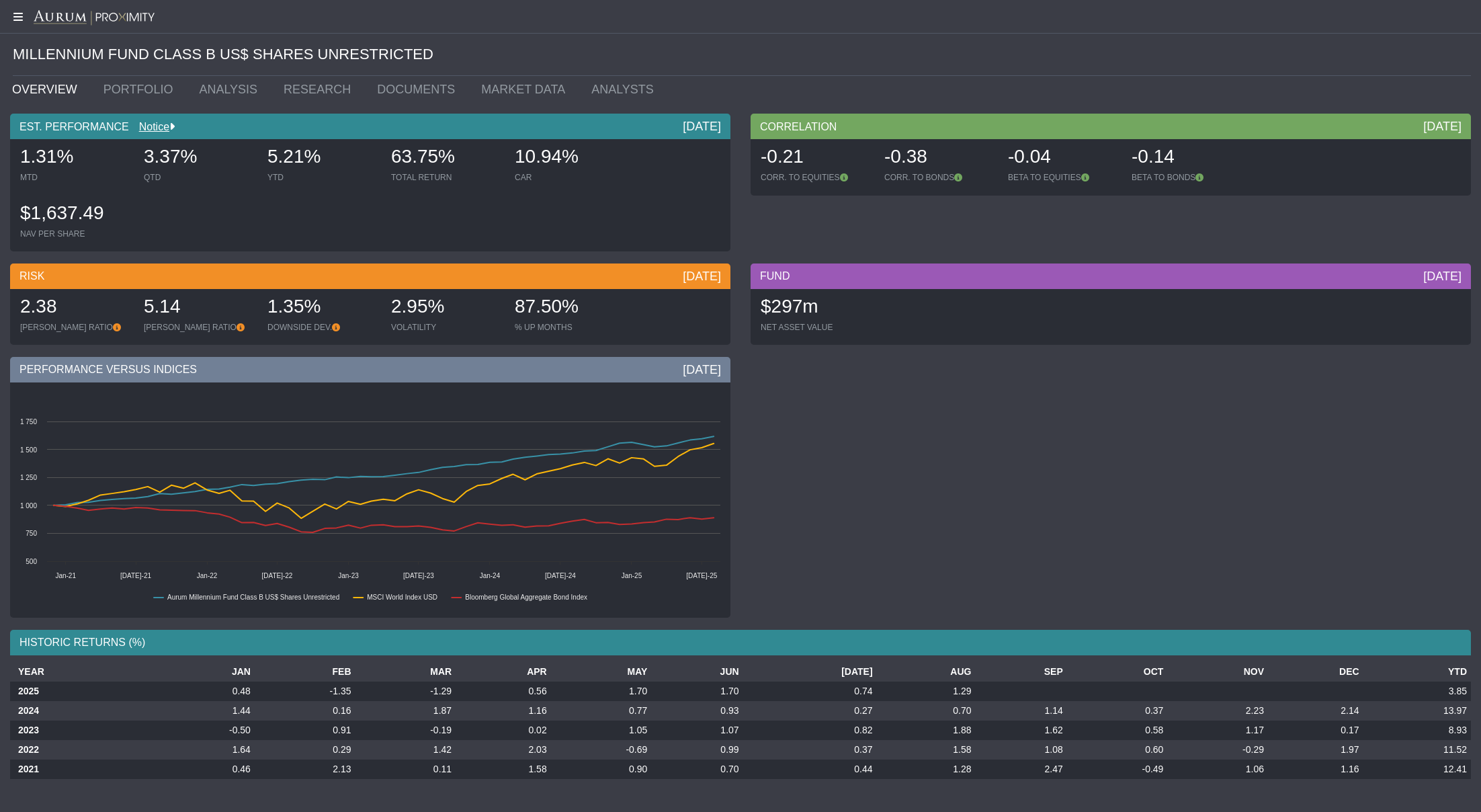
click at [18, 18] on icon at bounding box center [16, 16] width 33 height 11
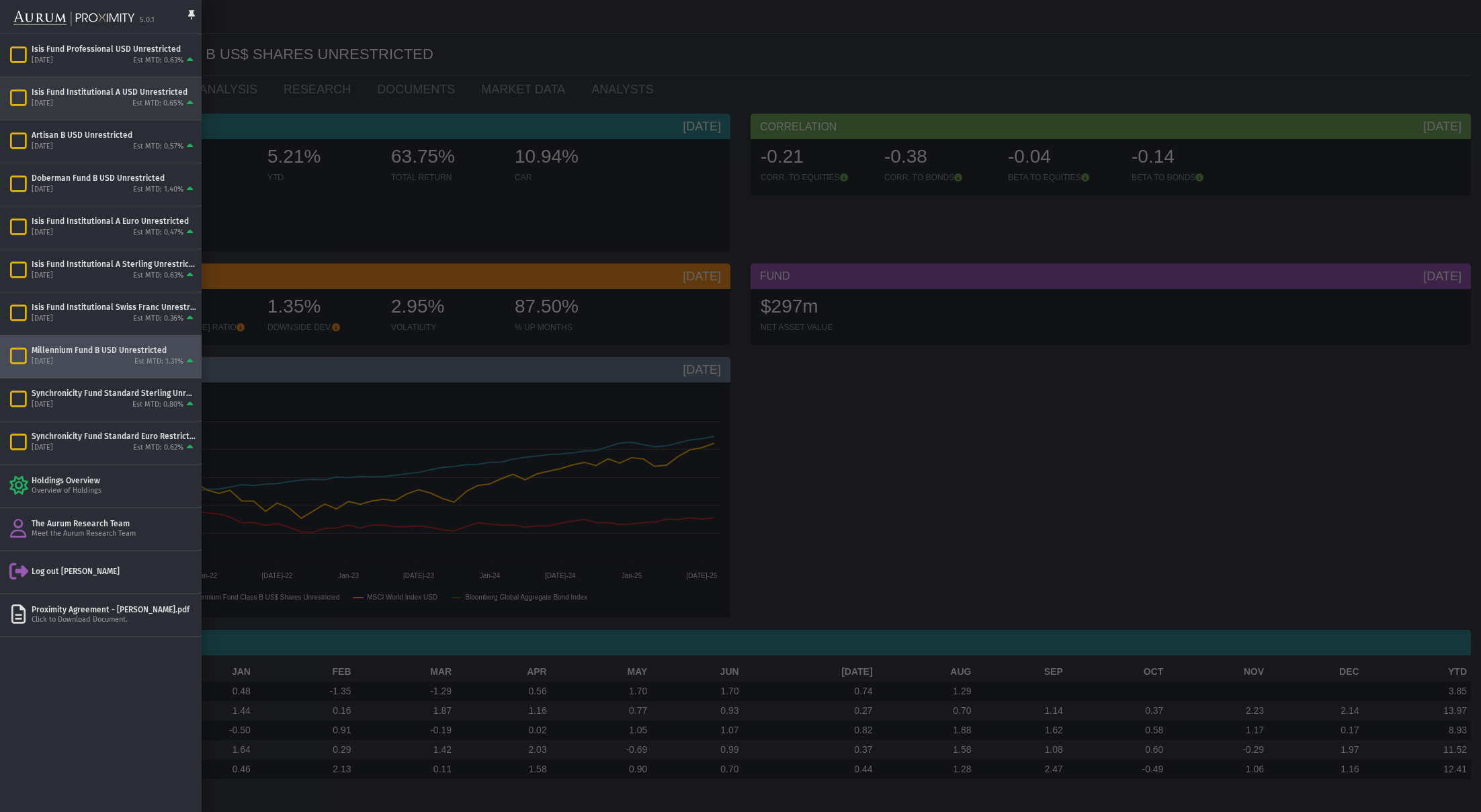
click at [82, 99] on div "[DATE] Est MTD: 0.65%" at bounding box center [113, 104] width 164 height 12
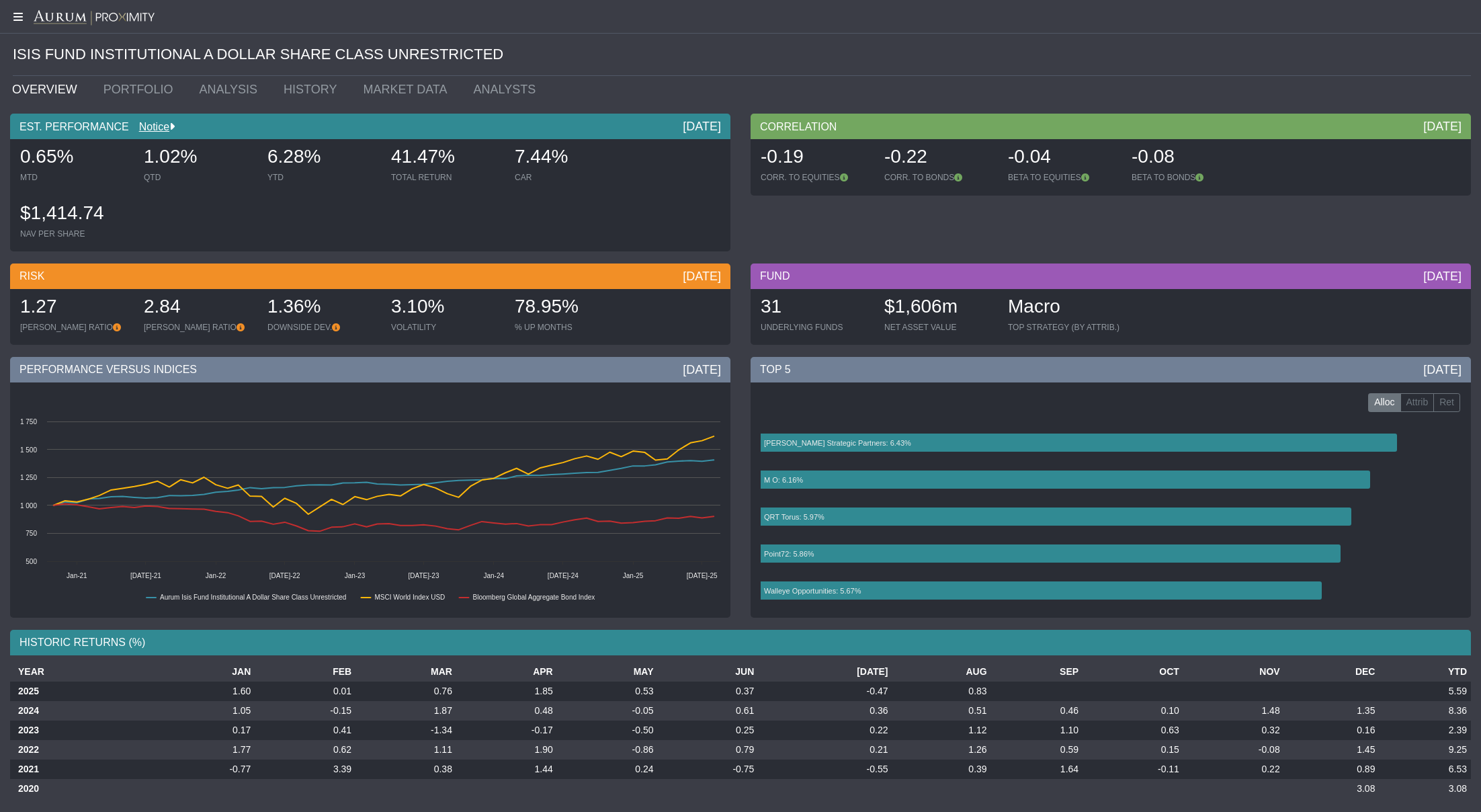
click at [20, 20] on icon at bounding box center [16, 16] width 33 height 11
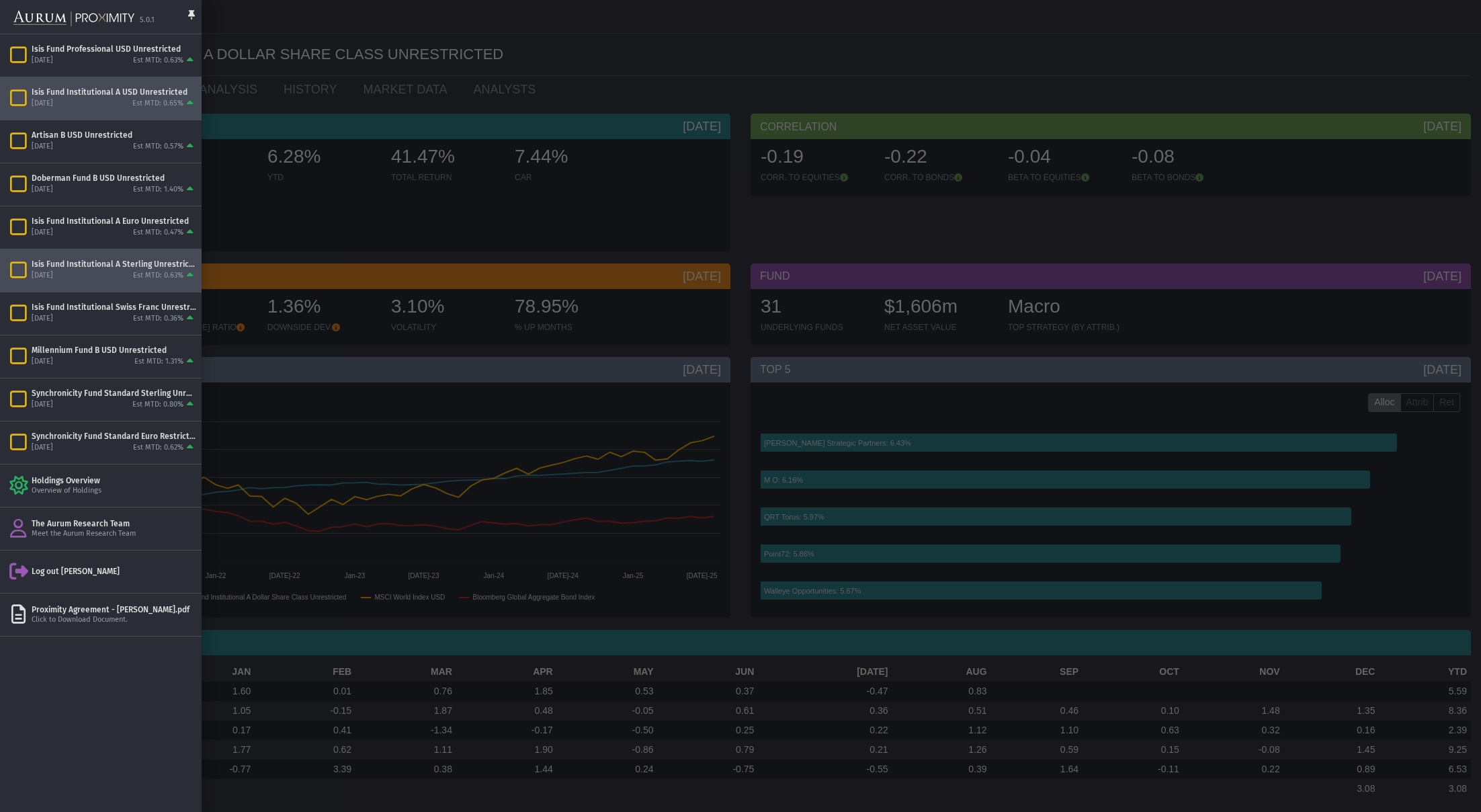
click at [129, 267] on div "Isis Fund Institutional A Sterling Unrestricted" at bounding box center [113, 264] width 164 height 11
